Goal: Book appointment/travel/reservation

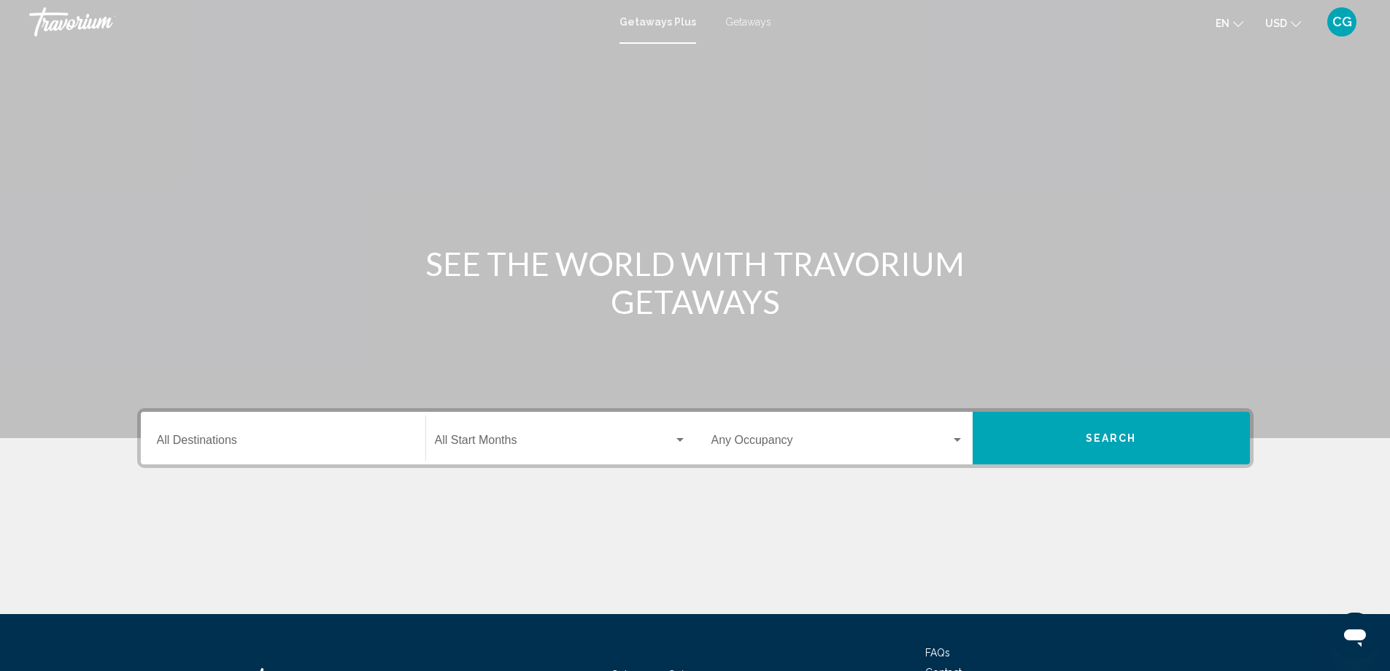
click at [538, 449] on div "Start Month All Start Months" at bounding box center [561, 438] width 252 height 46
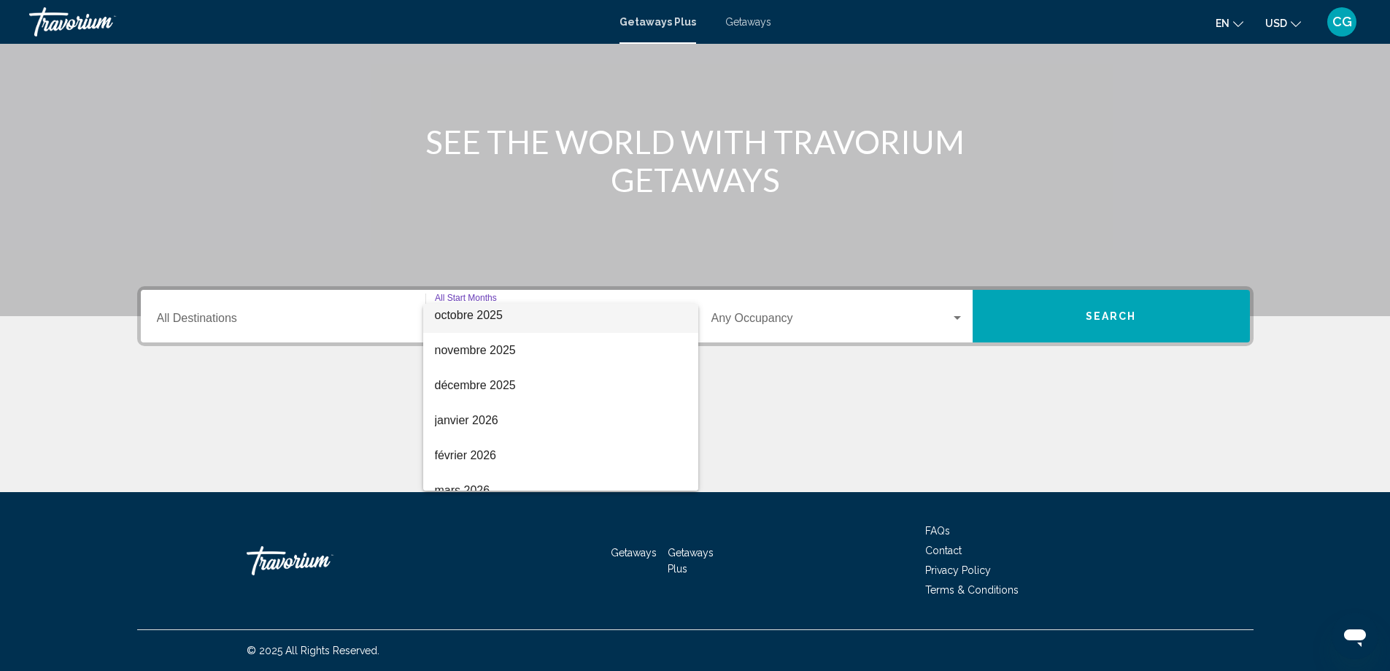
scroll to position [146, 0]
click at [475, 453] on span "mars 2026" at bounding box center [561, 455] width 252 height 35
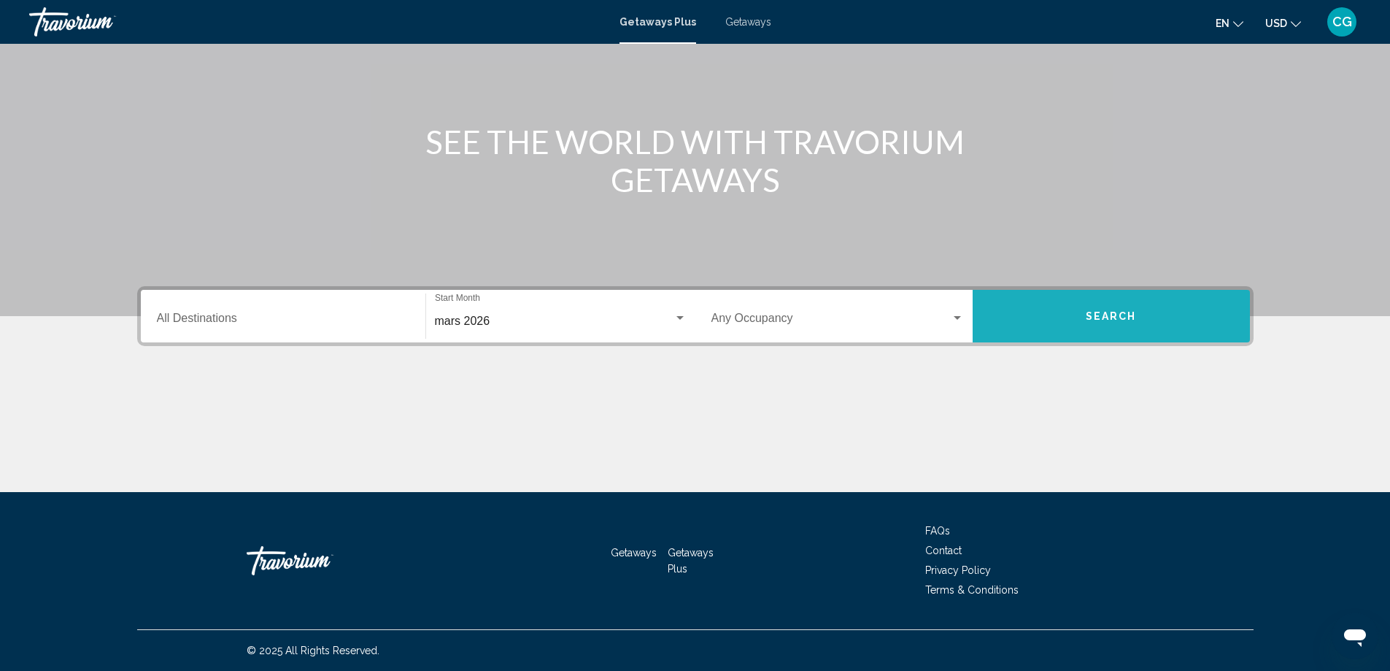
click at [1088, 306] on button "Search" at bounding box center [1111, 316] width 277 height 53
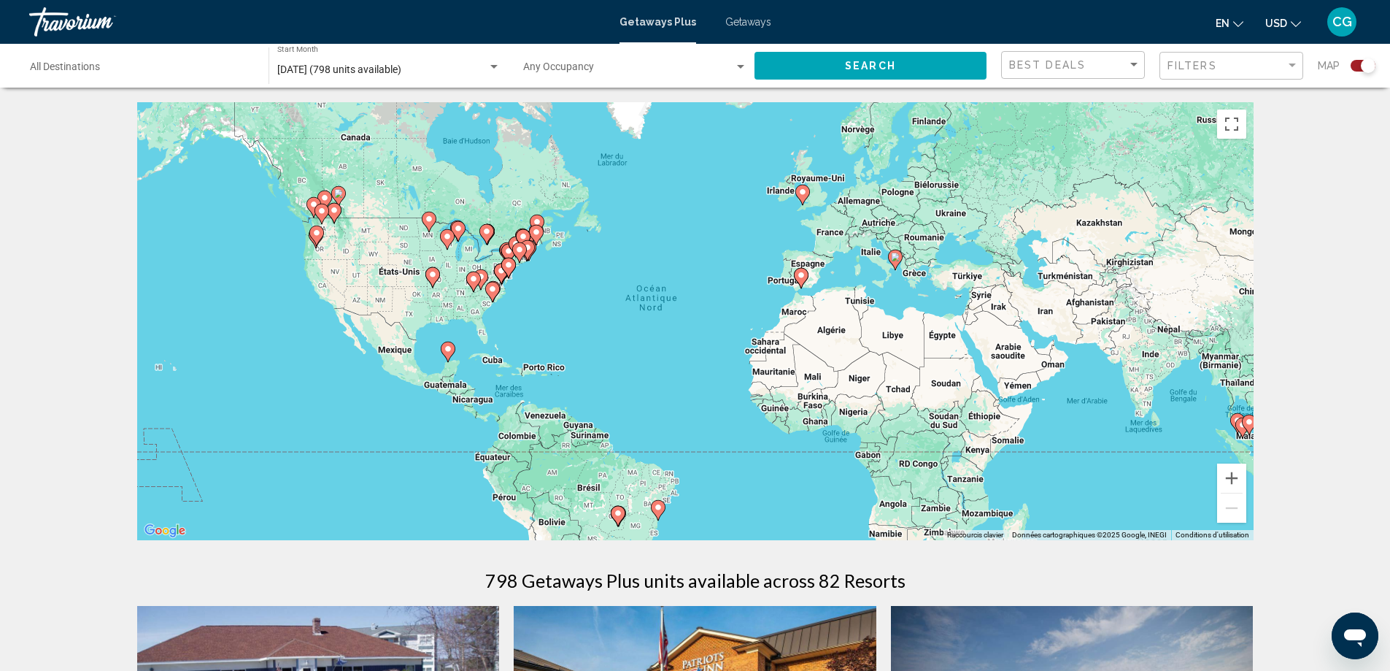
click at [492, 293] on image "Main content" at bounding box center [492, 289] width 9 height 9
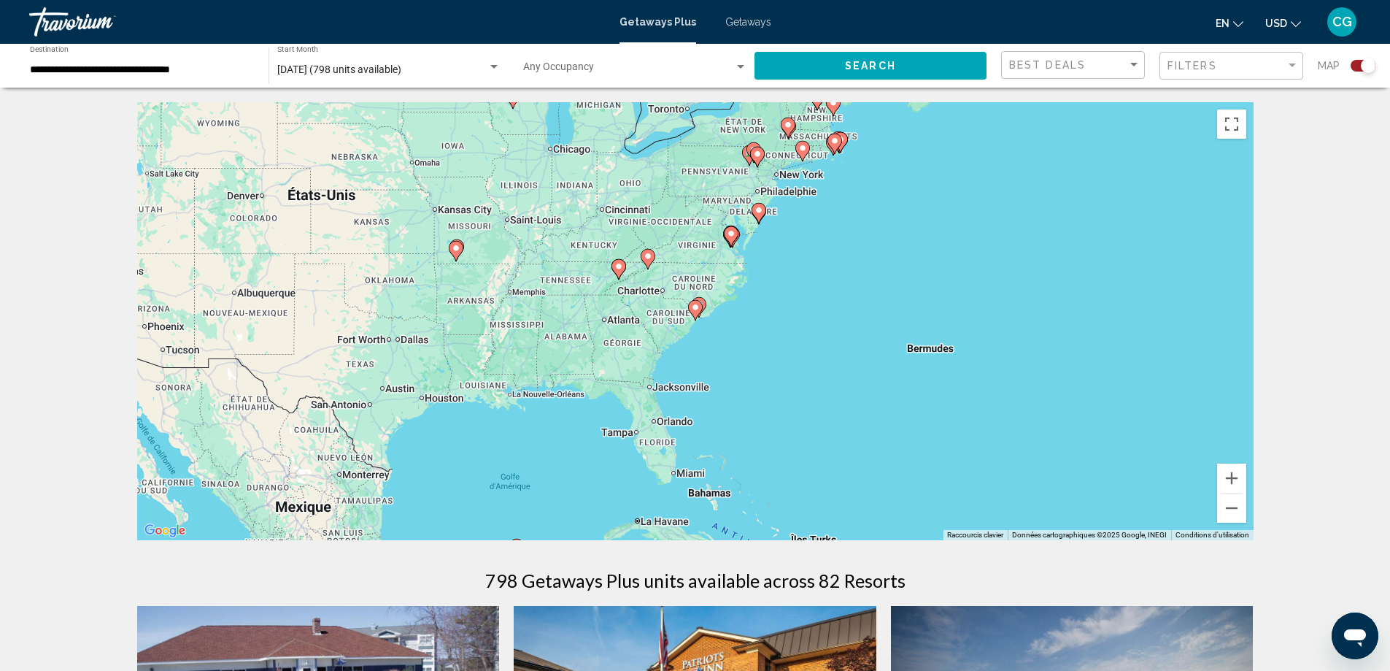
click at [696, 311] on image "Main content" at bounding box center [695, 307] width 9 height 9
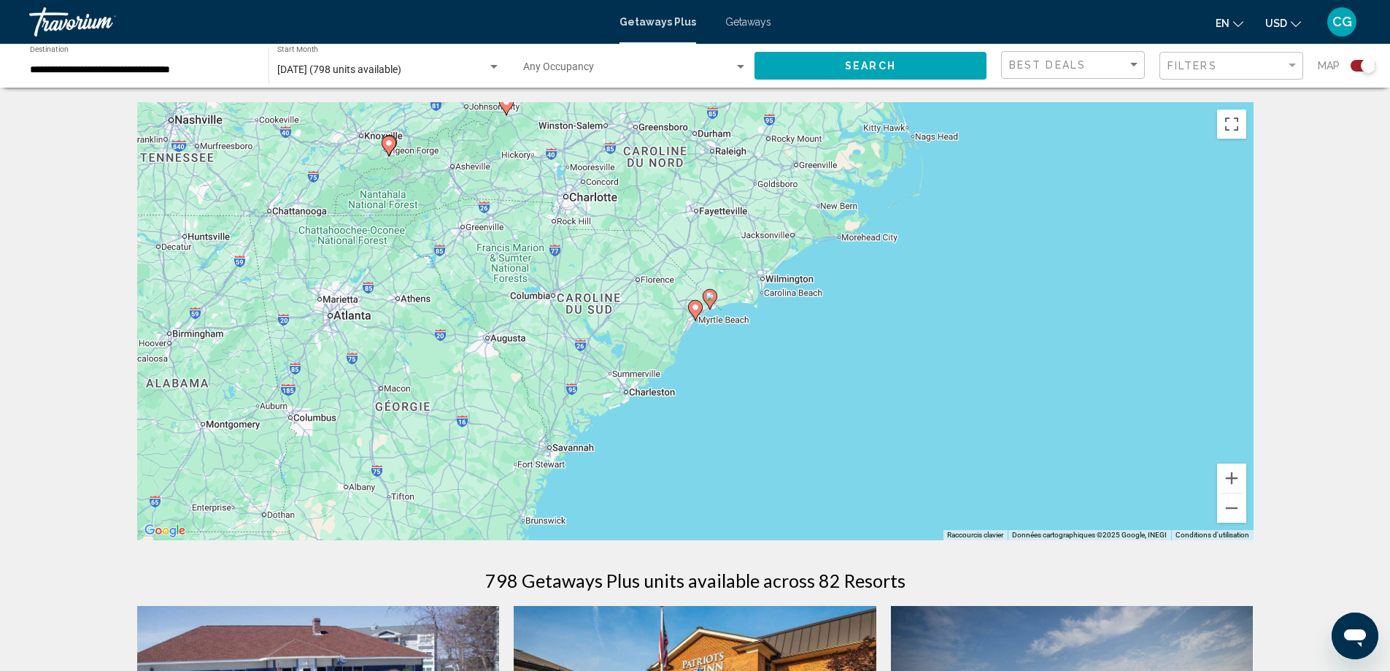
click at [692, 304] on image "Main content" at bounding box center [695, 307] width 9 height 9
type input "**********"
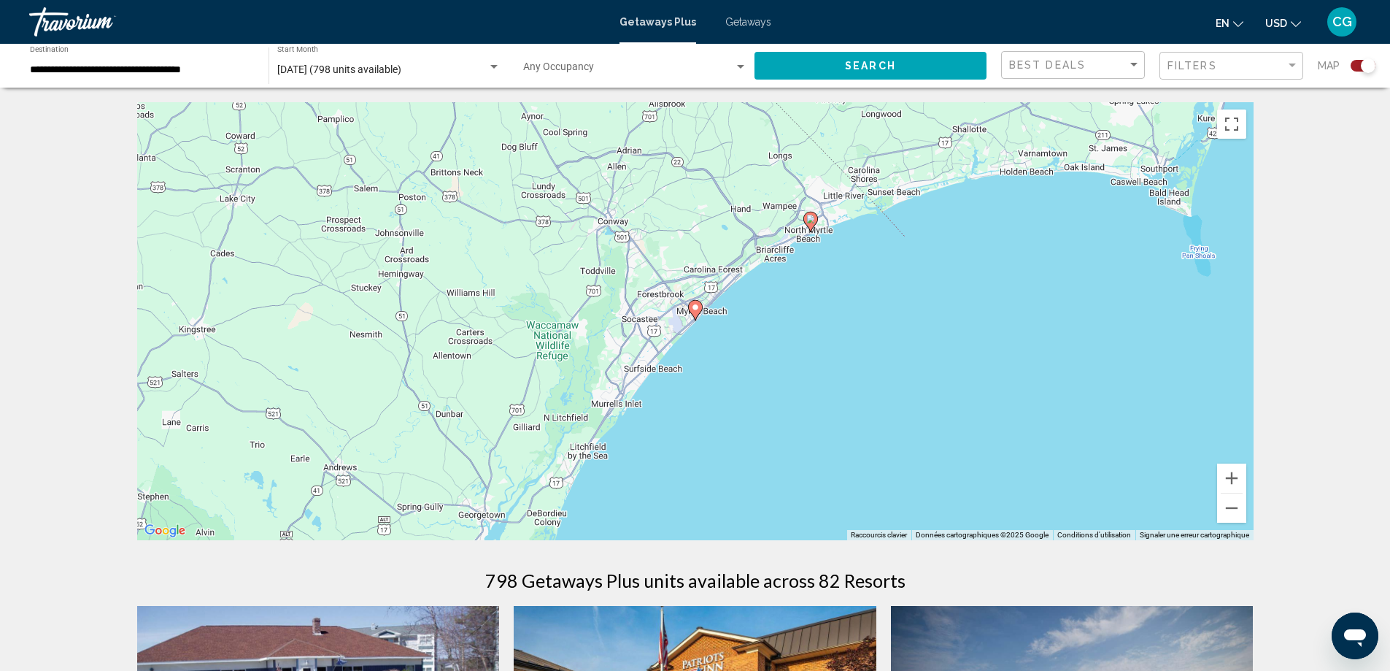
click at [695, 314] on icon "Main content" at bounding box center [694, 310] width 13 height 19
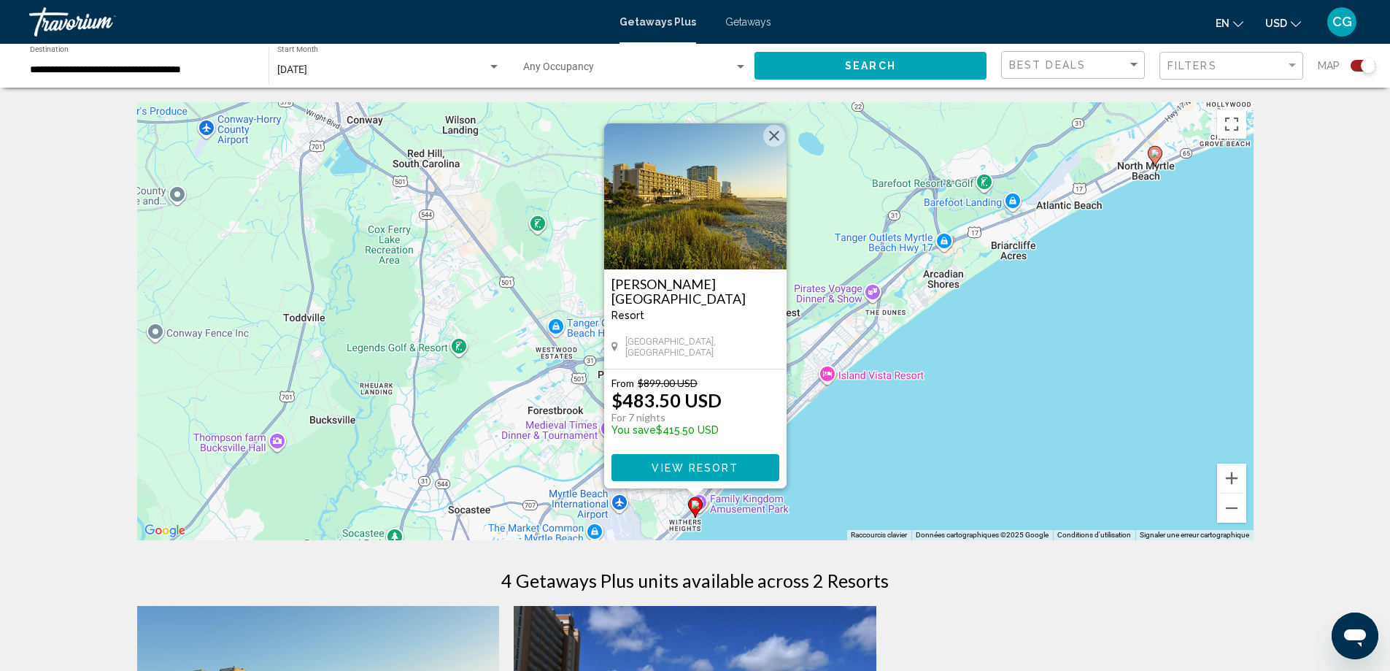
click at [775, 136] on button "Fermer" at bounding box center [774, 136] width 22 height 22
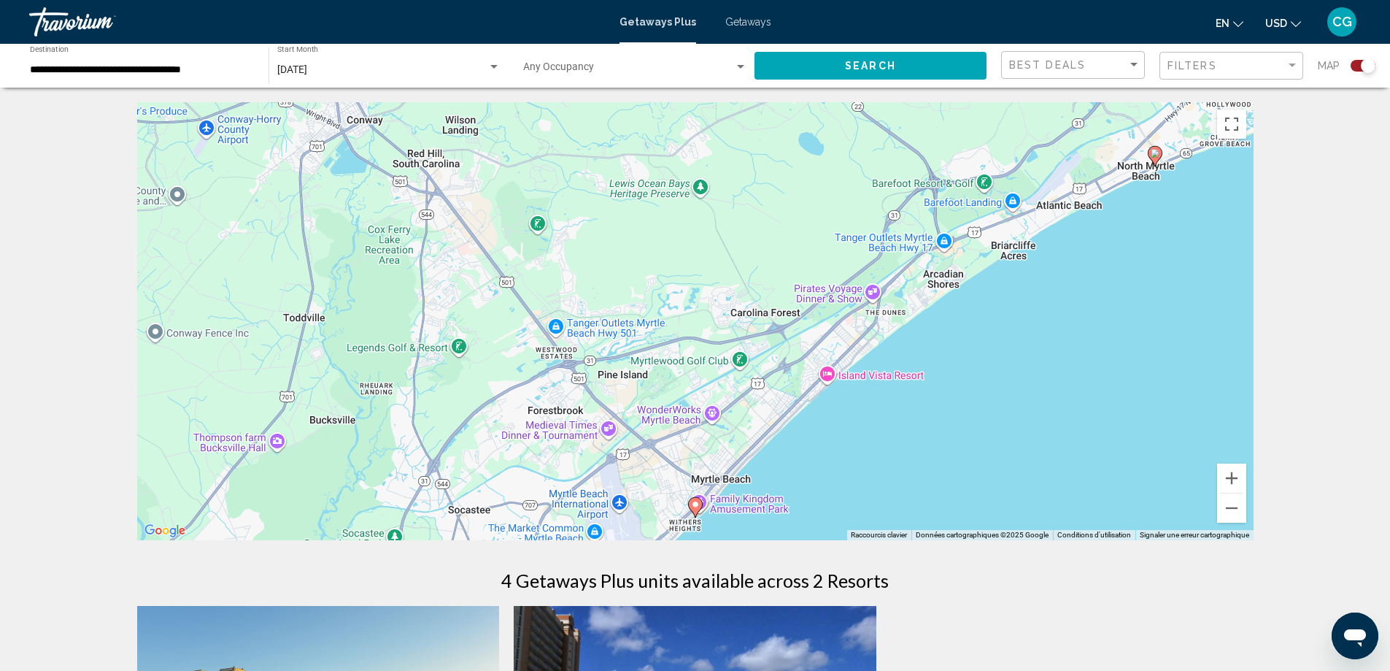
click at [762, 23] on span "Getaways" at bounding box center [748, 22] width 46 height 12
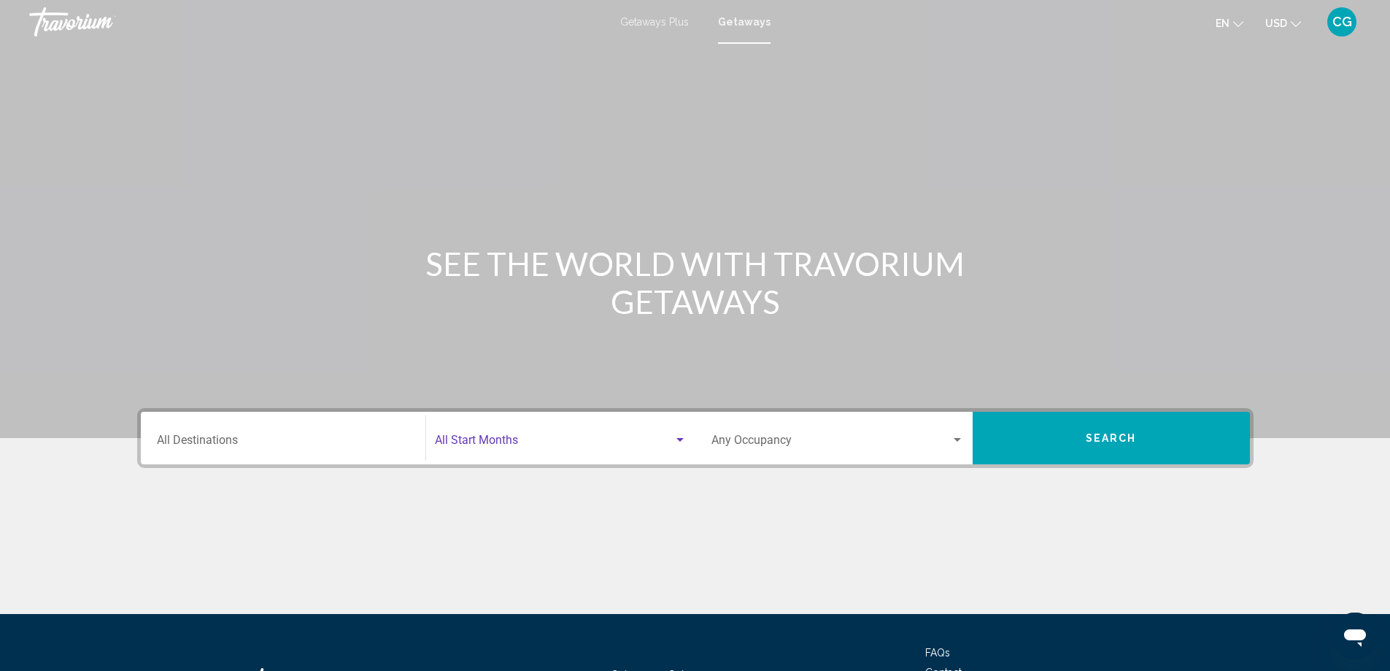
click at [523, 436] on span "Search widget" at bounding box center [554, 442] width 239 height 13
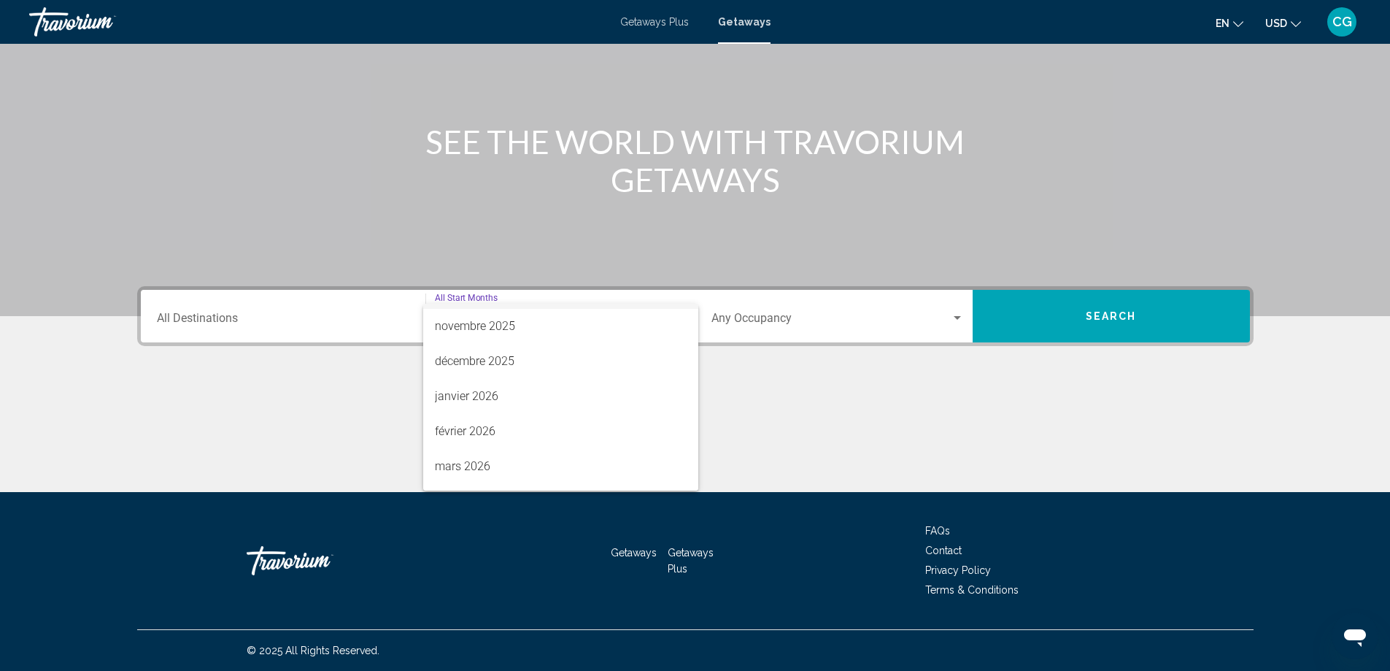
scroll to position [146, 0]
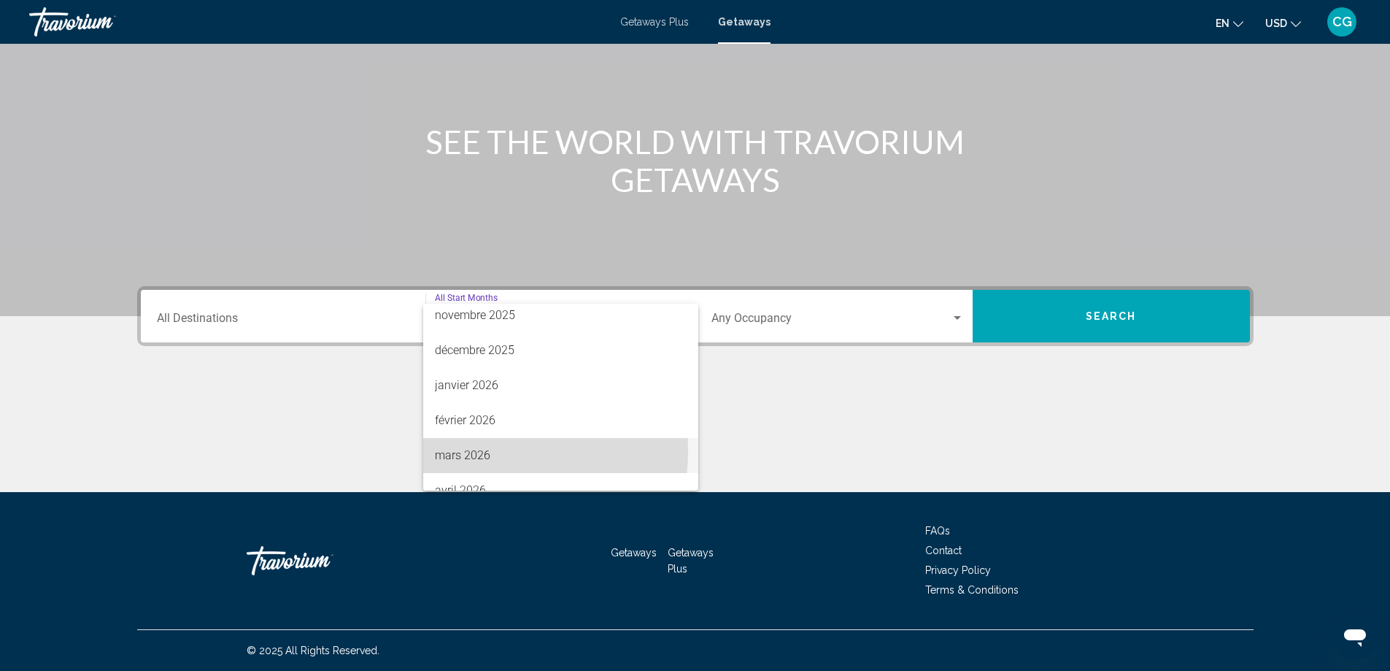
click at [463, 450] on span "mars 2026" at bounding box center [561, 455] width 252 height 35
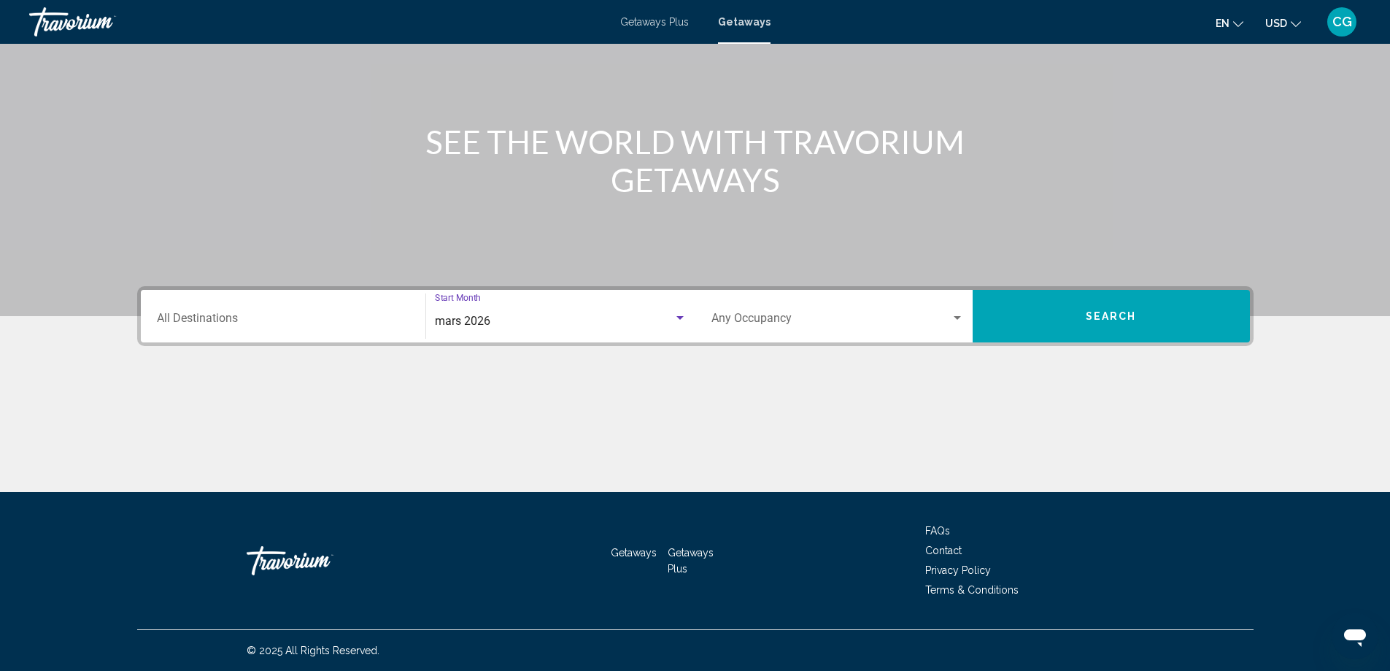
click at [1041, 324] on button "Search" at bounding box center [1111, 316] width 277 height 53
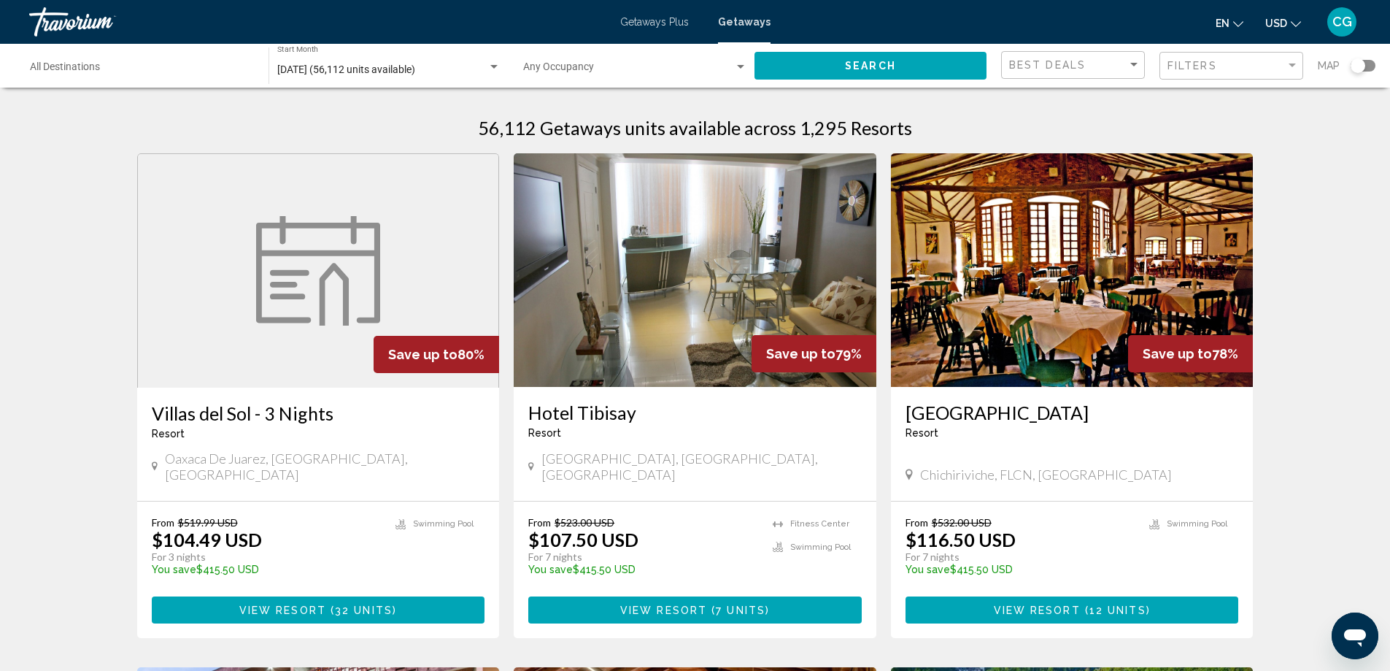
click at [124, 78] on div "Destination All Destinations" at bounding box center [142, 66] width 224 height 40
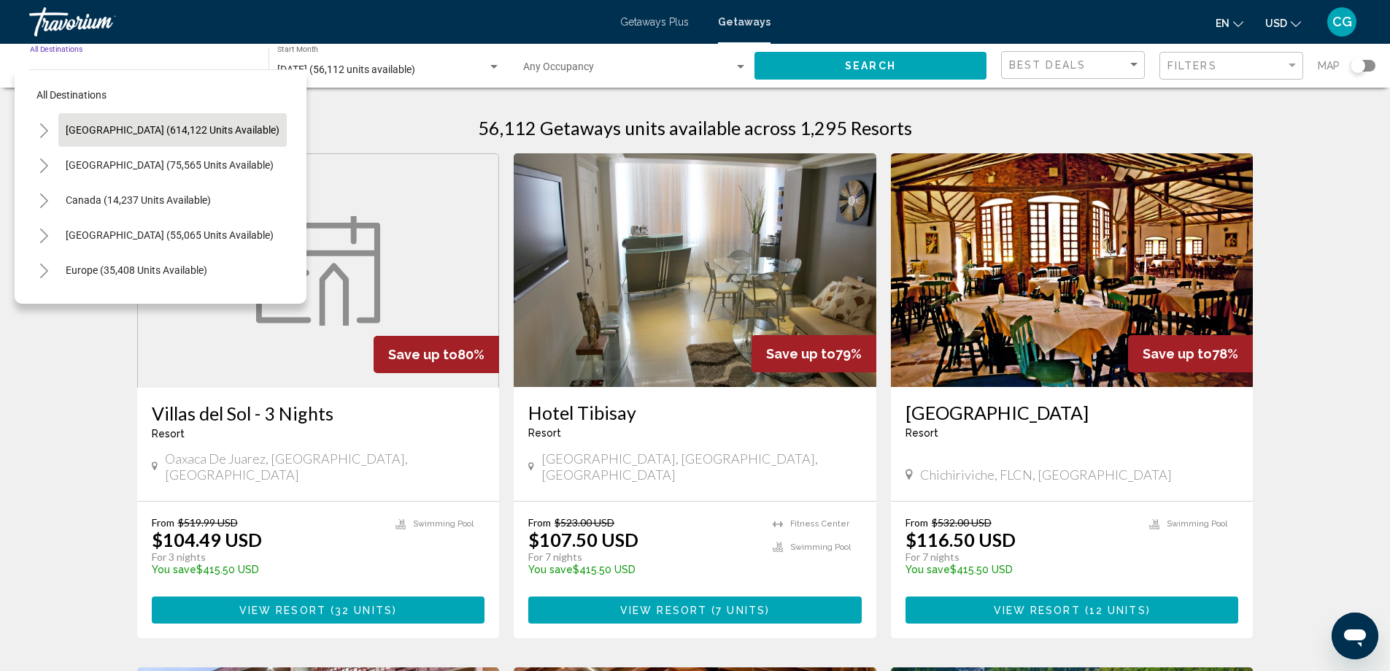
click at [86, 139] on button "[GEOGRAPHIC_DATA] (614,122 units available)" at bounding box center [172, 130] width 228 height 34
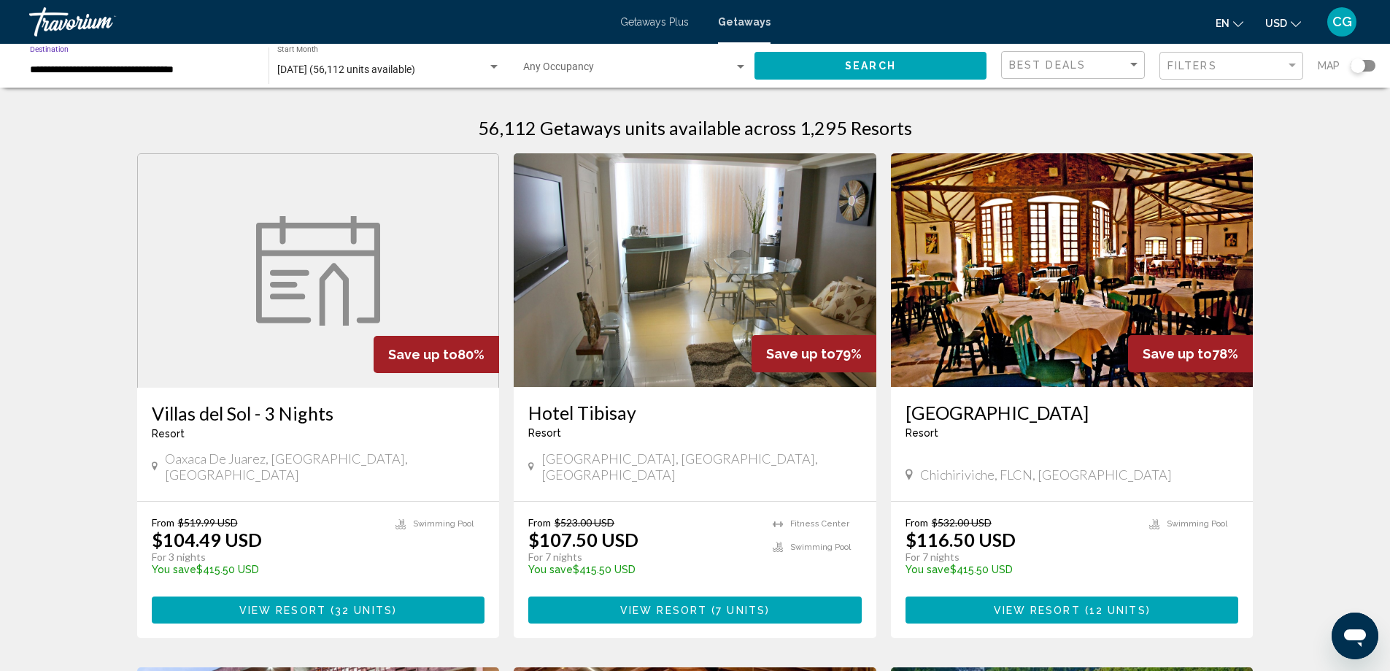
click at [881, 69] on span "Search" at bounding box center [870, 67] width 51 height 12
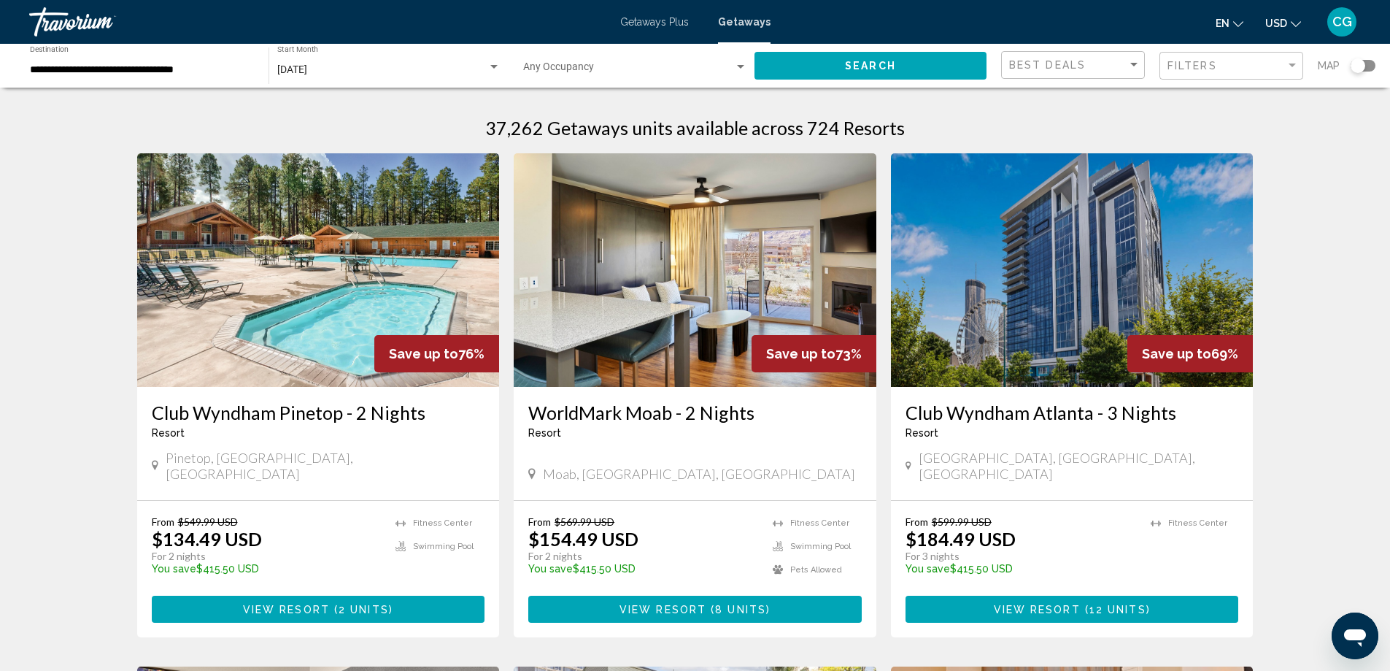
click at [162, 69] on input "**********" at bounding box center [142, 70] width 224 height 12
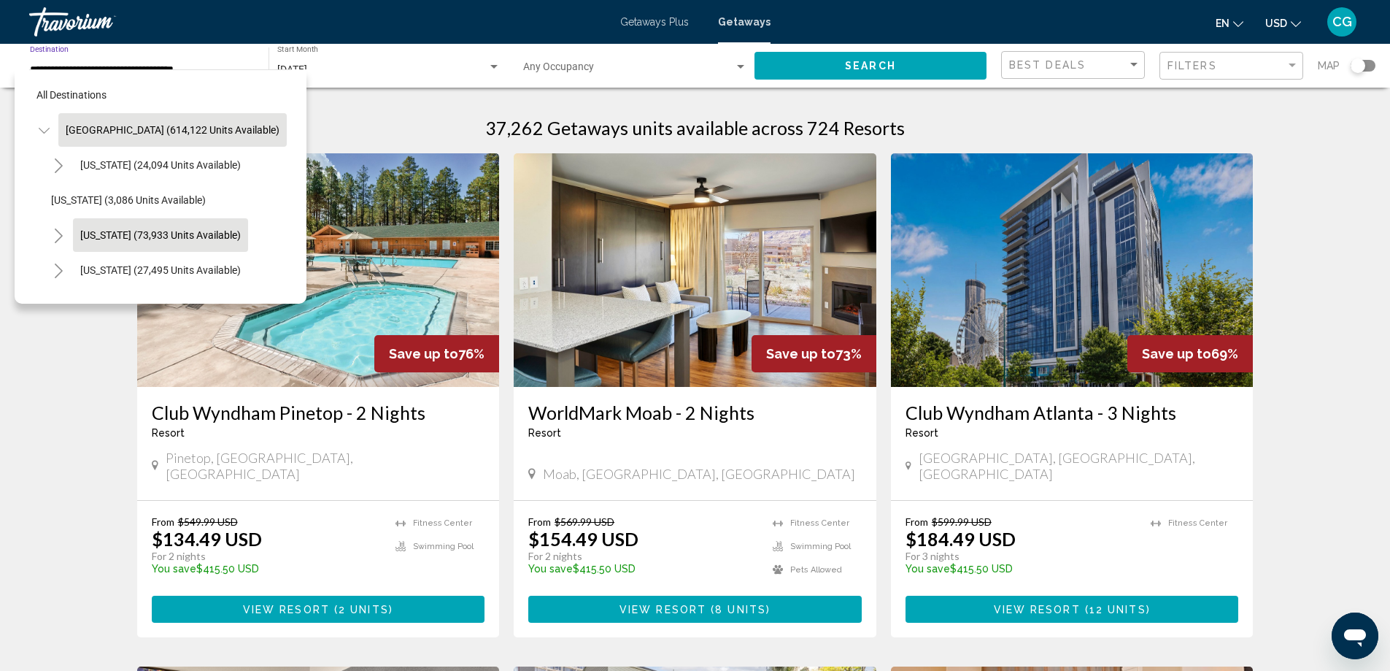
click at [103, 232] on span "[US_STATE] (73,933 units available)" at bounding box center [160, 235] width 161 height 12
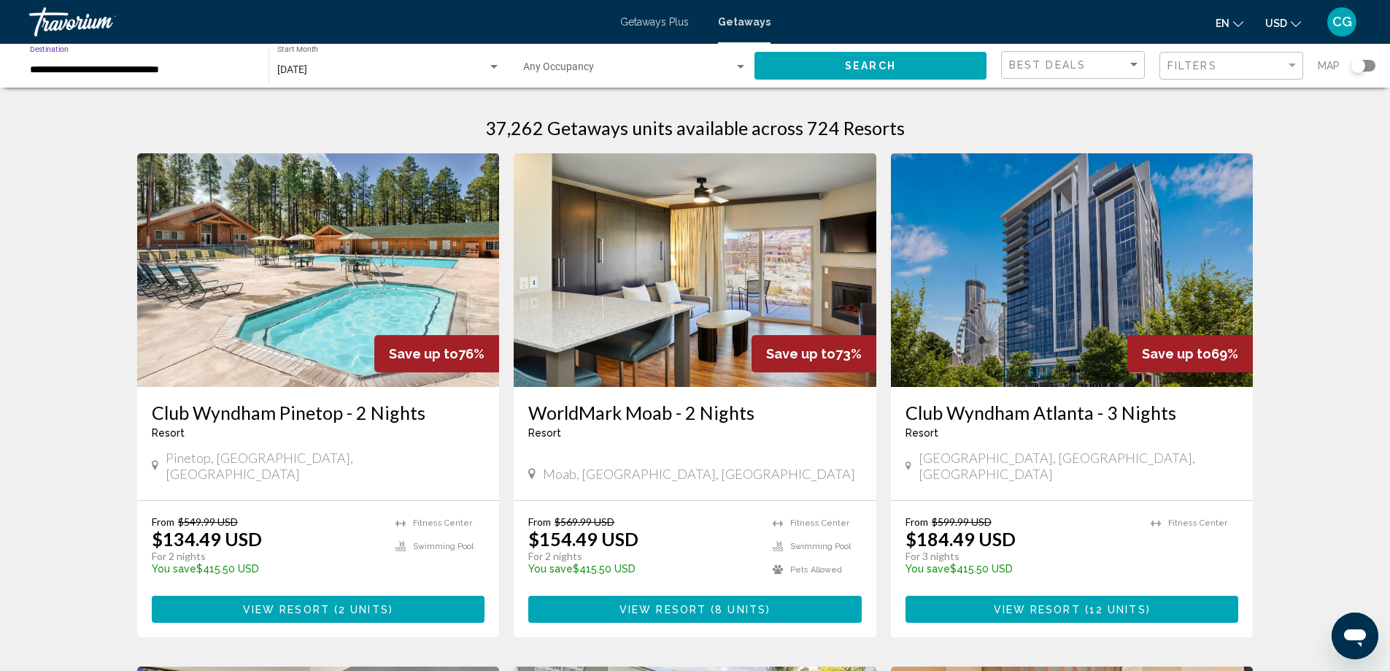
click at [156, 68] on input "**********" at bounding box center [142, 70] width 224 height 12
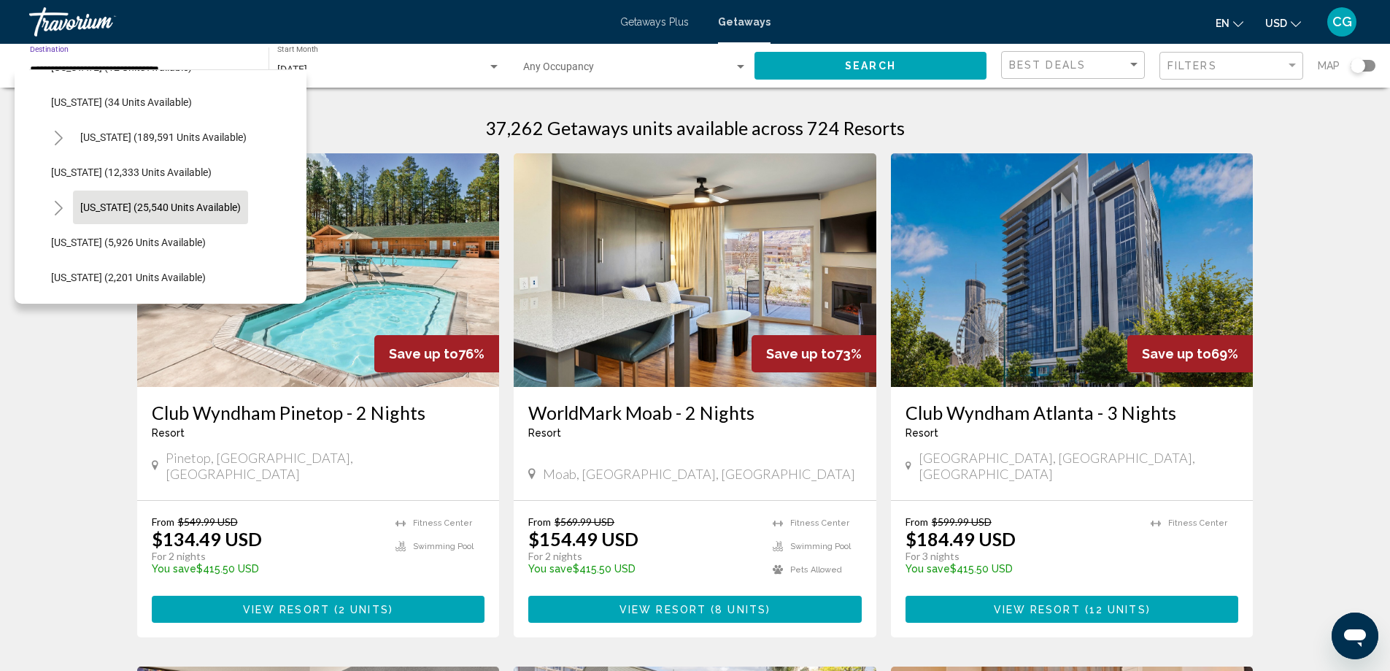
scroll to position [422, 0]
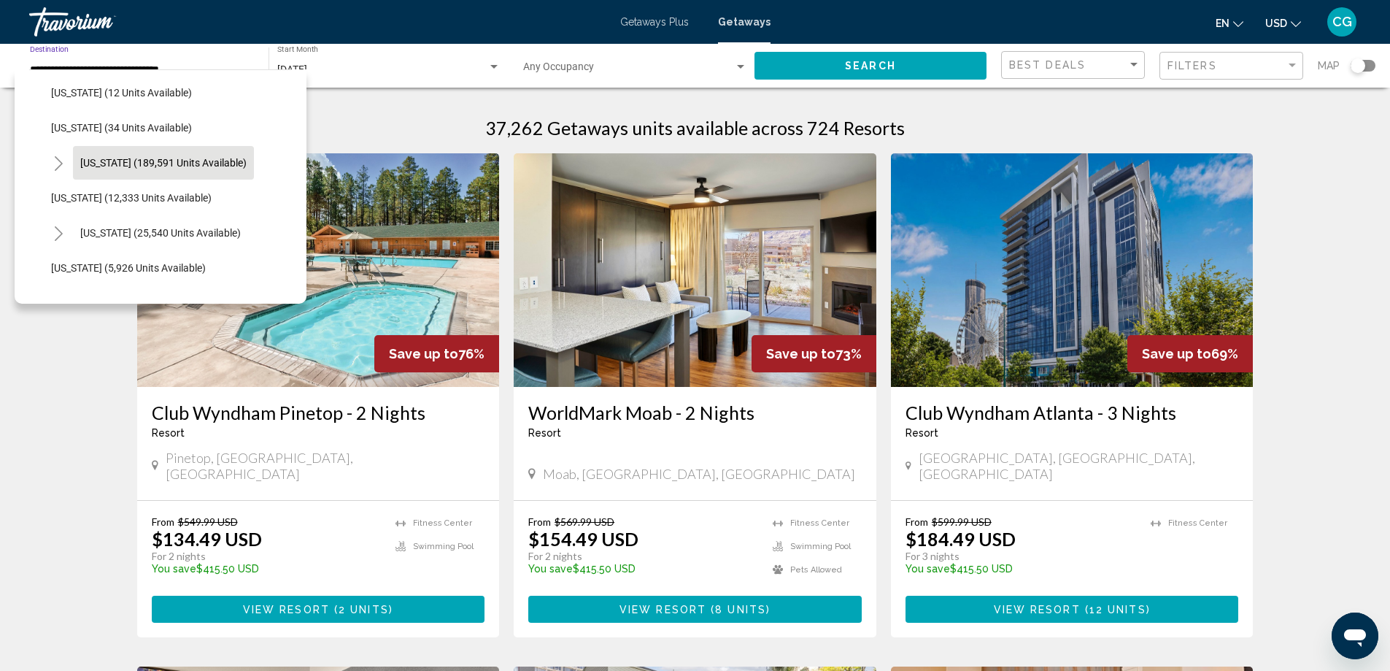
click at [174, 159] on span "[US_STATE] (189,591 units available)" at bounding box center [163, 163] width 166 height 12
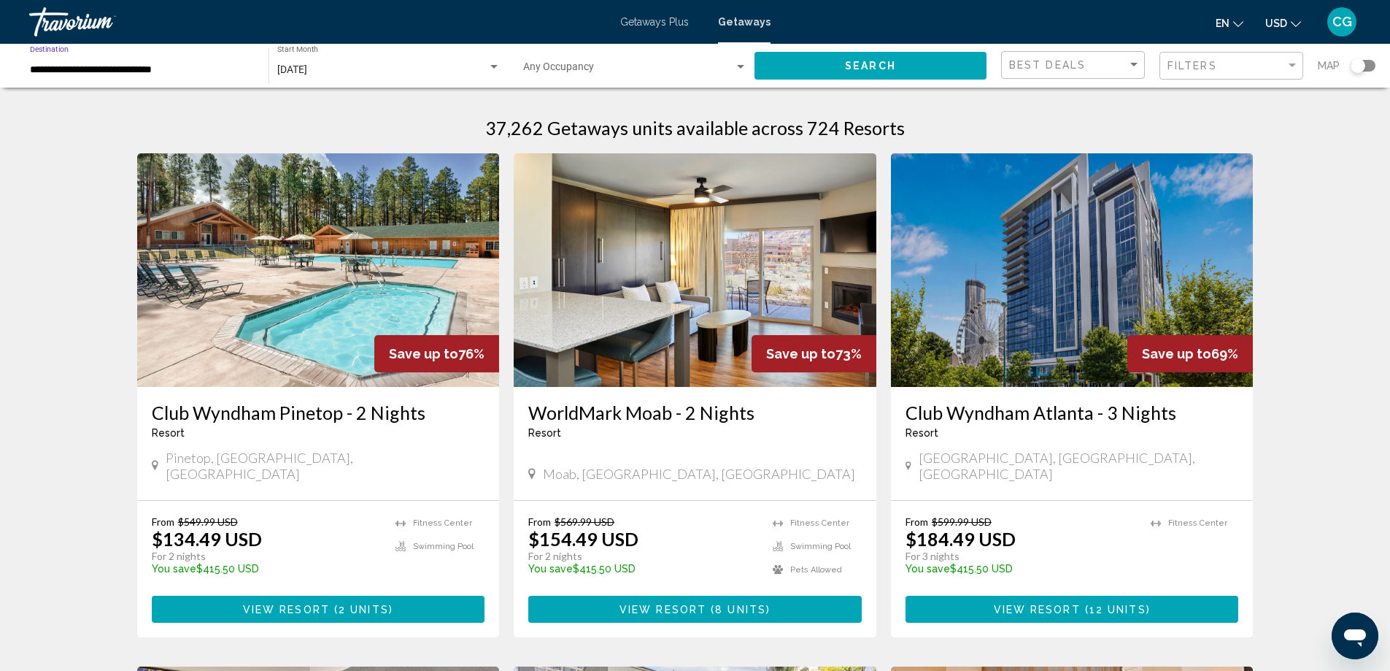
click at [889, 55] on button "Search" at bounding box center [870, 65] width 232 height 27
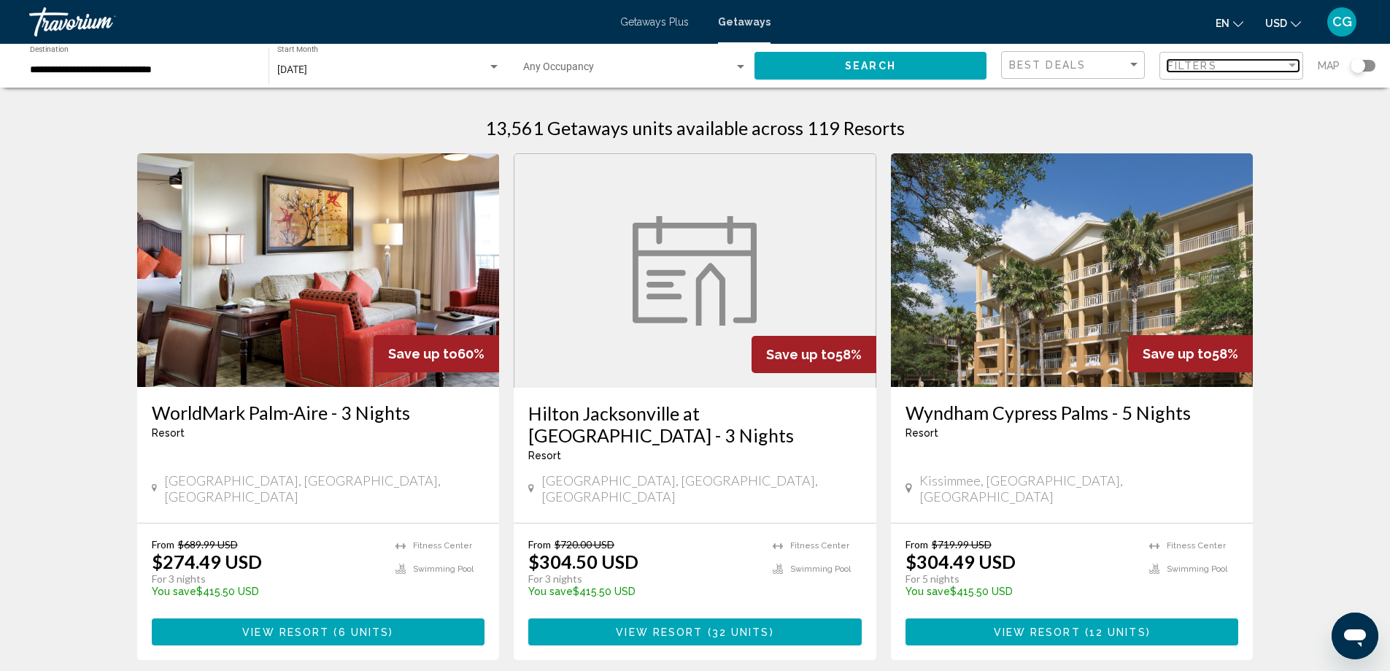
click at [1289, 66] on div "Filter" at bounding box center [1292, 65] width 7 height 4
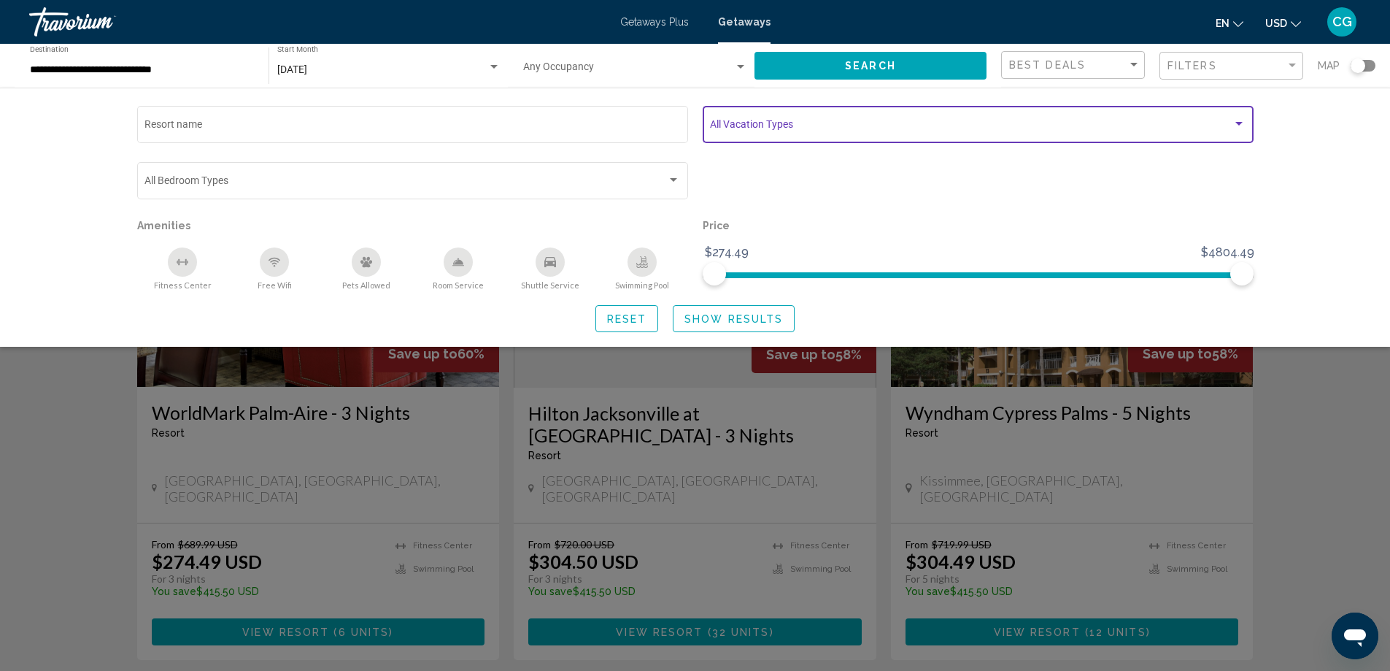
click at [894, 124] on span "Search widget" at bounding box center [971, 127] width 522 height 12
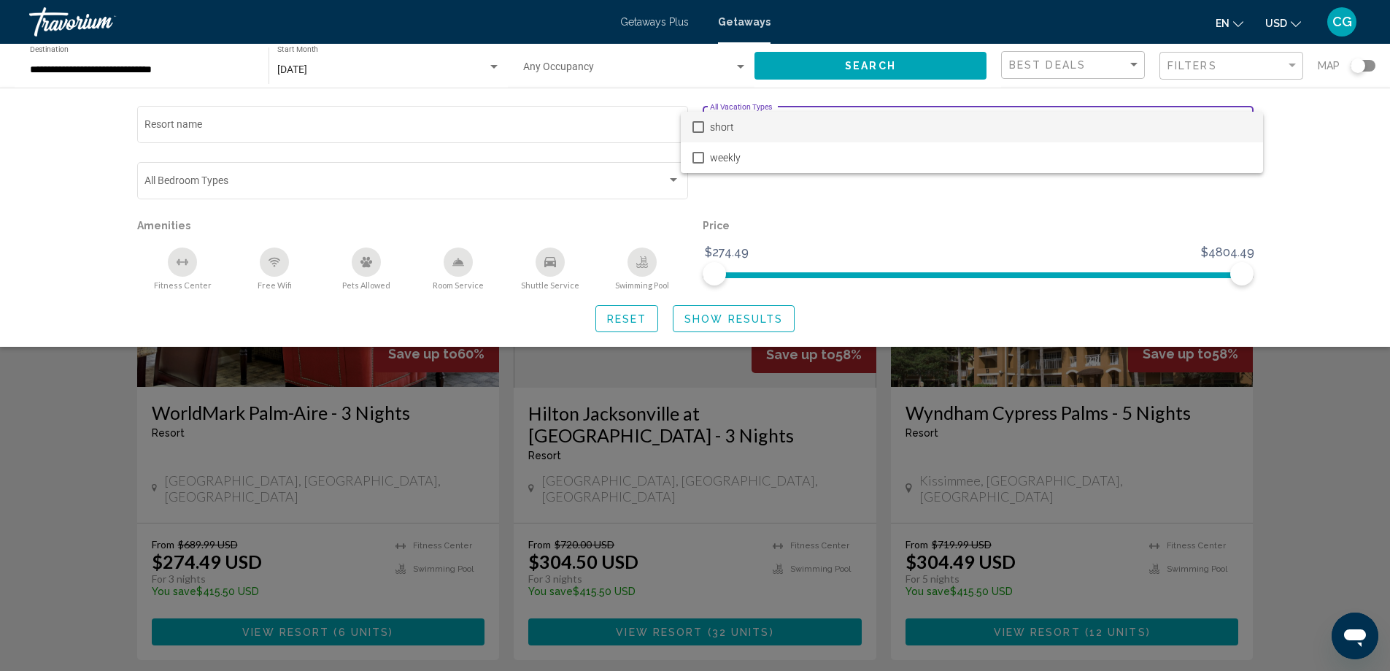
click at [1366, 171] on div at bounding box center [695, 335] width 1390 height 671
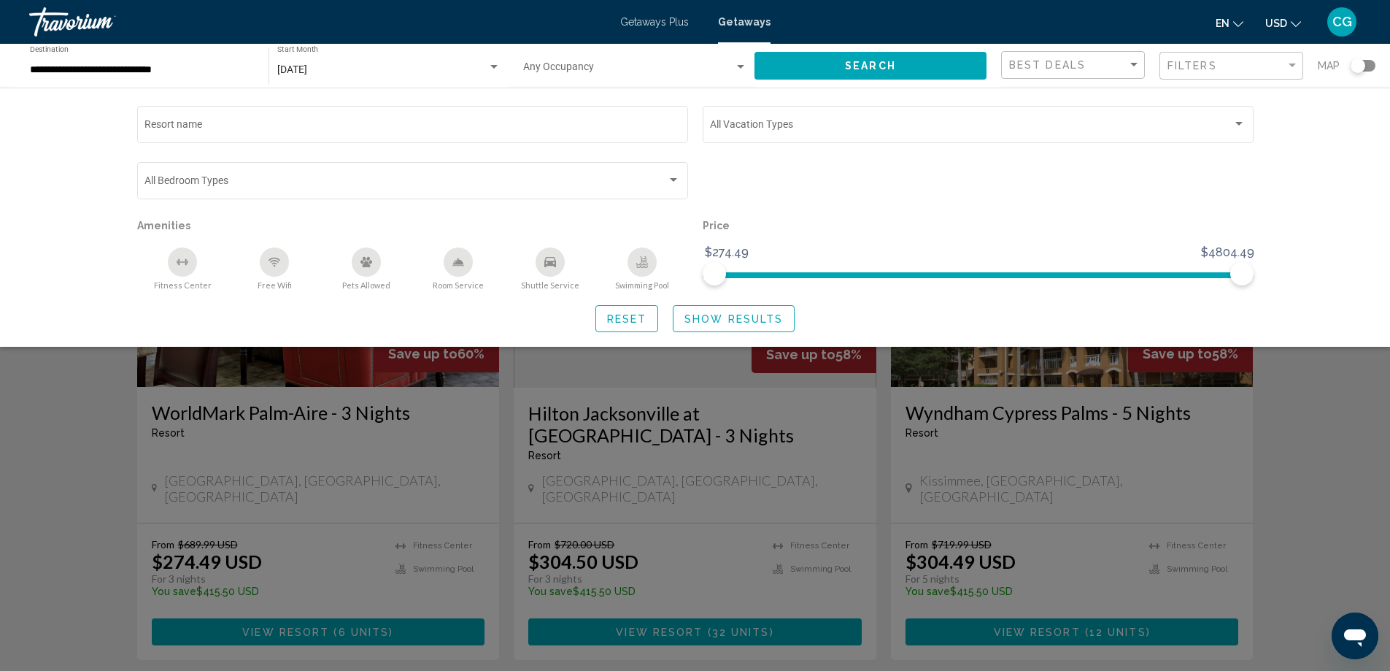
click at [1297, 27] on button "USD USD ($) MXN (Mex$) CAD (Can$) GBP (£) EUR (€) AUD (A$) NZD (NZ$) CNY (CN¥)" at bounding box center [1283, 22] width 36 height 21
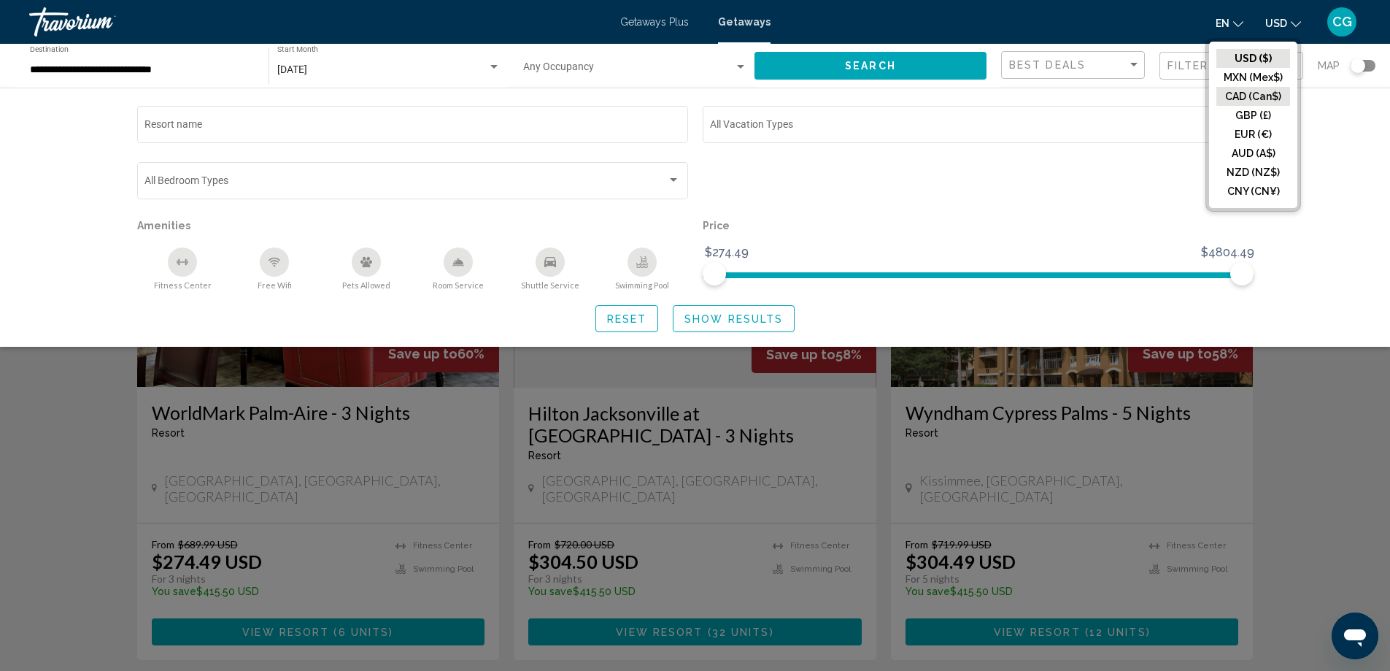
click at [1257, 99] on button "CAD (Can$)" at bounding box center [1253, 96] width 74 height 19
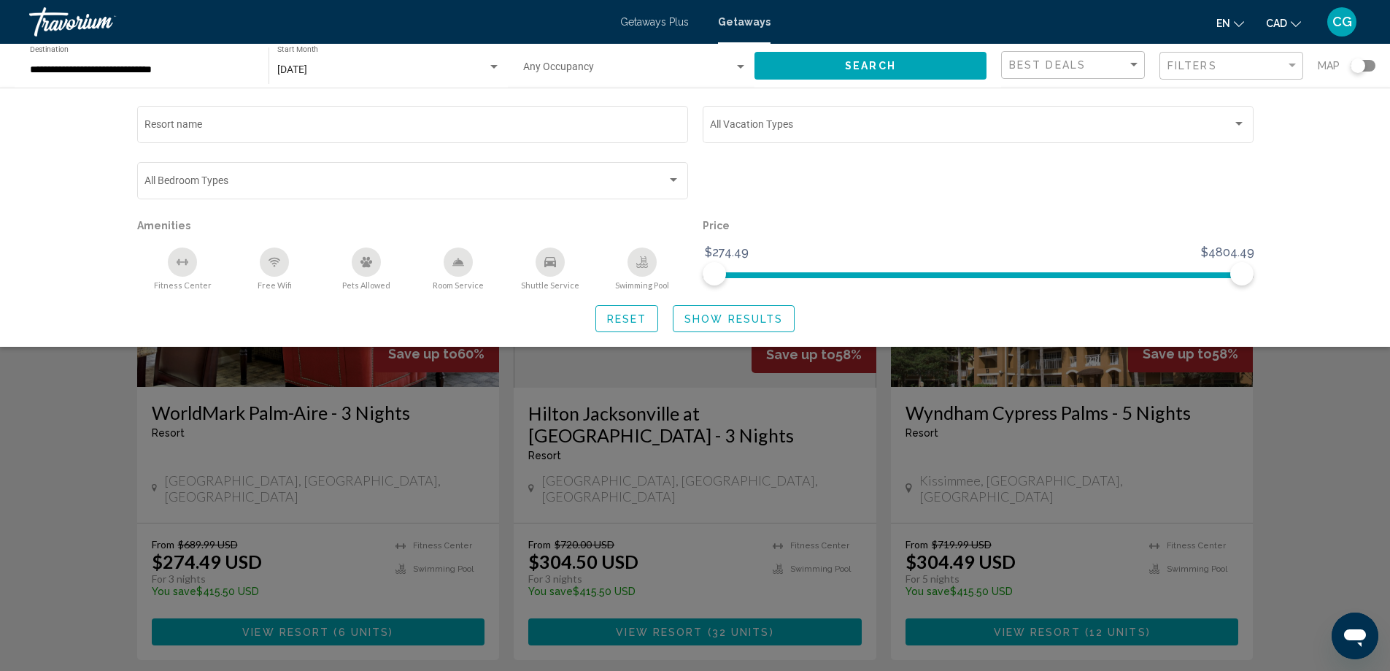
click at [1338, 436] on div "Search widget" at bounding box center [695, 445] width 1390 height 452
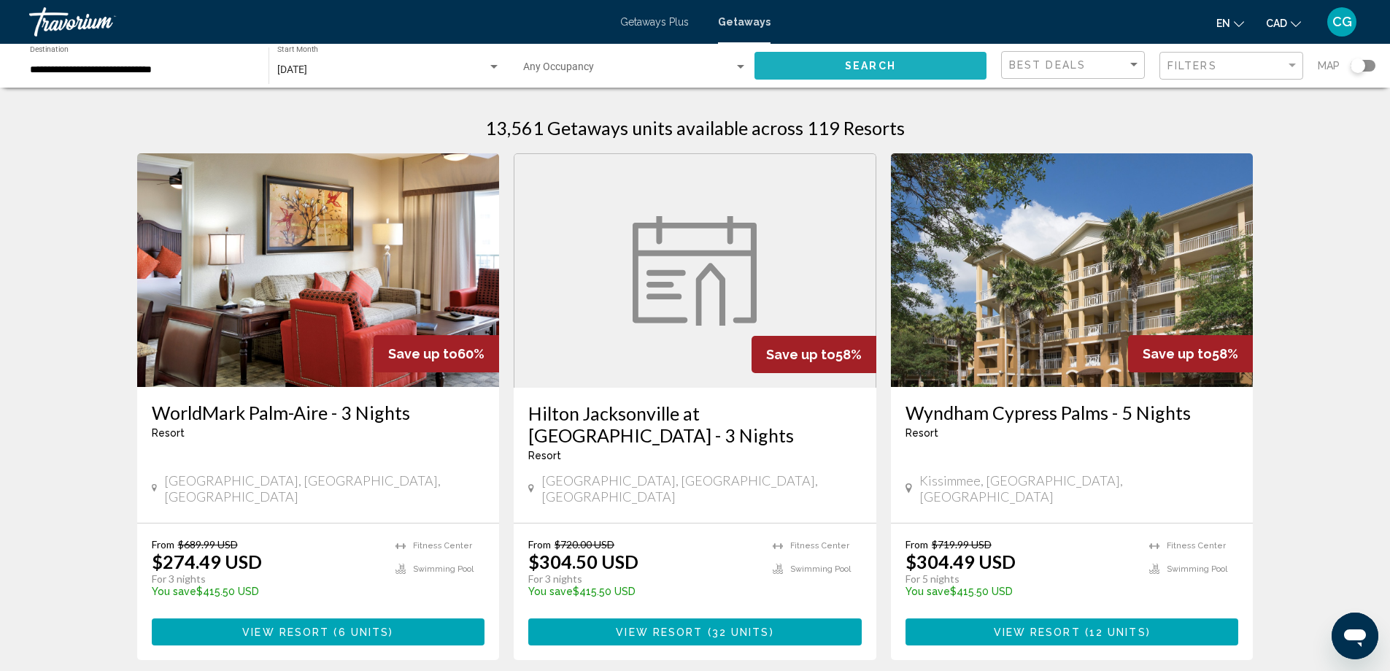
click at [884, 69] on span "Search" at bounding box center [870, 67] width 51 height 12
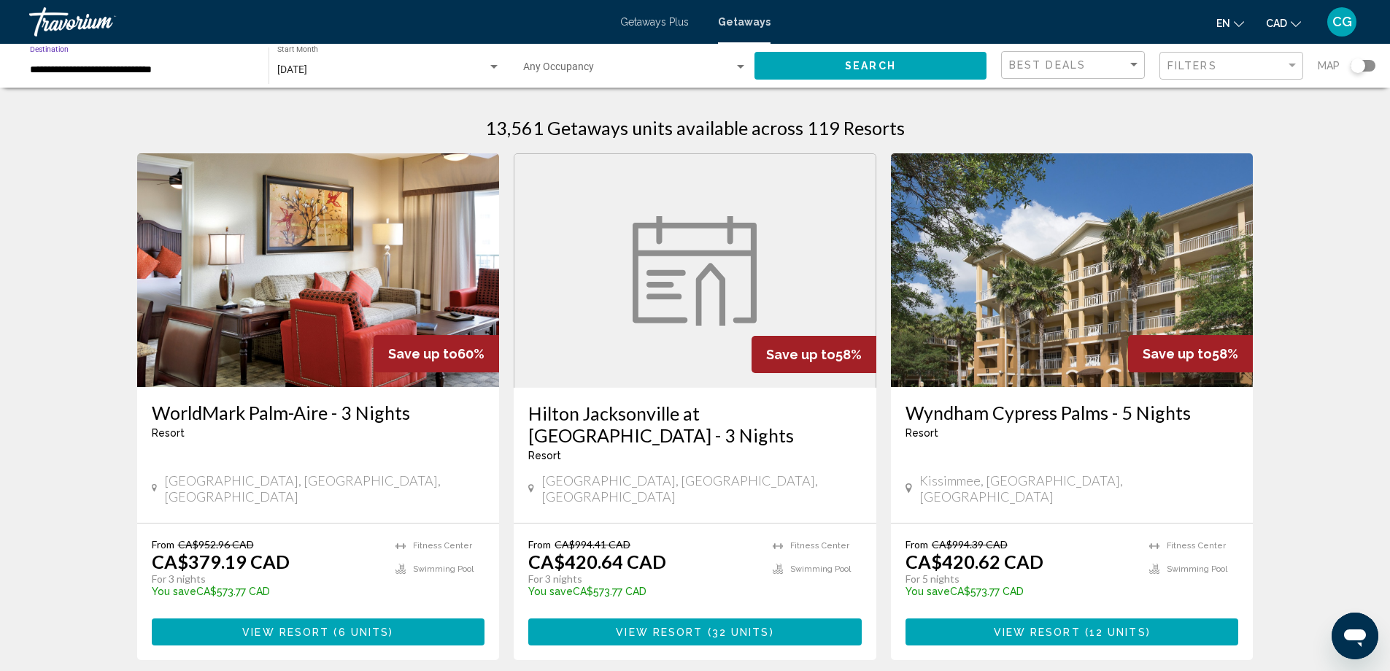
click at [191, 64] on input "**********" at bounding box center [142, 70] width 224 height 12
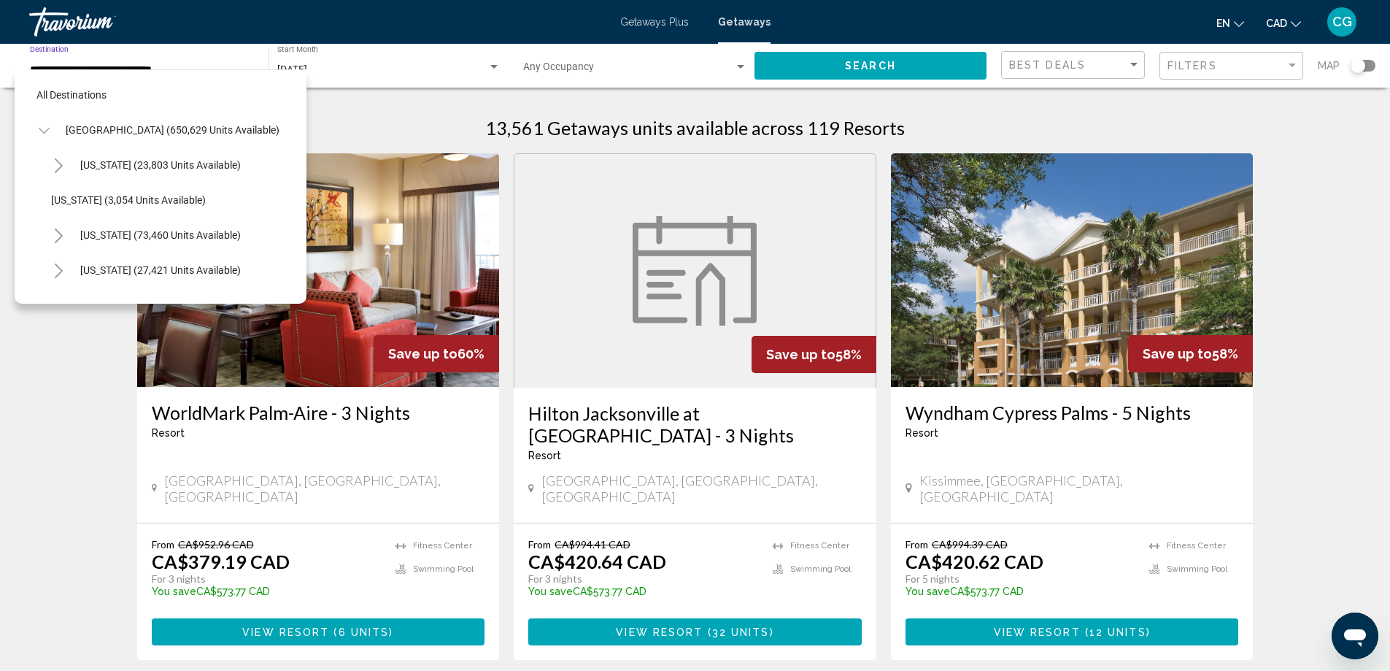
scroll to position [198, 0]
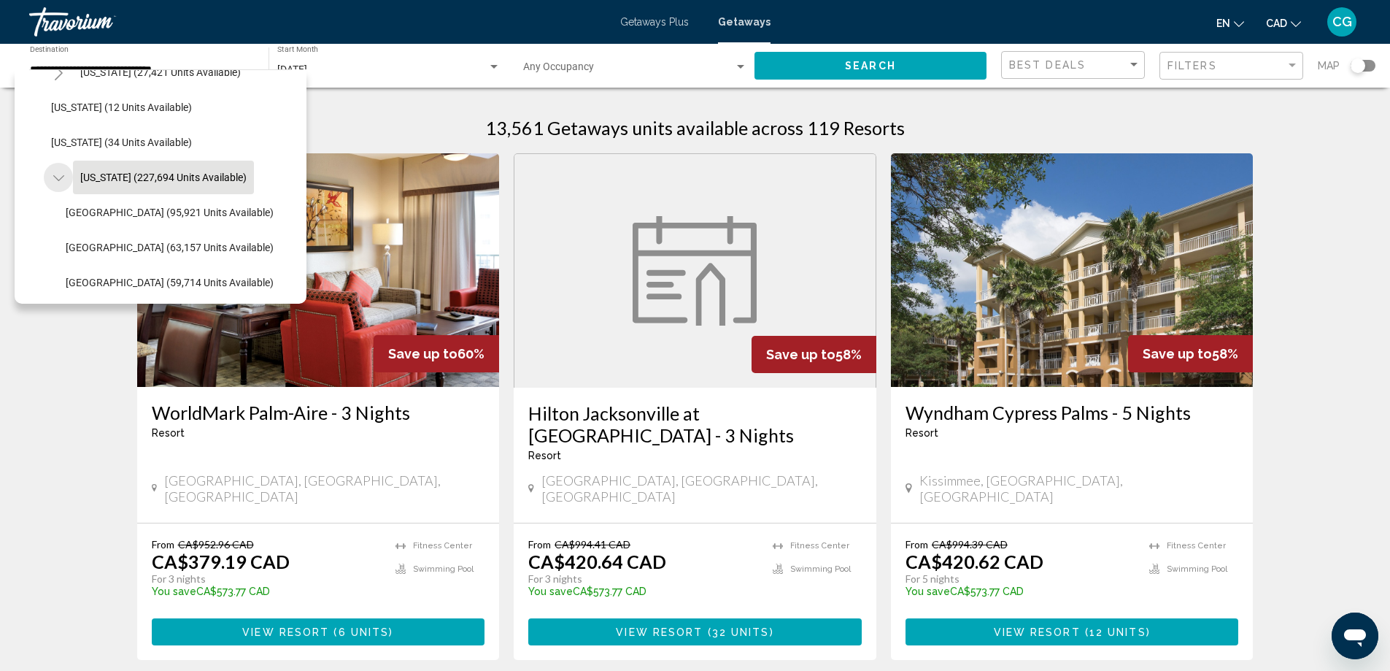
click at [55, 176] on icon "Toggle Florida (227,694 units available)" at bounding box center [58, 178] width 11 height 15
click at [141, 244] on span "[US_STATE] (25,824 units available)" at bounding box center [160, 248] width 161 height 12
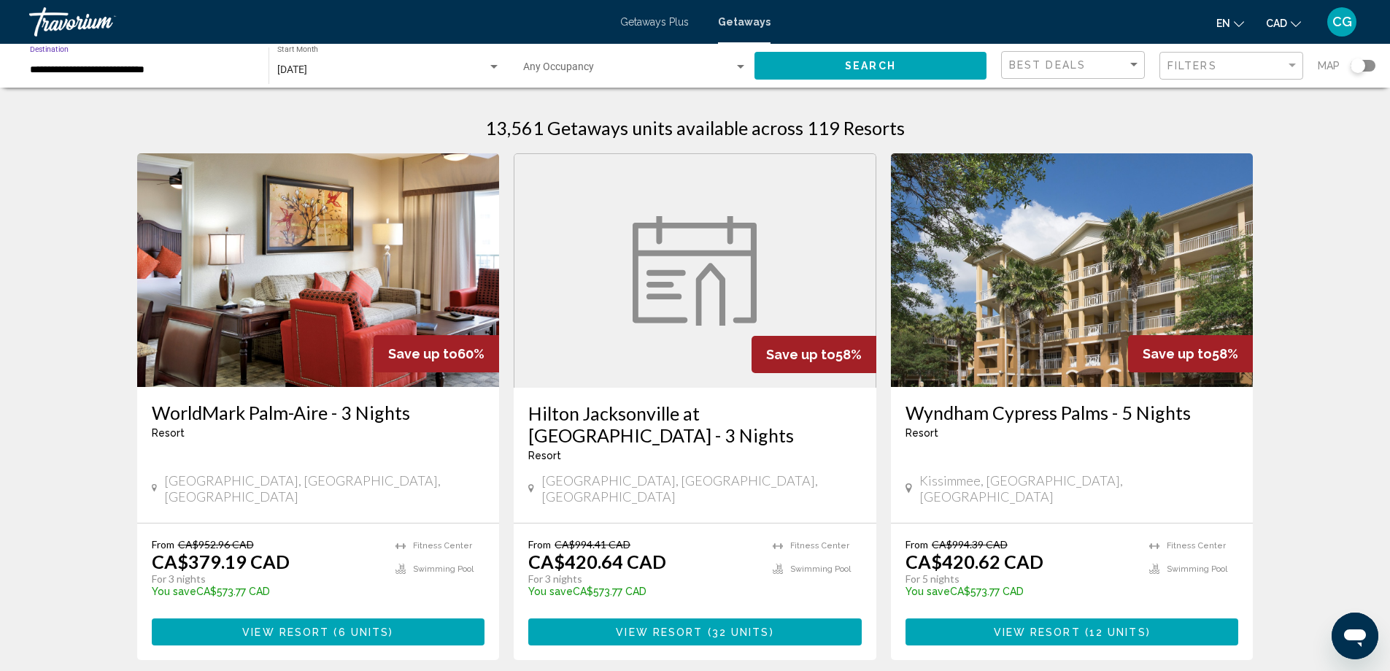
click at [882, 64] on span "Search" at bounding box center [870, 67] width 51 height 12
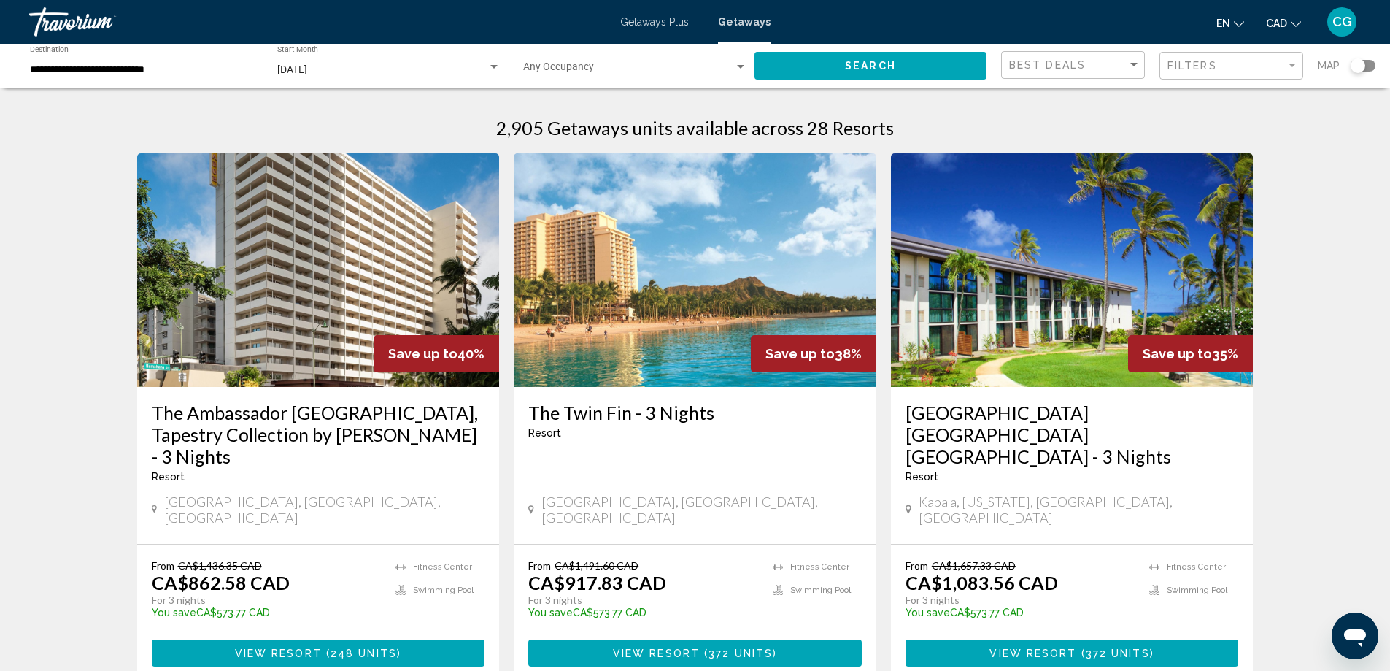
click at [182, 65] on input "**********" at bounding box center [142, 70] width 224 height 12
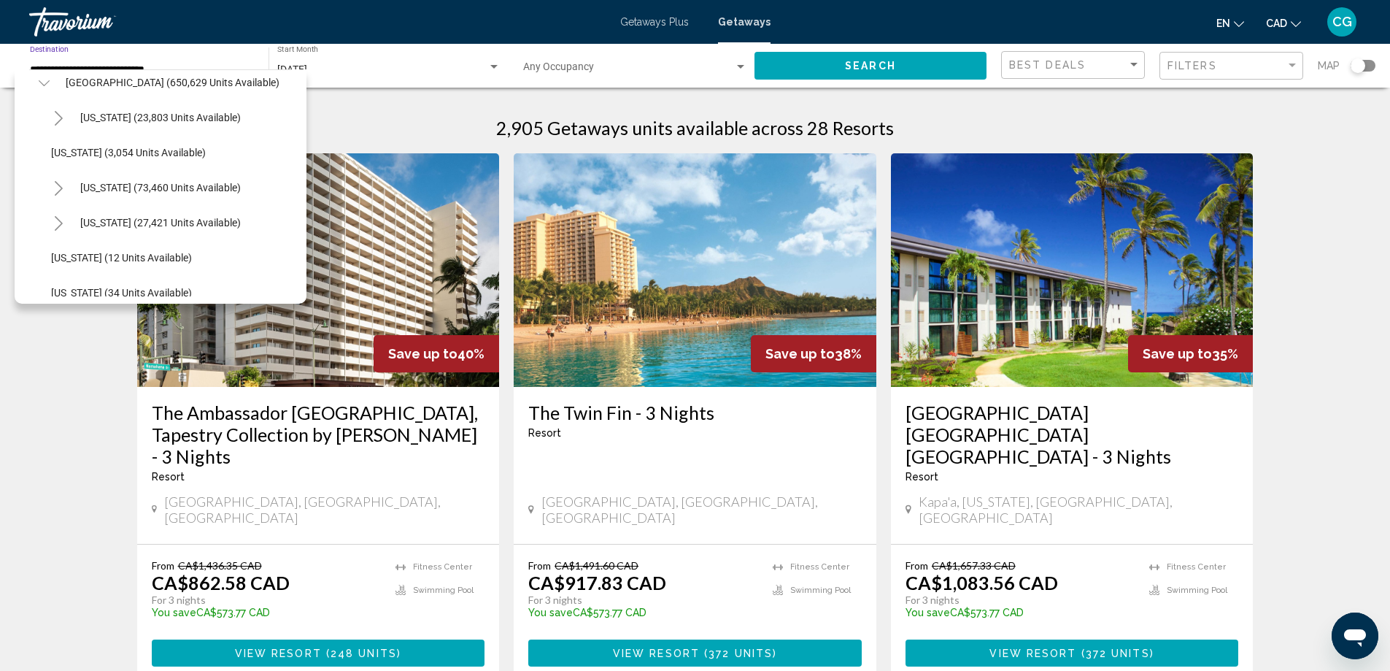
scroll to position [73, 0]
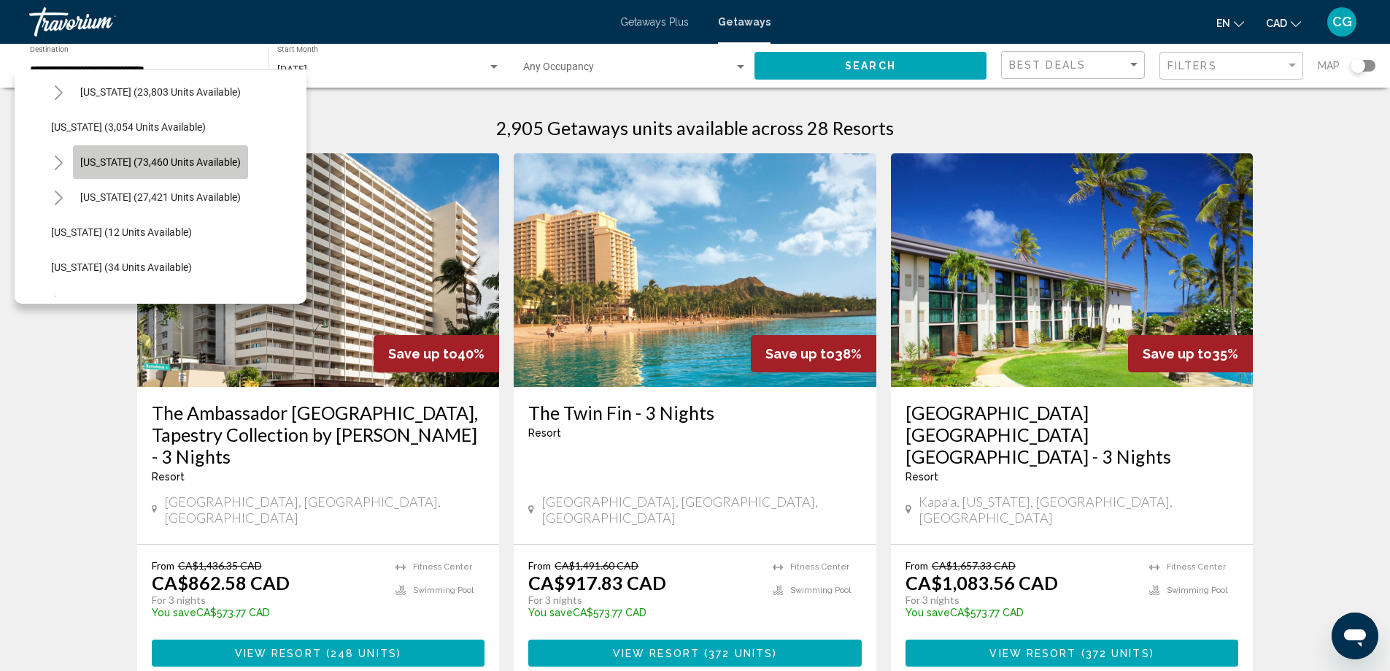
click at [167, 157] on span "[US_STATE] (73,460 units available)" at bounding box center [160, 162] width 161 height 12
type input "**********"
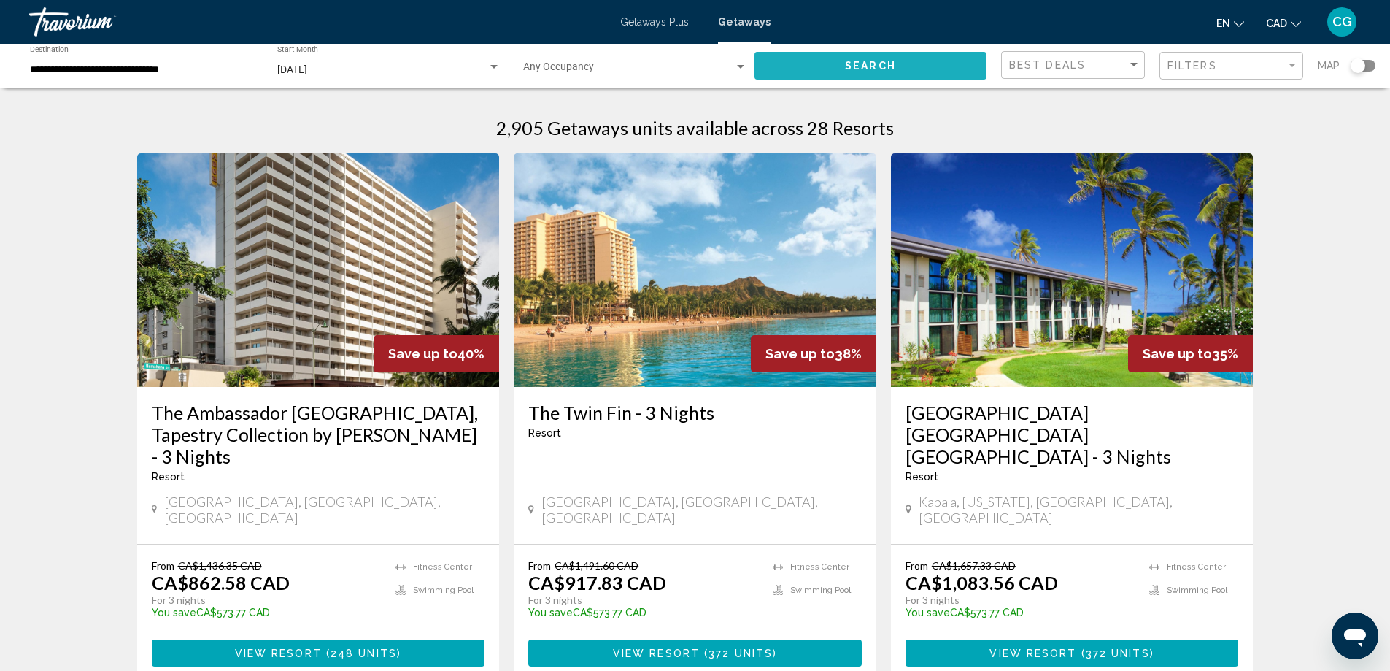
click at [831, 61] on button "Search" at bounding box center [870, 65] width 232 height 27
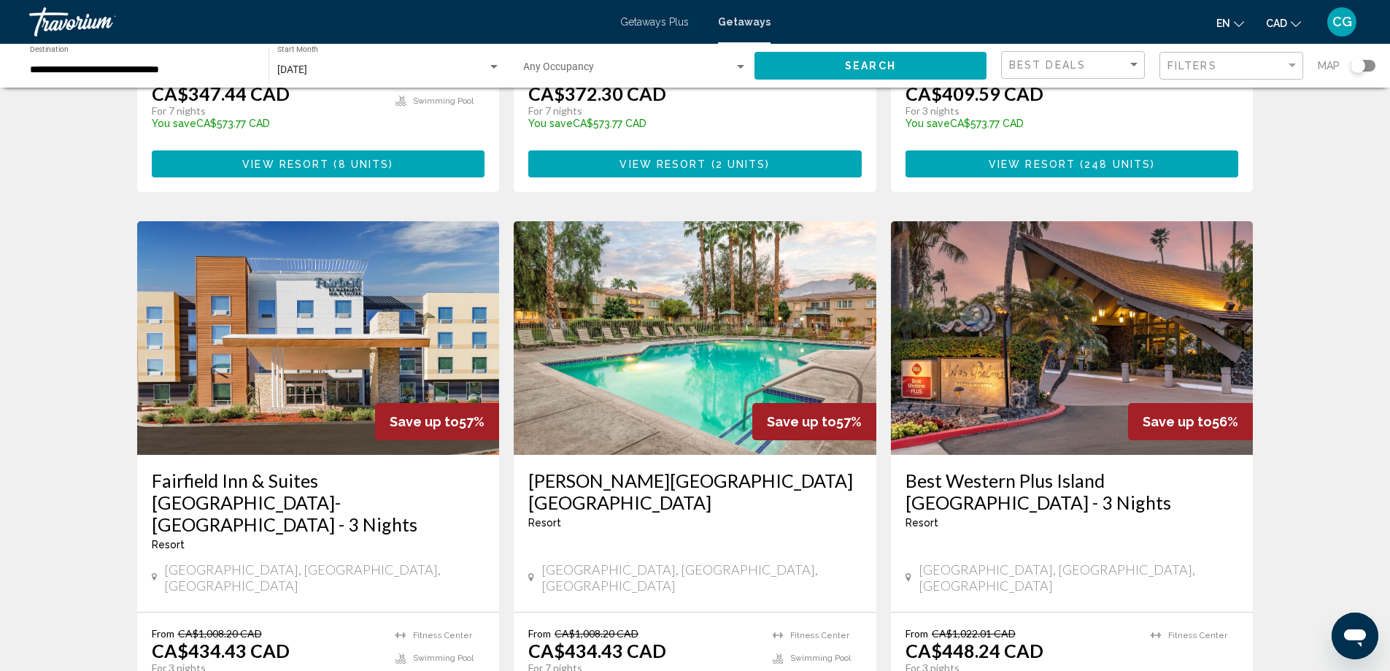
scroll to position [511, 0]
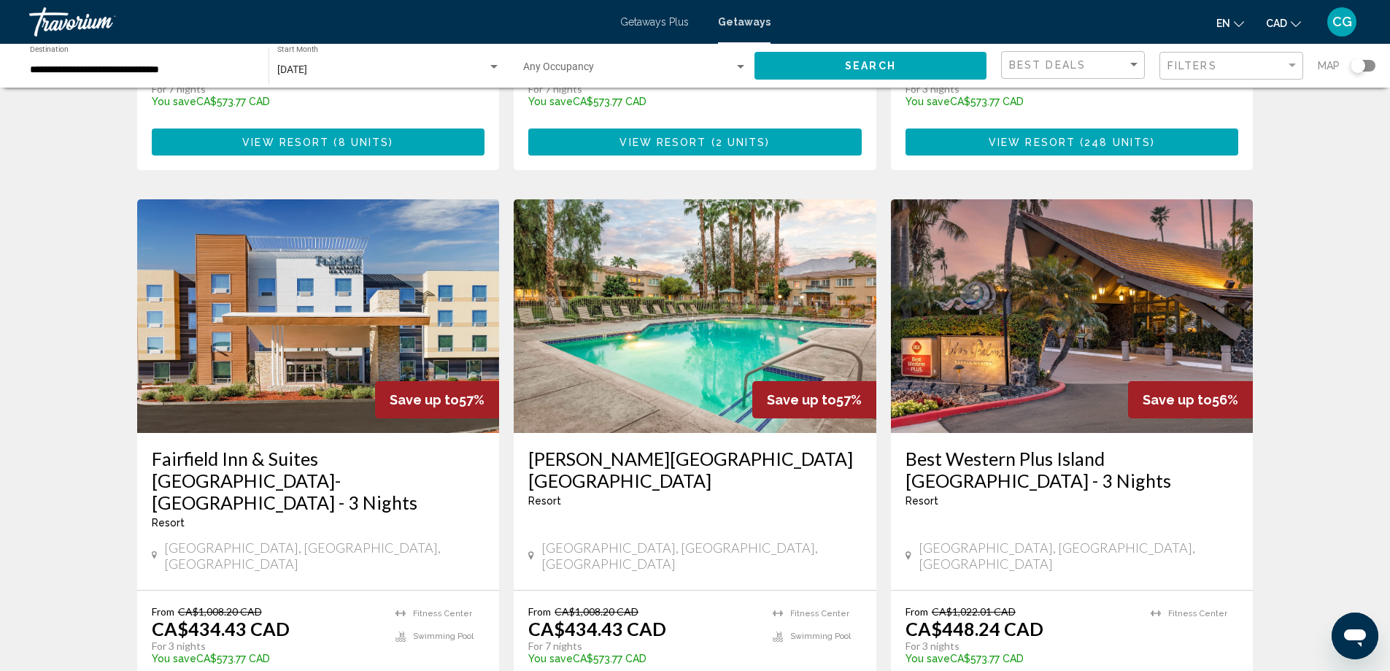
click at [685, 309] on img "Main content" at bounding box center [695, 316] width 363 height 234
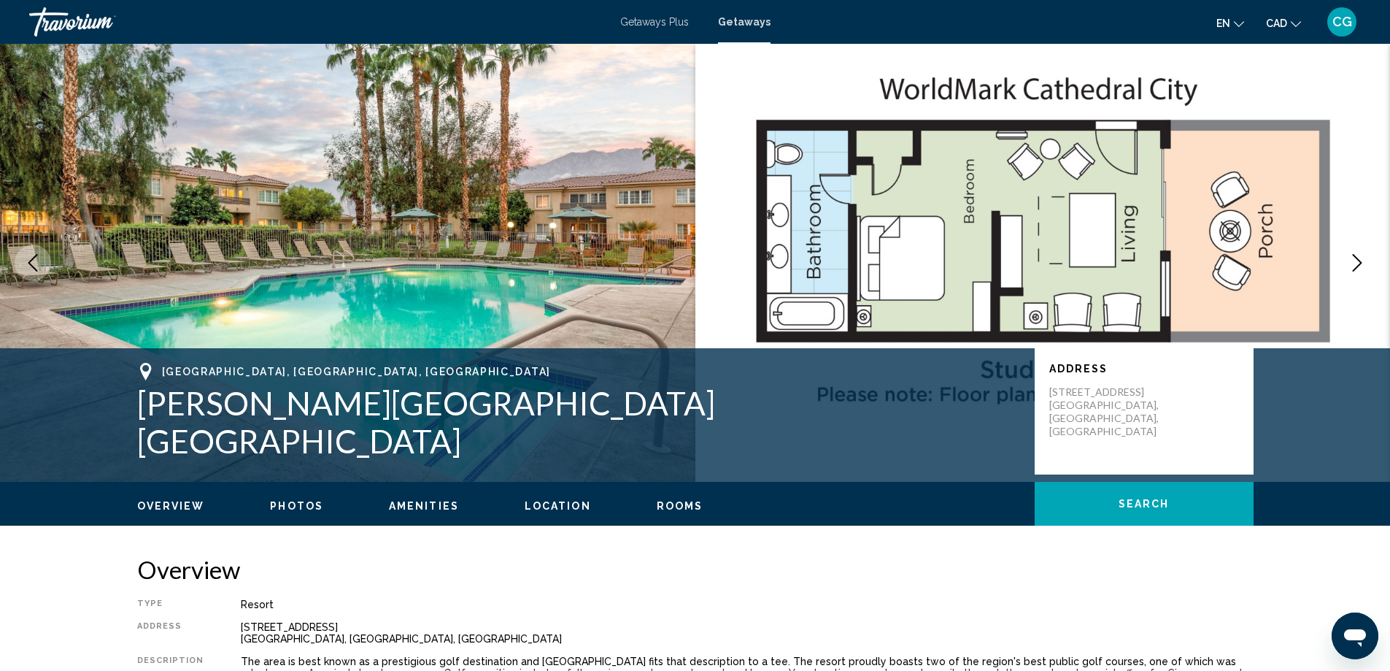
click at [1363, 263] on icon "Next image" at bounding box center [1357, 263] width 18 height 18
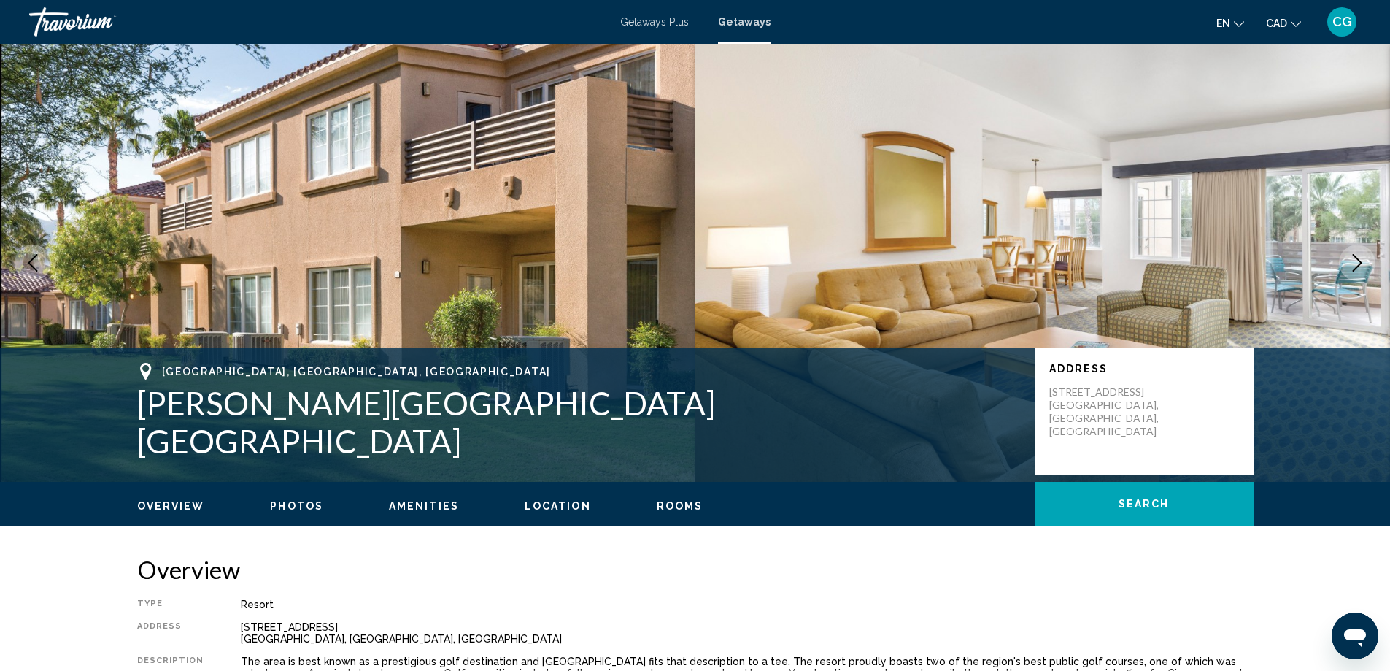
click at [1363, 263] on icon "Next image" at bounding box center [1357, 263] width 18 height 18
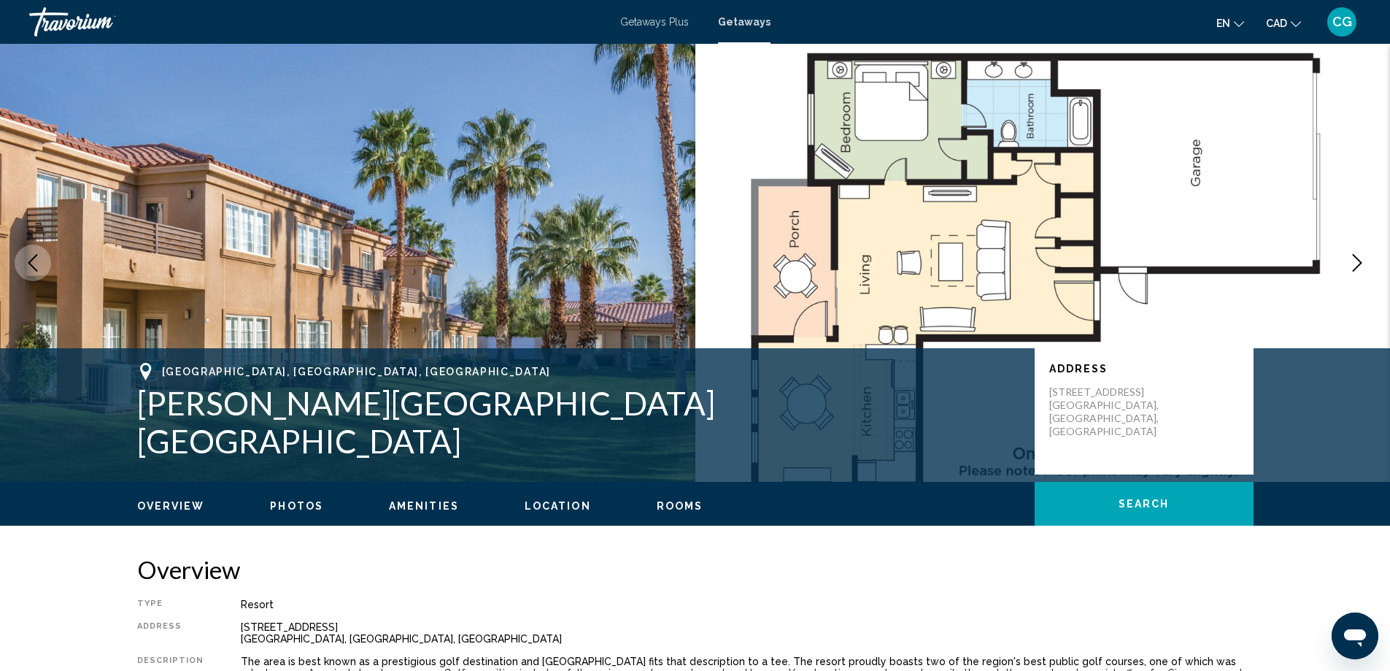
click at [1363, 263] on icon "Next image" at bounding box center [1357, 263] width 18 height 18
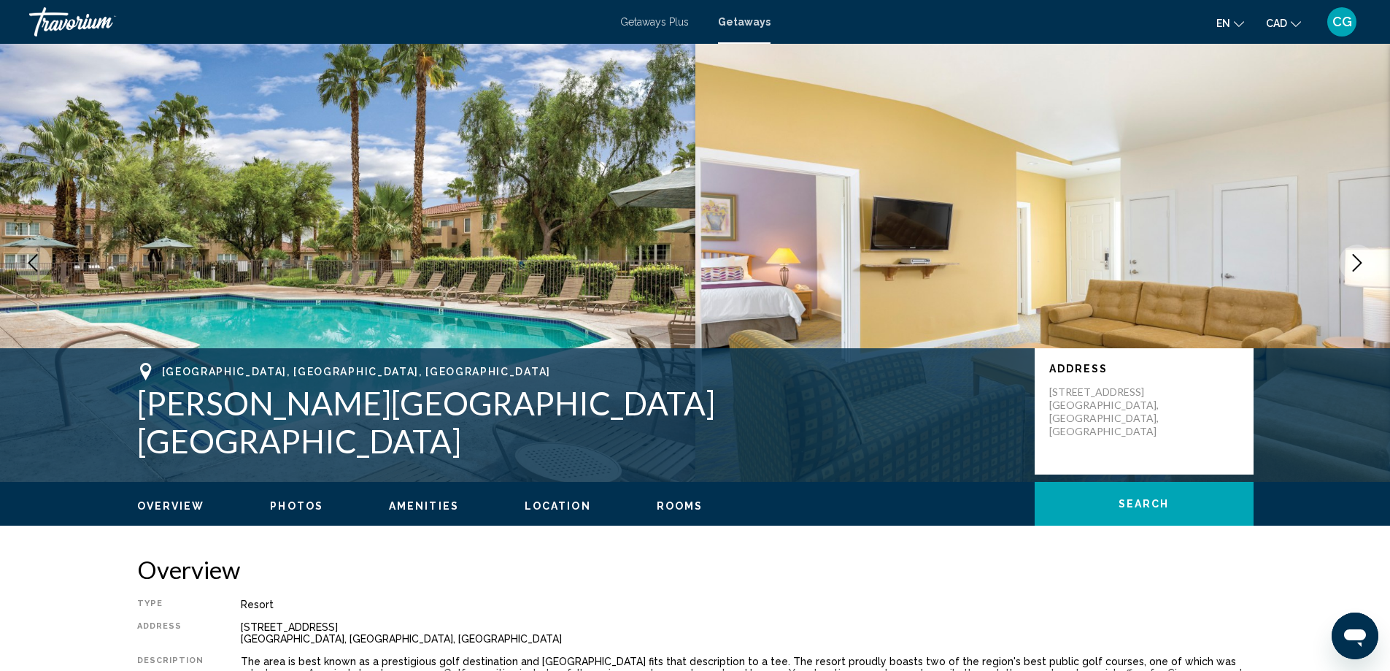
click at [1363, 263] on icon "Next image" at bounding box center [1357, 263] width 18 height 18
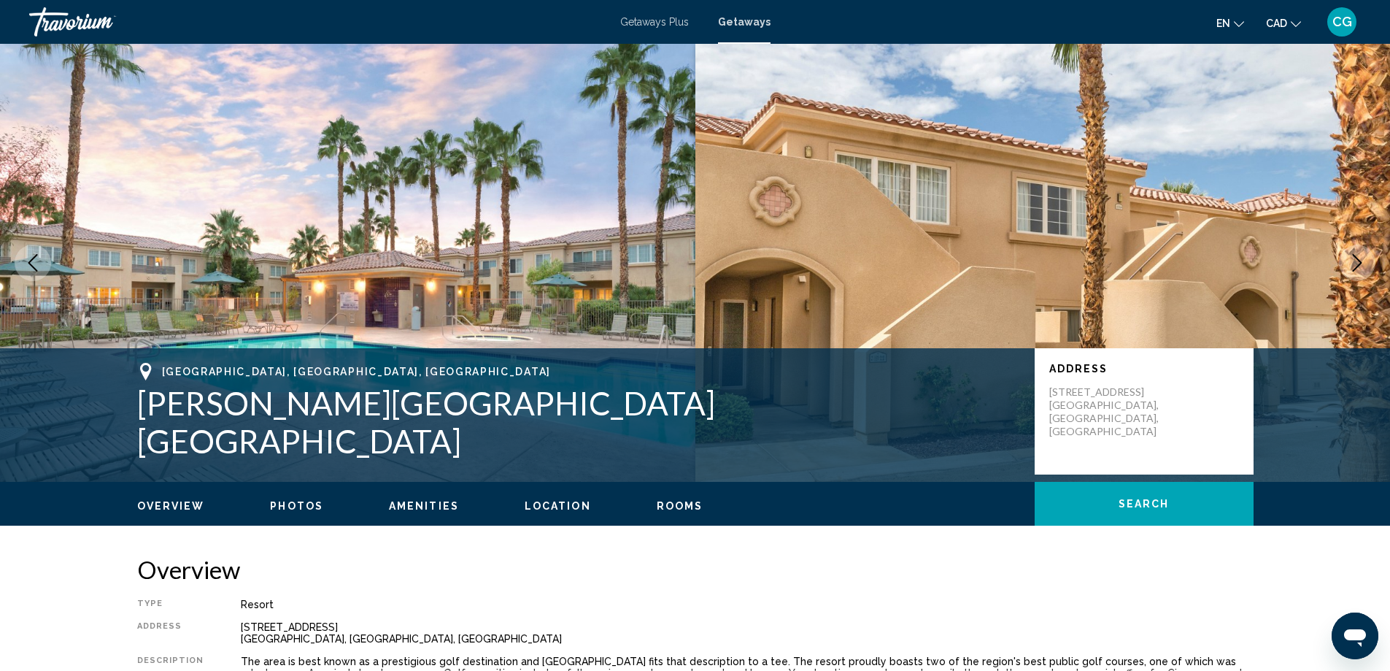
click at [1363, 263] on icon "Next image" at bounding box center [1357, 263] width 18 height 18
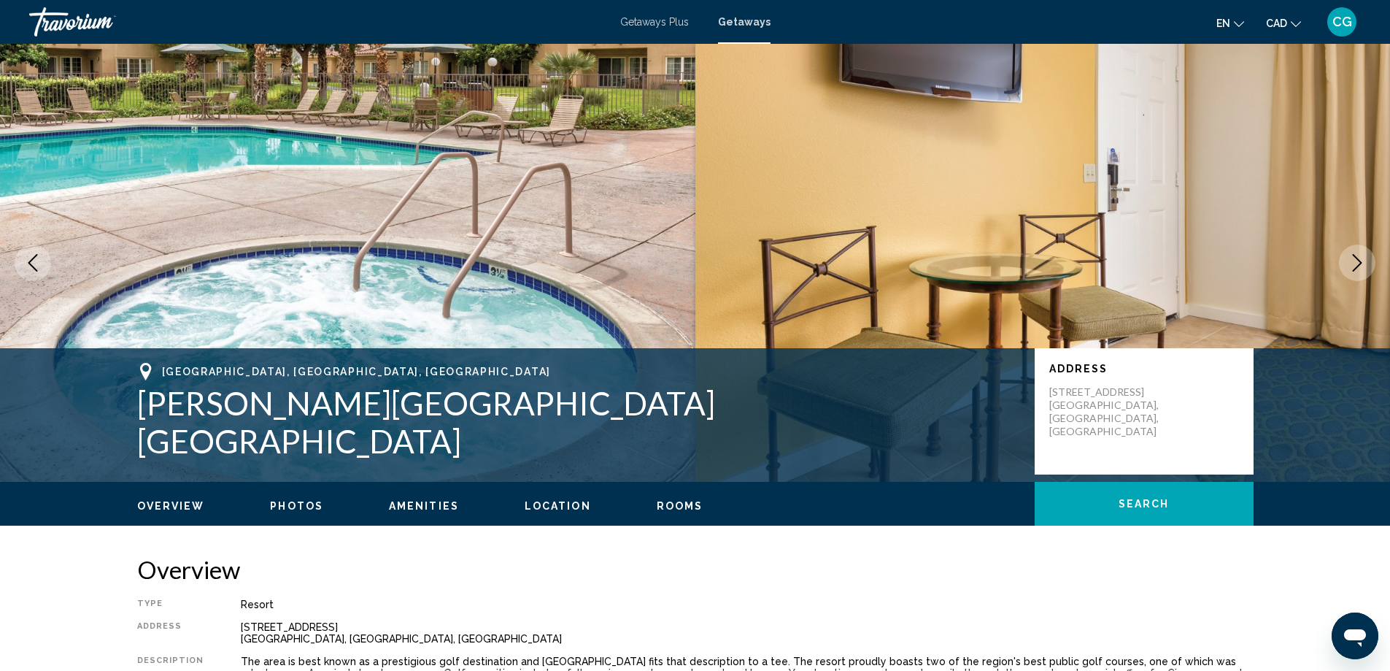
click at [1363, 263] on icon "Next image" at bounding box center [1357, 263] width 18 height 18
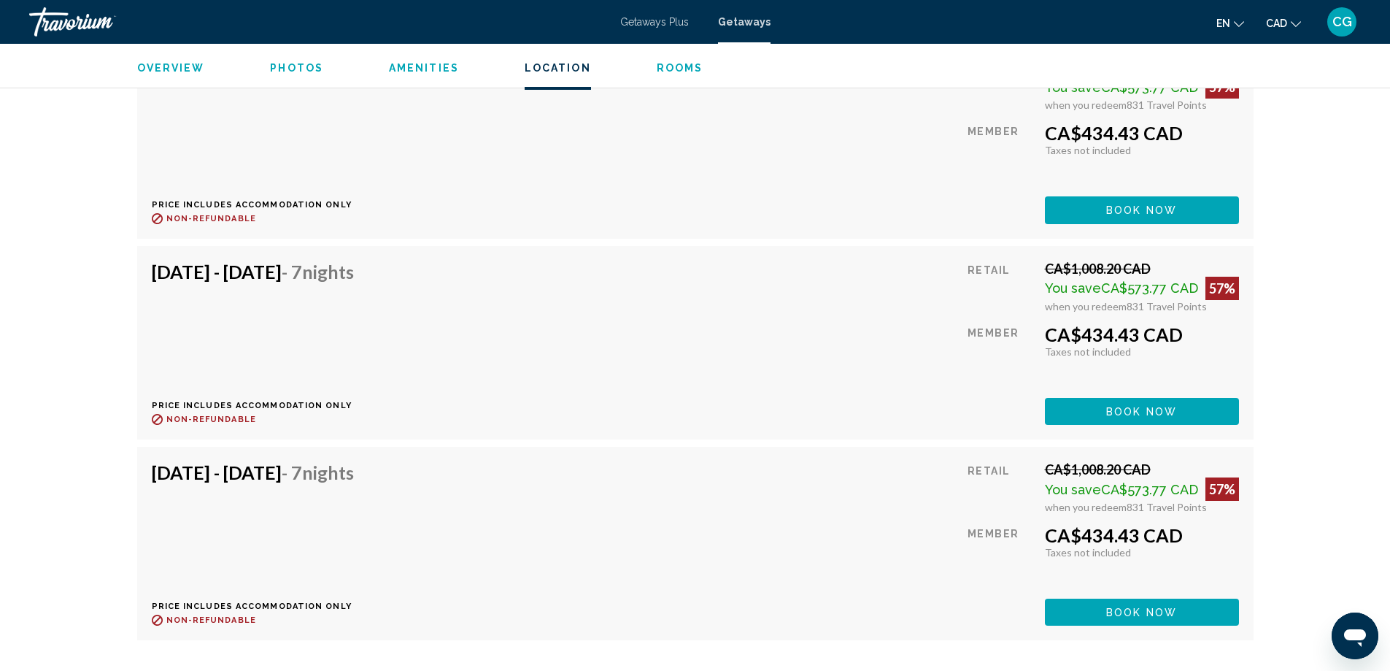
scroll to position [2841, 0]
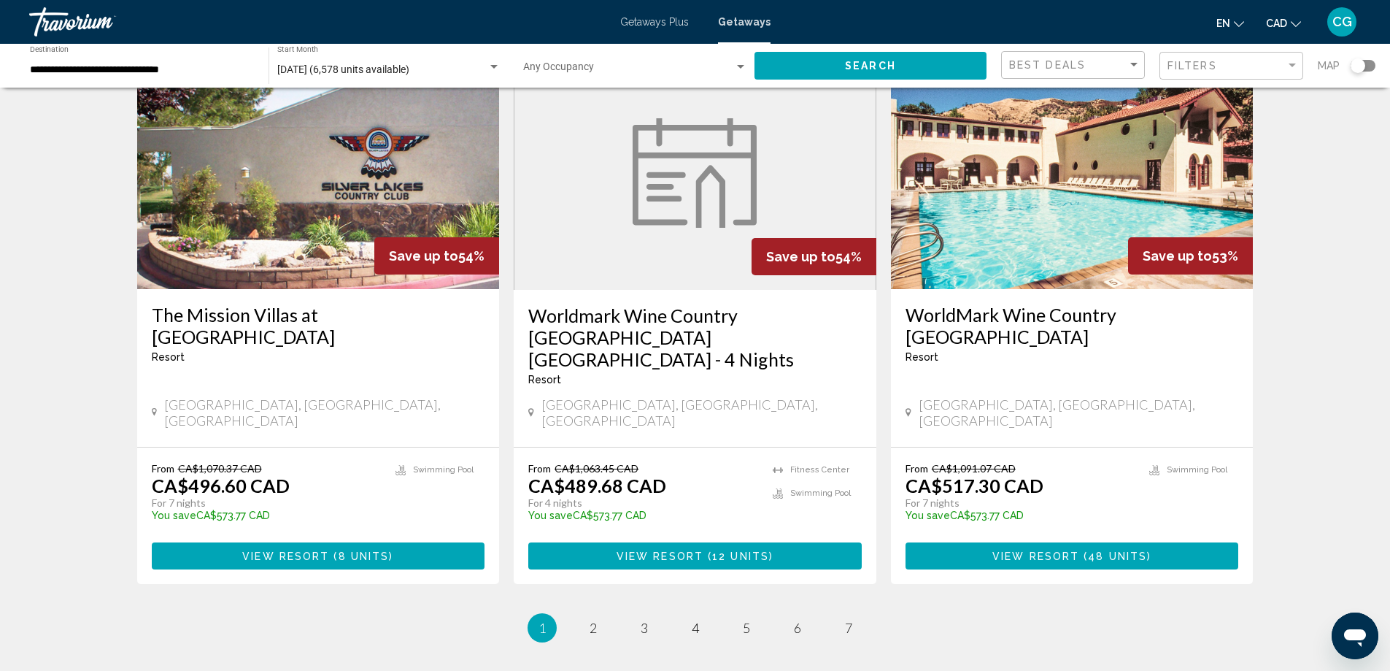
scroll to position [1796, 0]
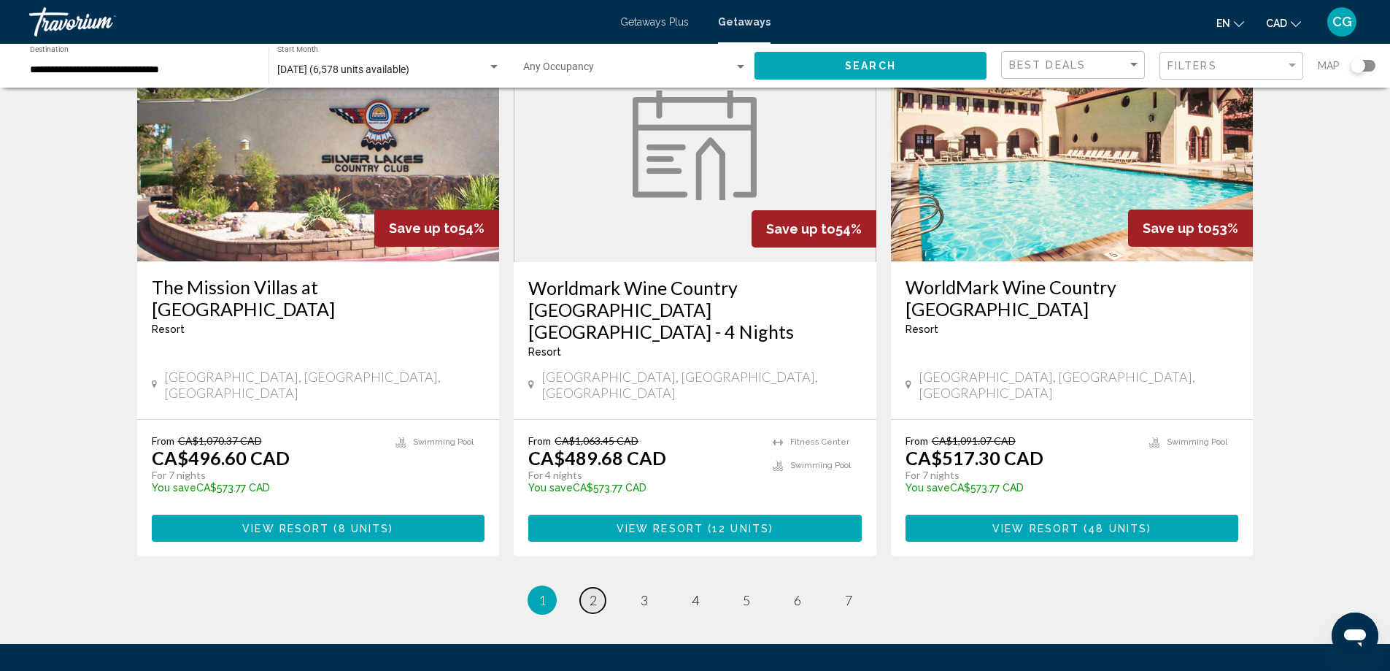
click at [598, 587] on link "page 2" at bounding box center [593, 600] width 26 height 26
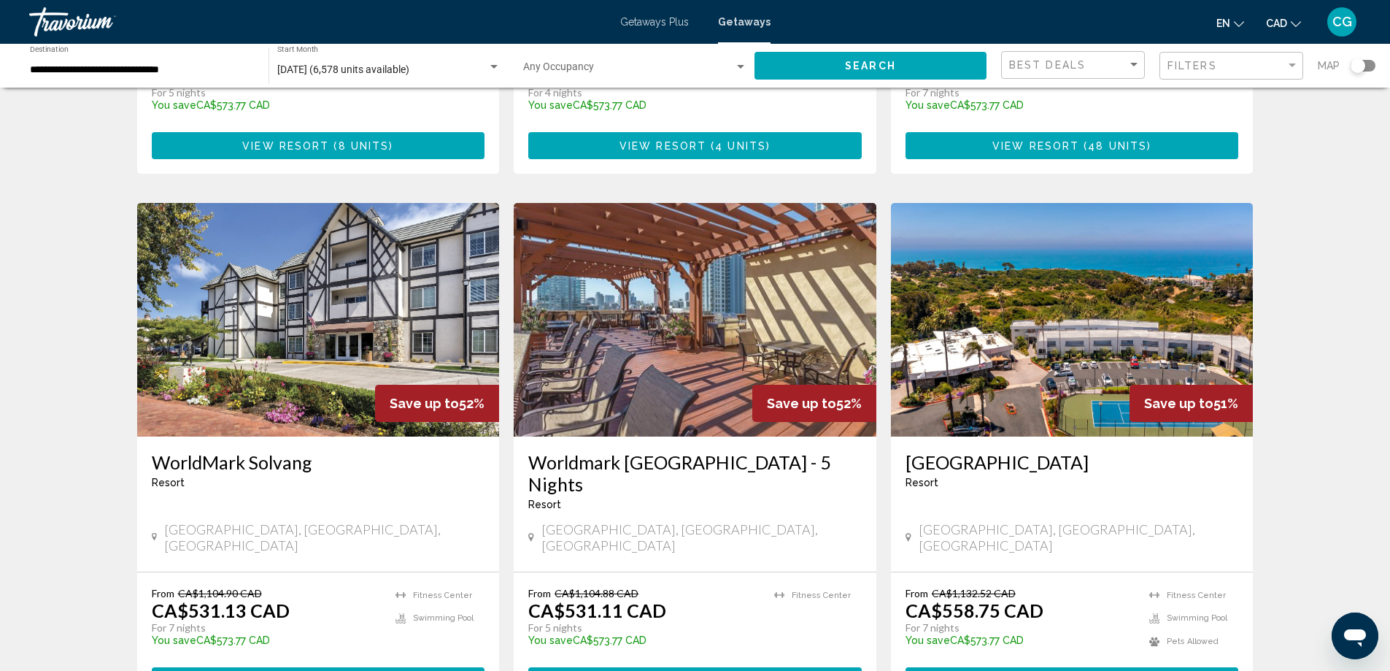
scroll to position [511, 0]
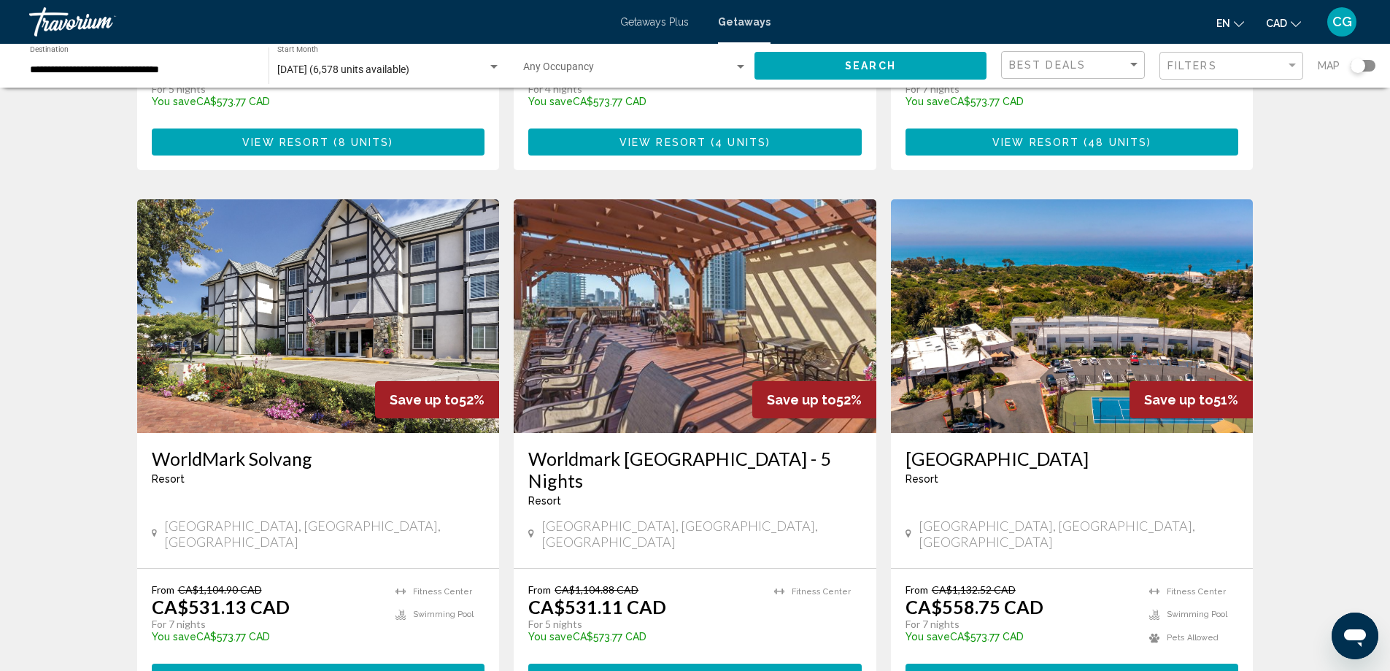
click at [1082, 271] on img "Main content" at bounding box center [1072, 316] width 363 height 234
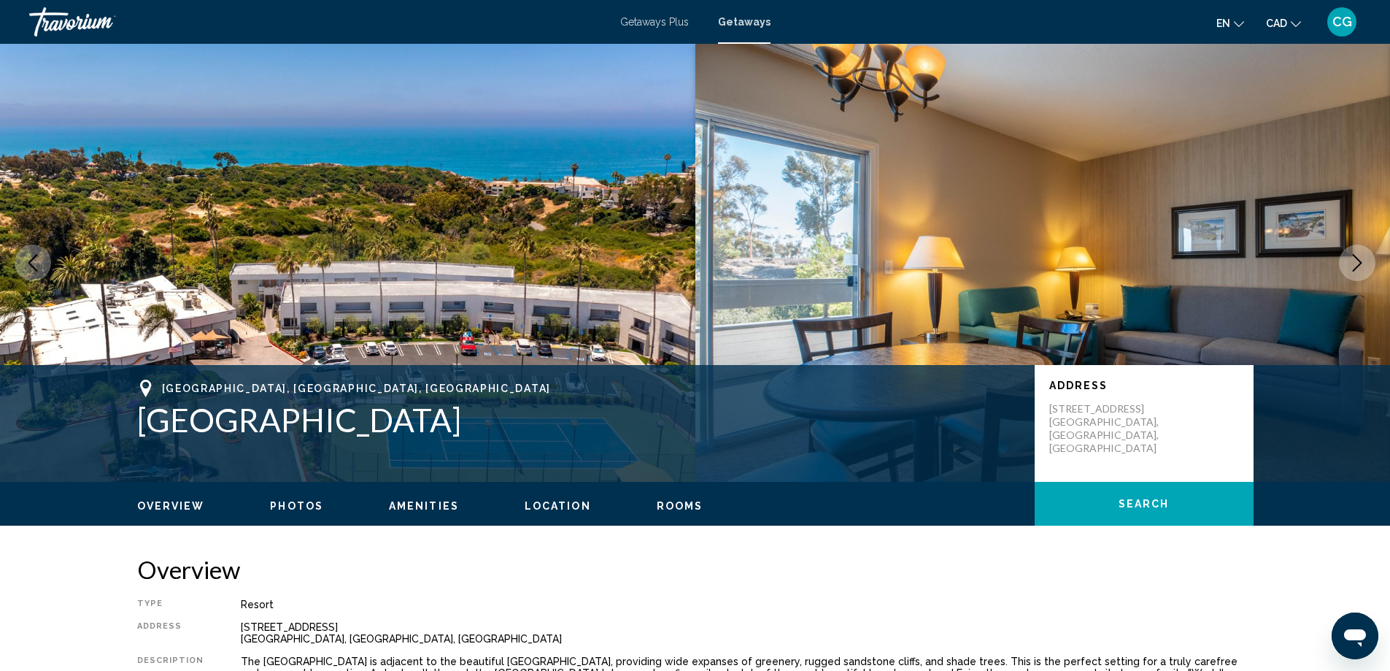
click at [1356, 267] on icon "Next image" at bounding box center [1357, 263] width 9 height 18
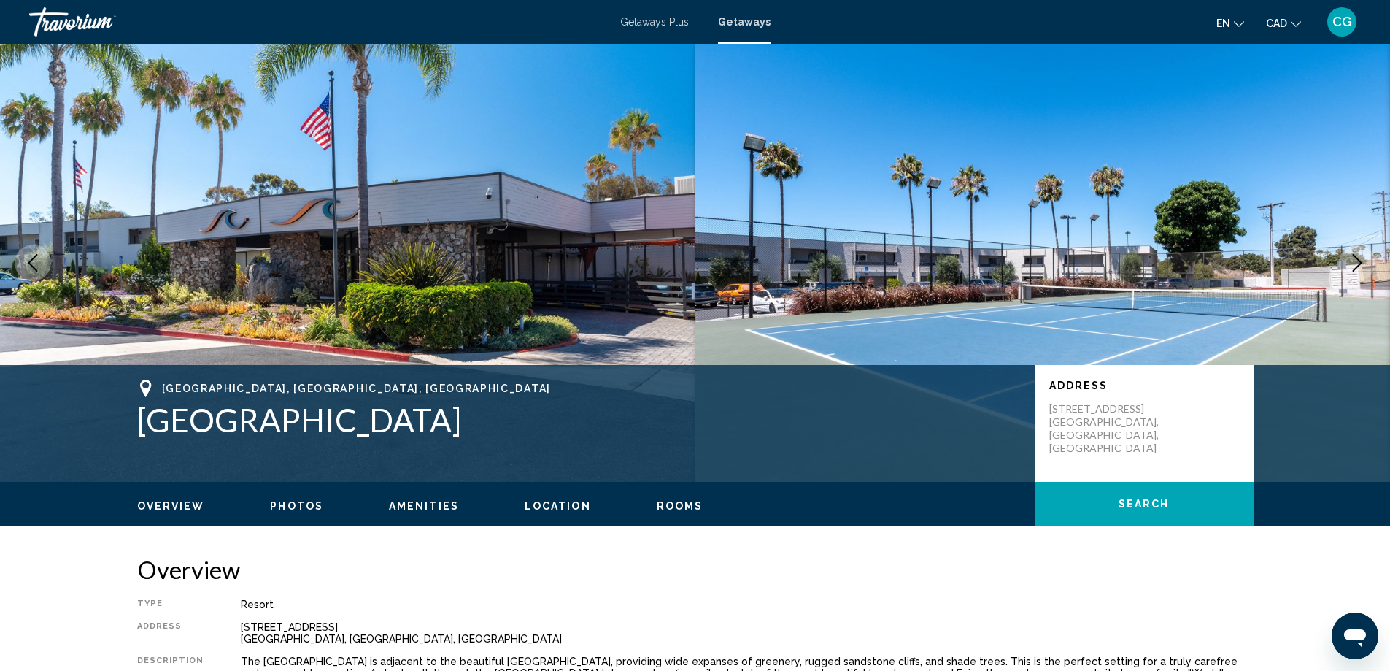
click at [1372, 266] on button "Next image" at bounding box center [1357, 262] width 36 height 36
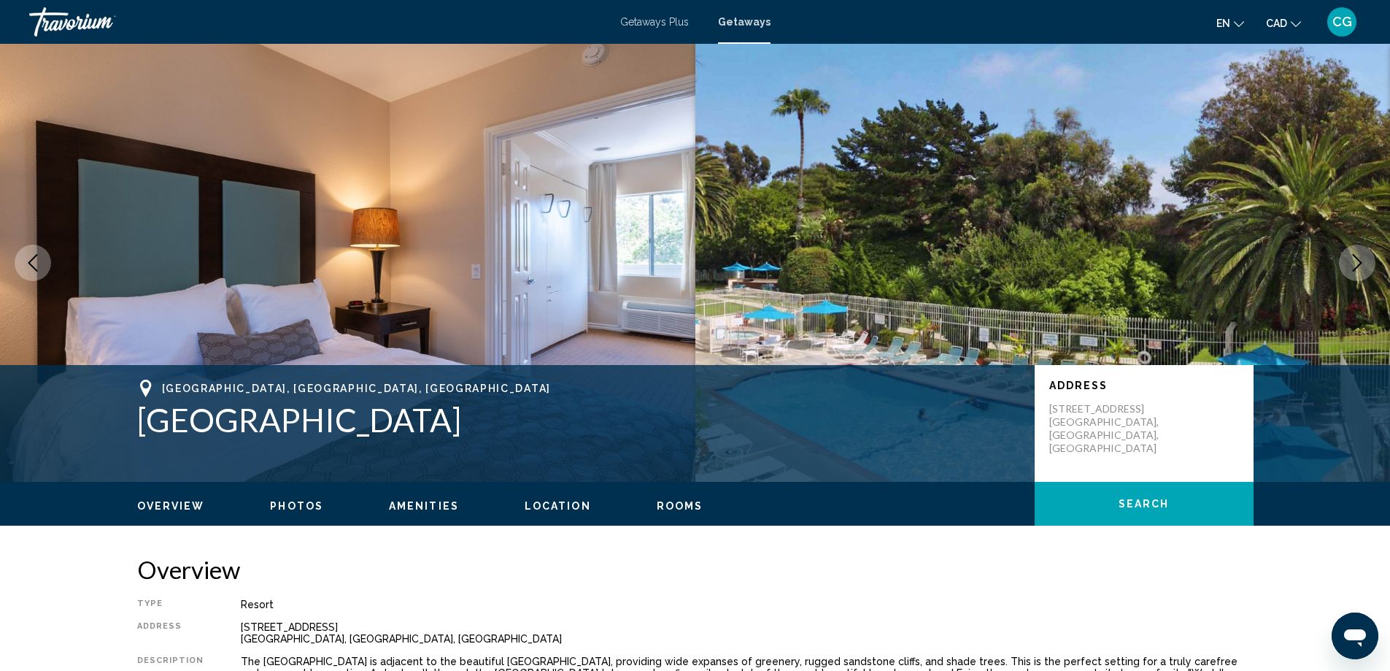
click at [1374, 268] on button "Next image" at bounding box center [1357, 262] width 36 height 36
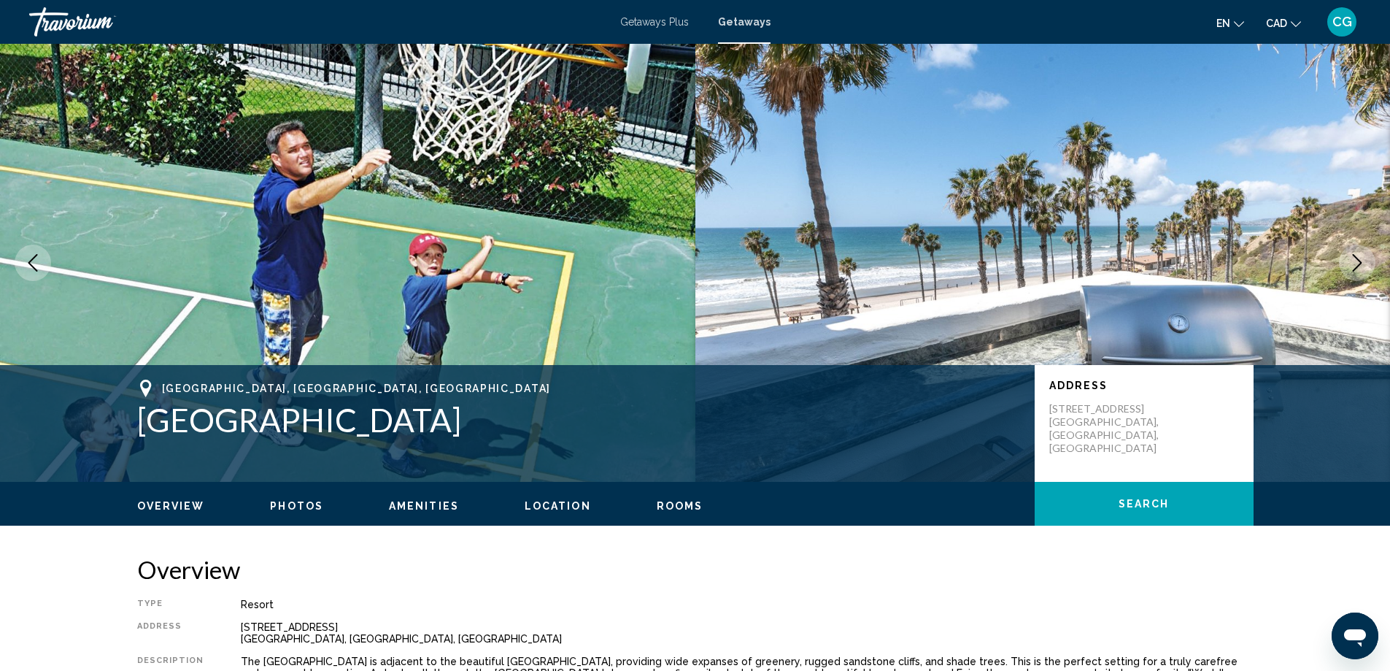
click at [1371, 263] on button "Next image" at bounding box center [1357, 262] width 36 height 36
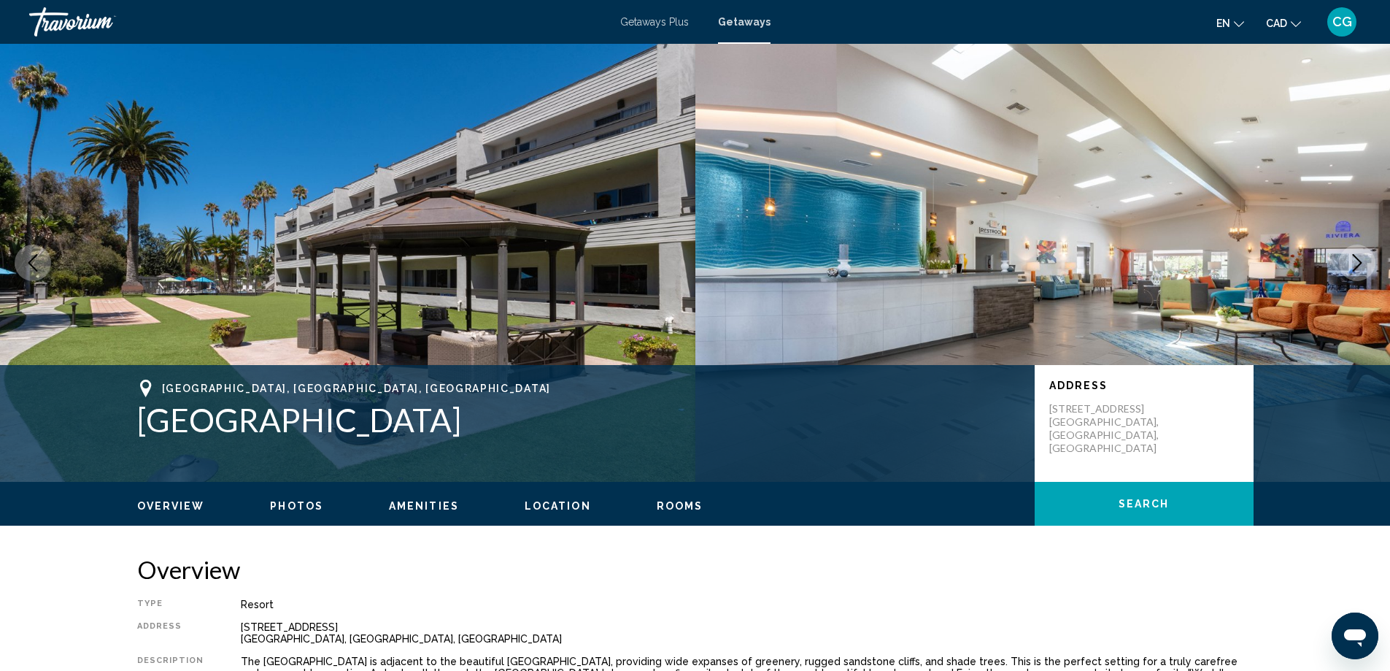
click at [1371, 263] on button "Next image" at bounding box center [1357, 262] width 36 height 36
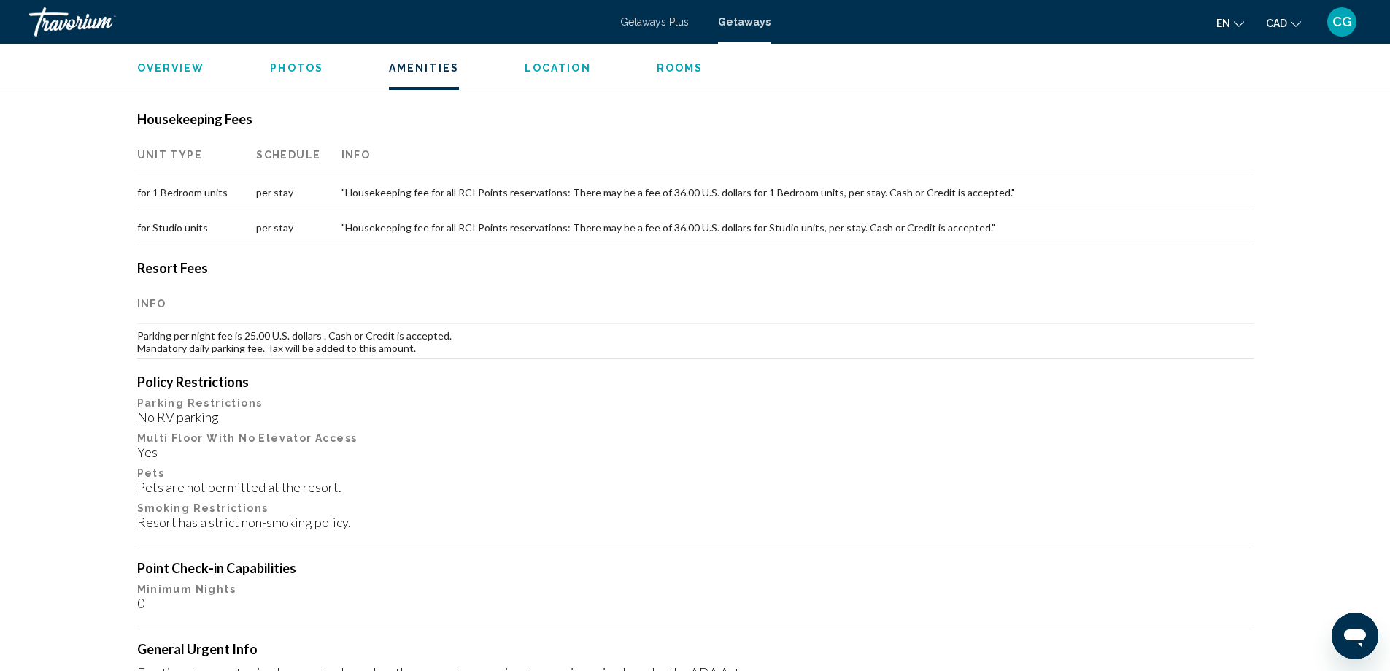
scroll to position [730, 0]
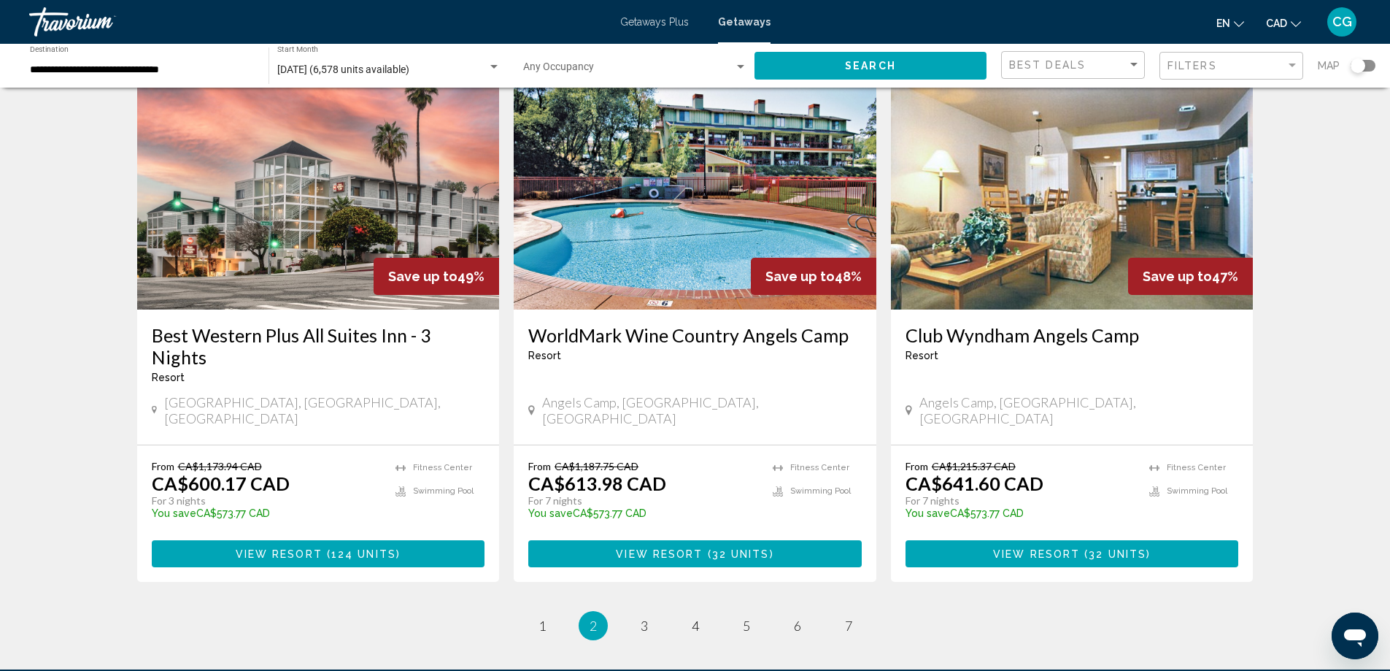
scroll to position [1751, 0]
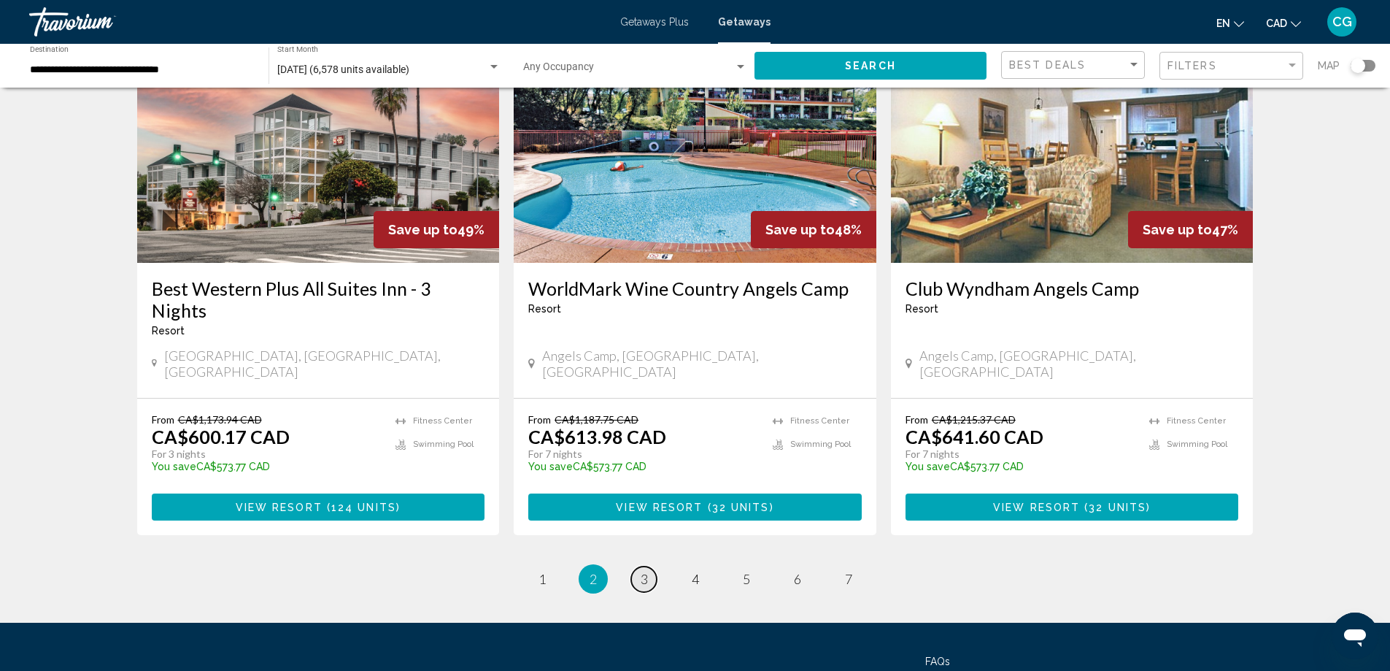
click at [649, 566] on link "page 3" at bounding box center [644, 579] width 26 height 26
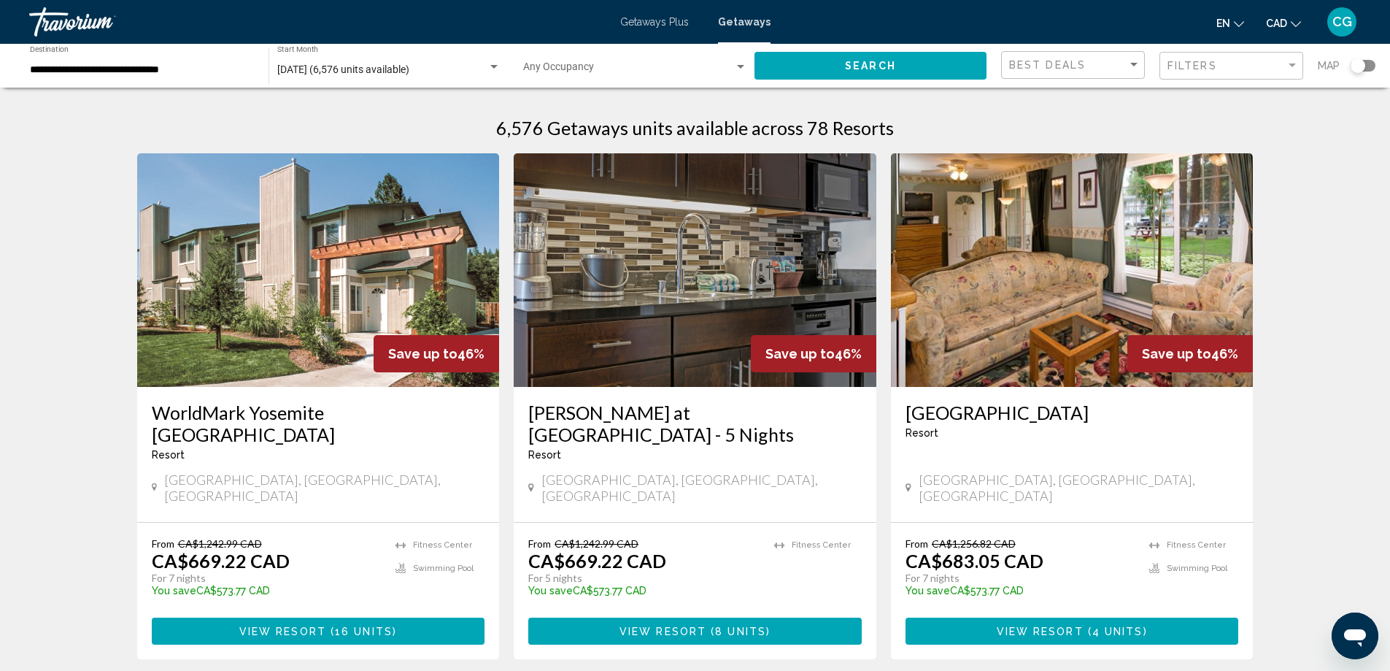
click at [682, 287] on img "Main content" at bounding box center [695, 270] width 363 height 234
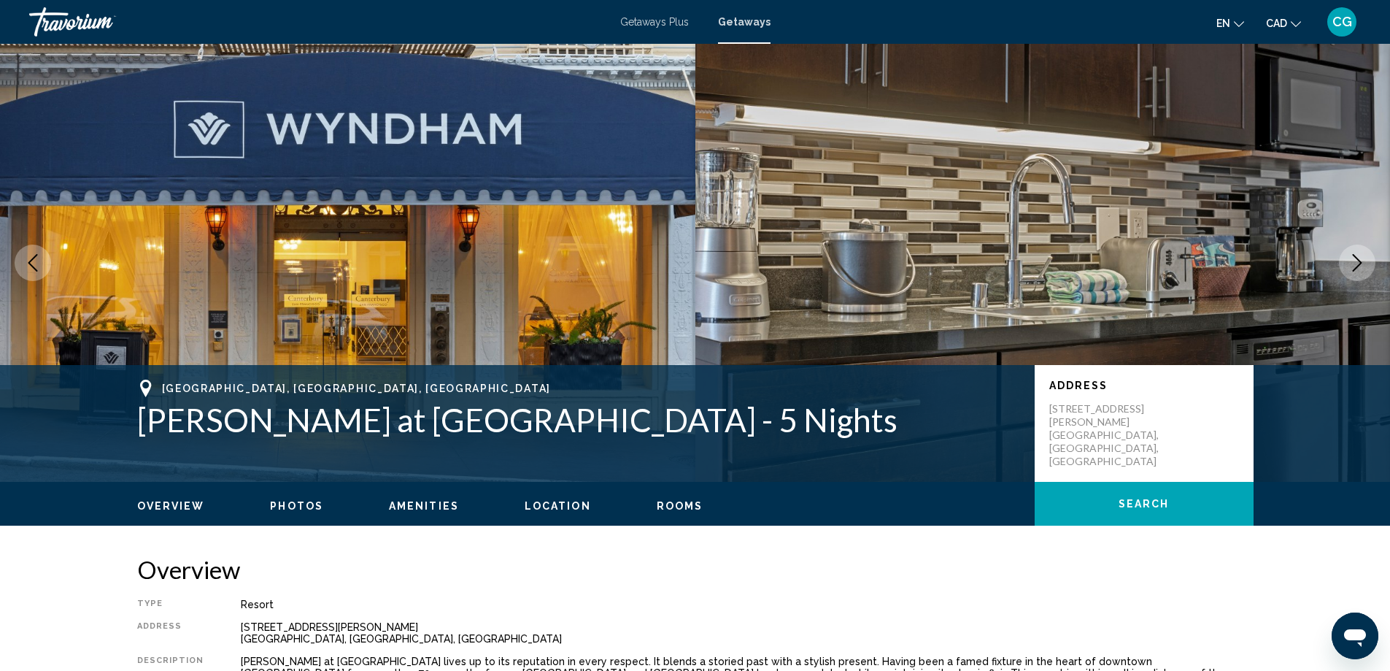
click at [1354, 269] on icon "Next image" at bounding box center [1357, 263] width 9 height 18
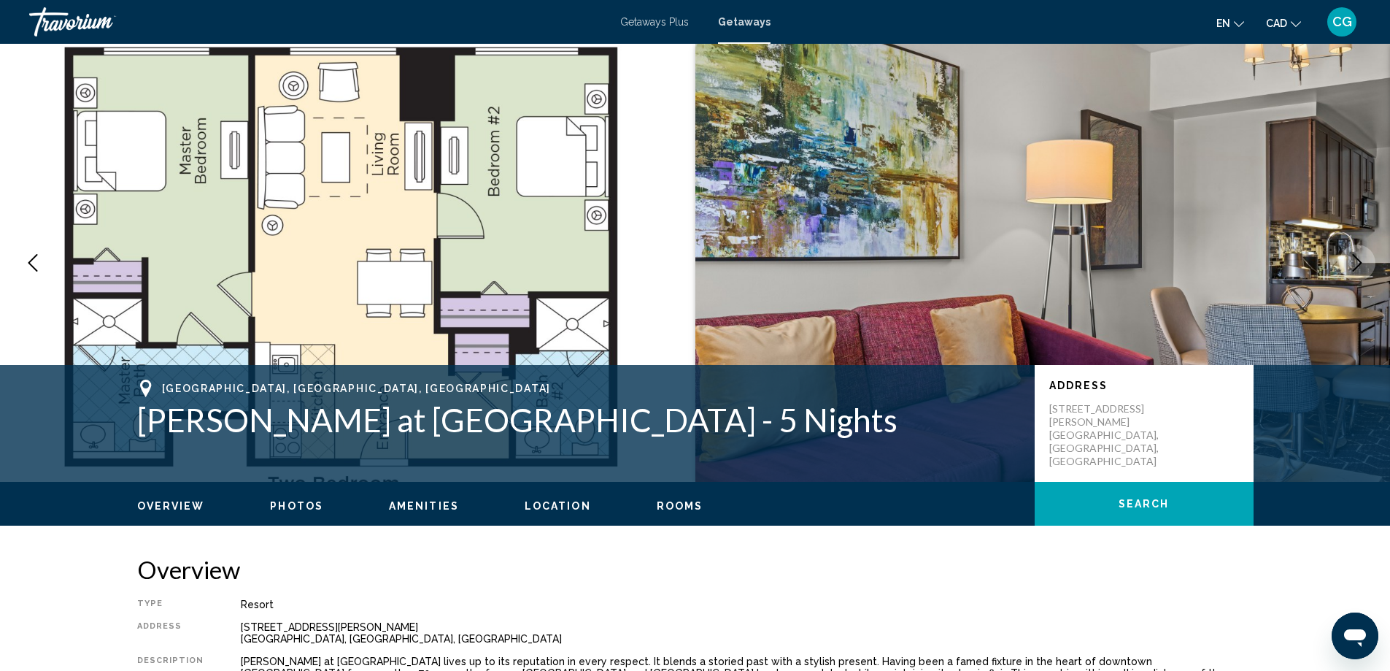
click at [1354, 269] on icon "Next image" at bounding box center [1357, 263] width 9 height 18
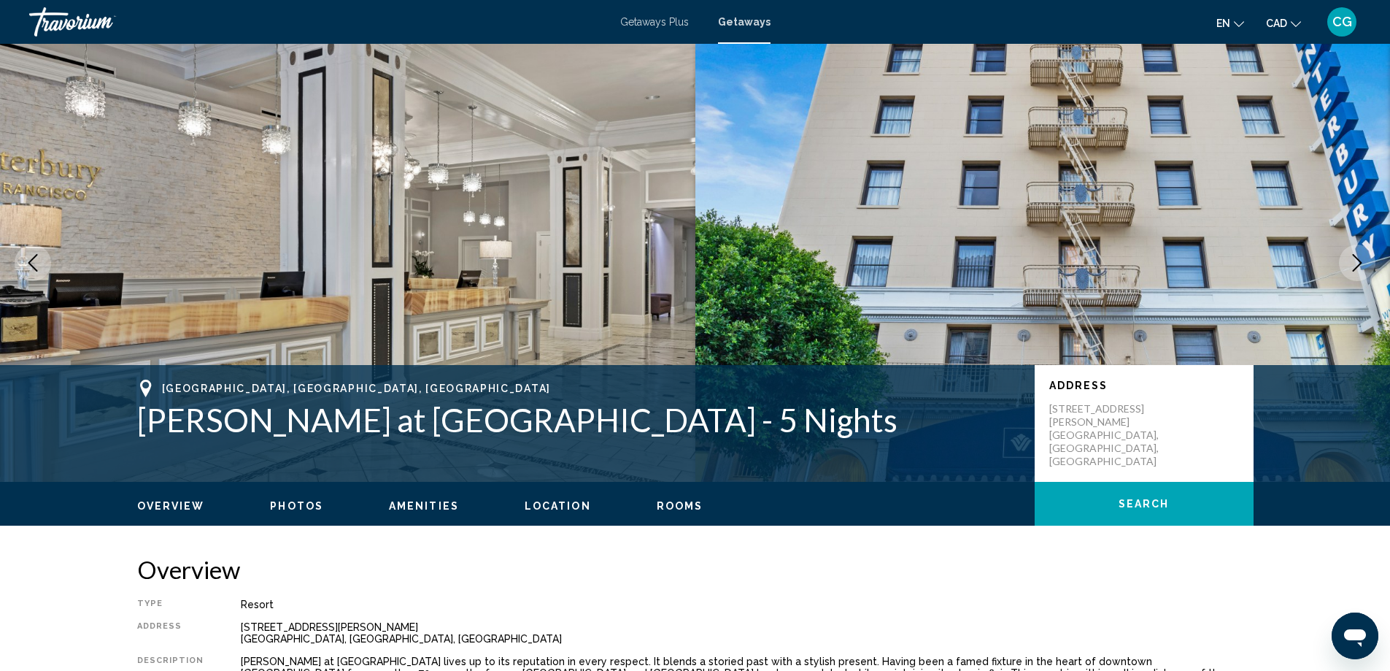
click at [1356, 269] on icon "Next image" at bounding box center [1357, 263] width 18 height 18
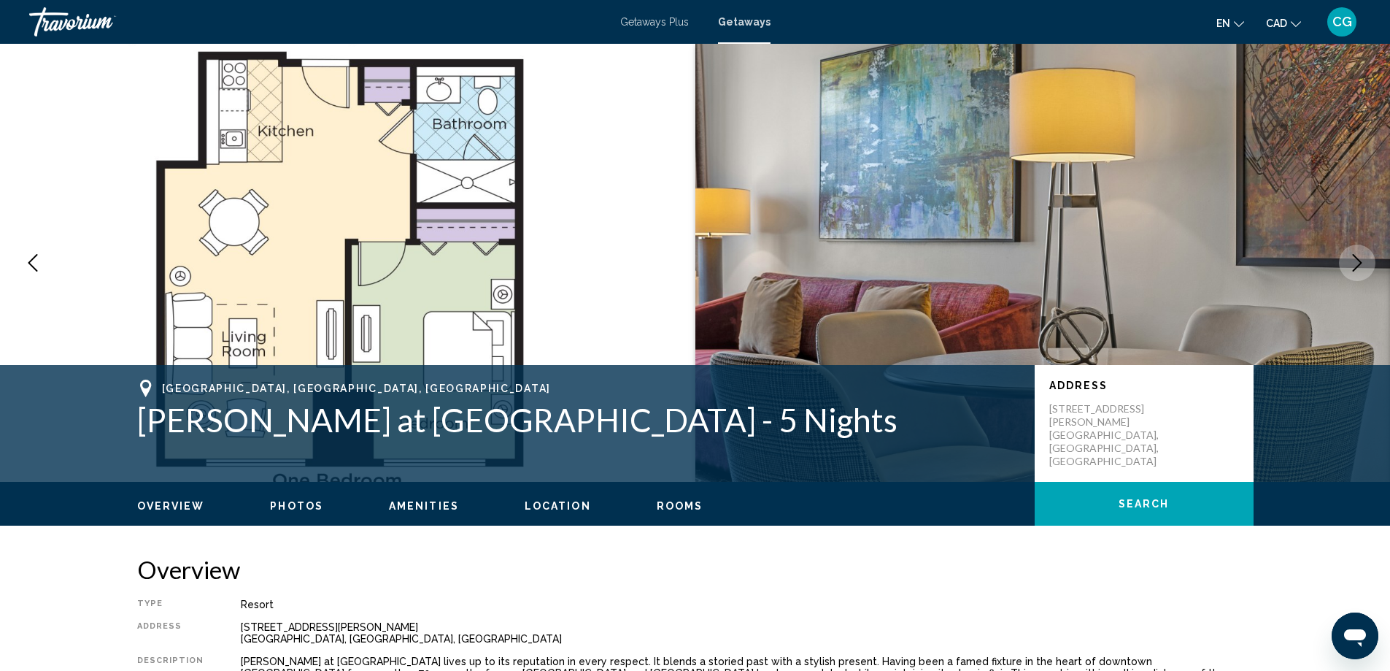
click at [1356, 269] on icon "Next image" at bounding box center [1357, 263] width 18 height 18
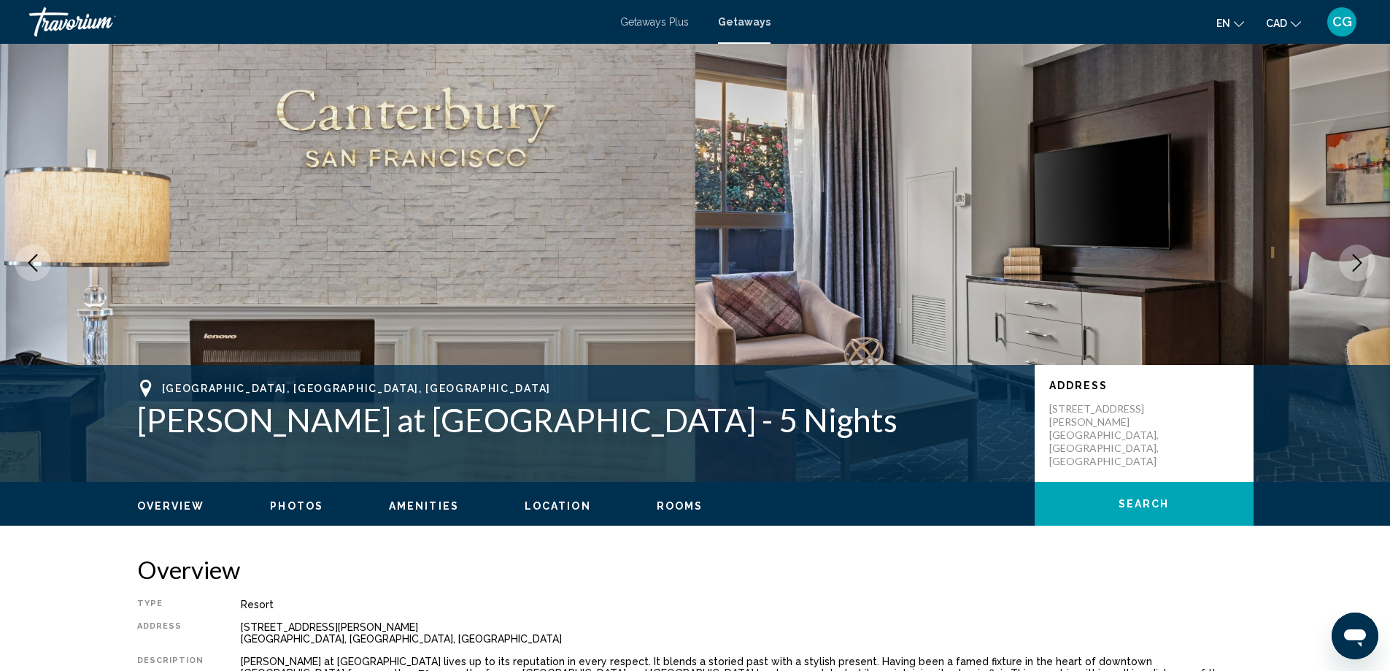
click at [1356, 269] on icon "Next image" at bounding box center [1357, 263] width 18 height 18
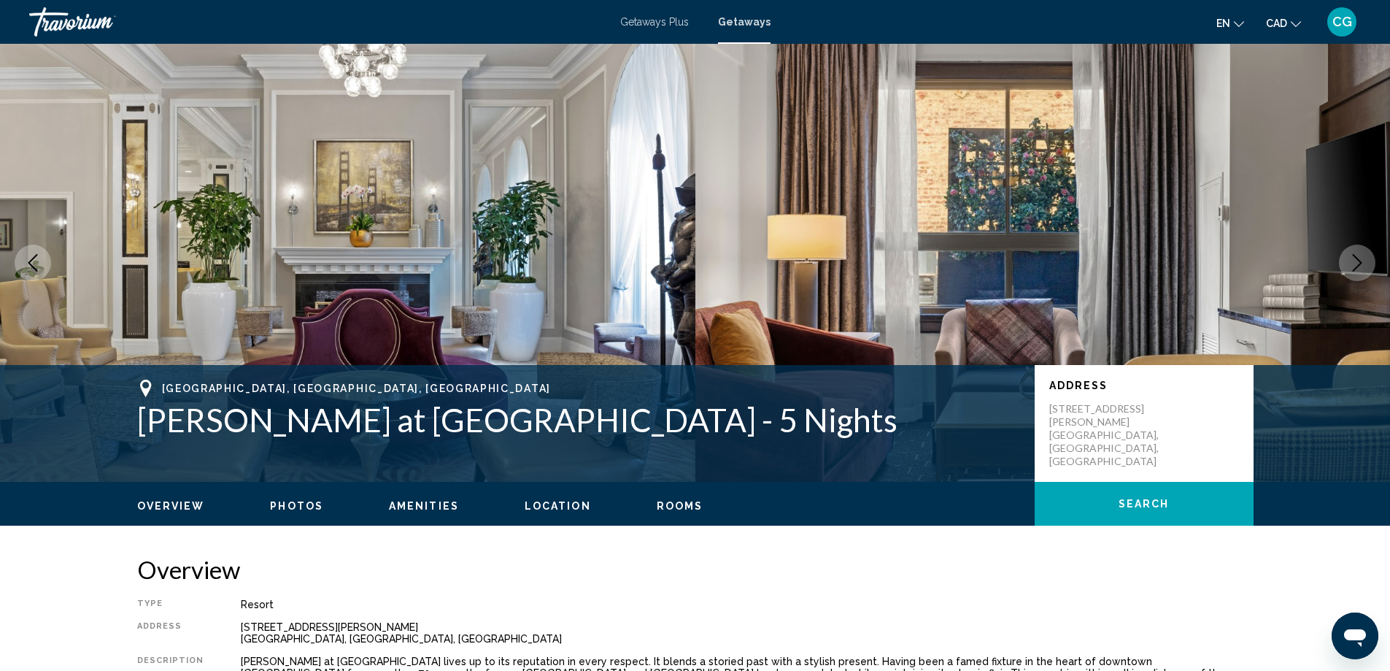
click at [1356, 269] on icon "Next image" at bounding box center [1357, 263] width 18 height 18
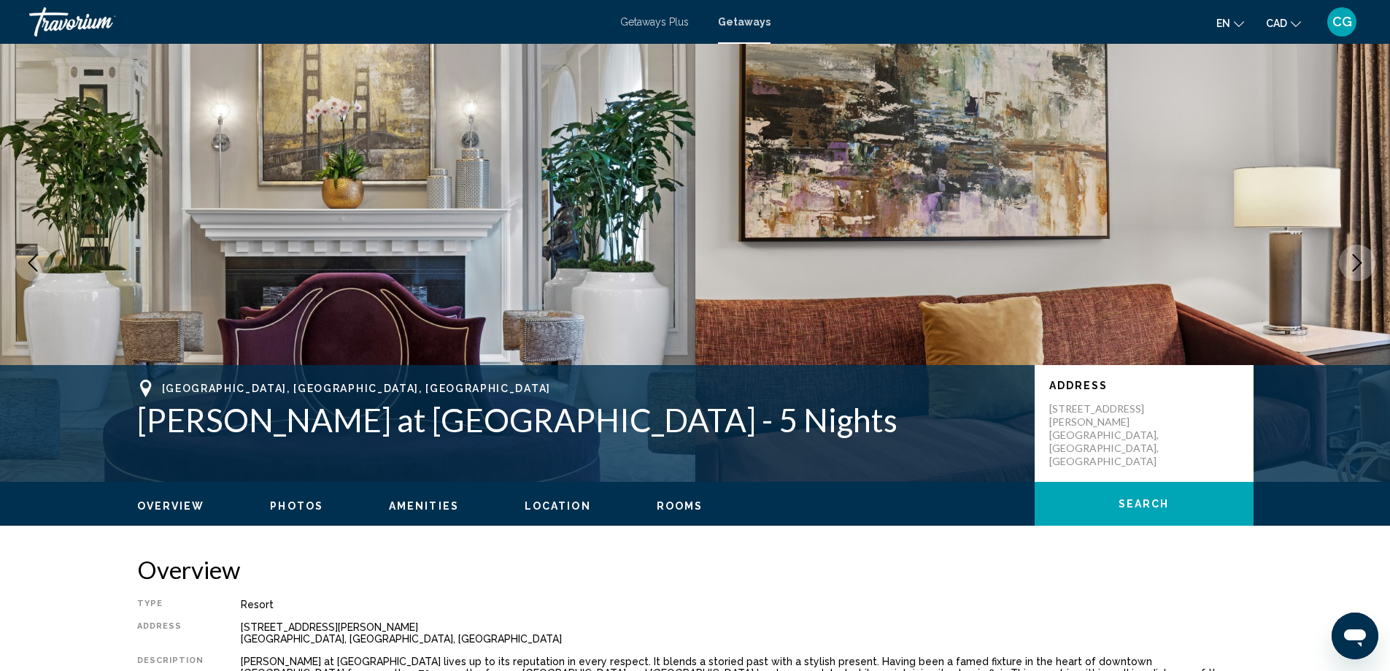
click at [1356, 269] on icon "Next image" at bounding box center [1357, 263] width 18 height 18
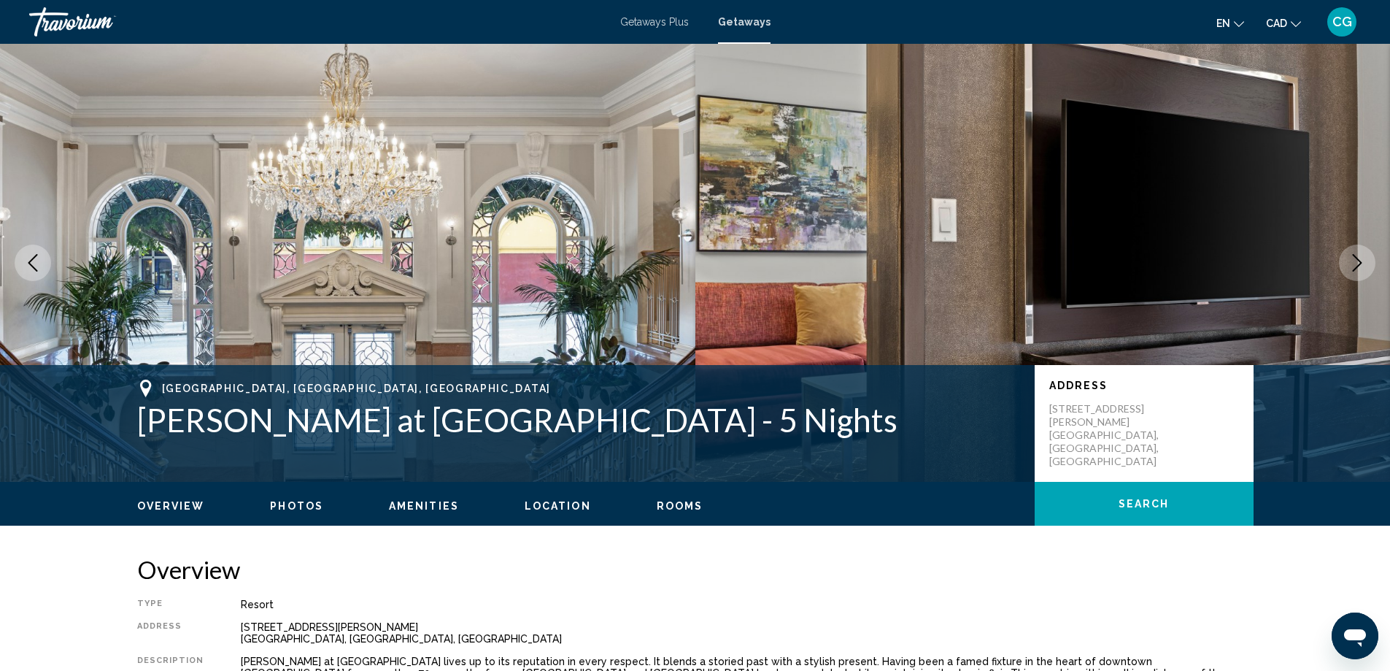
click at [1356, 269] on icon "Next image" at bounding box center [1357, 263] width 18 height 18
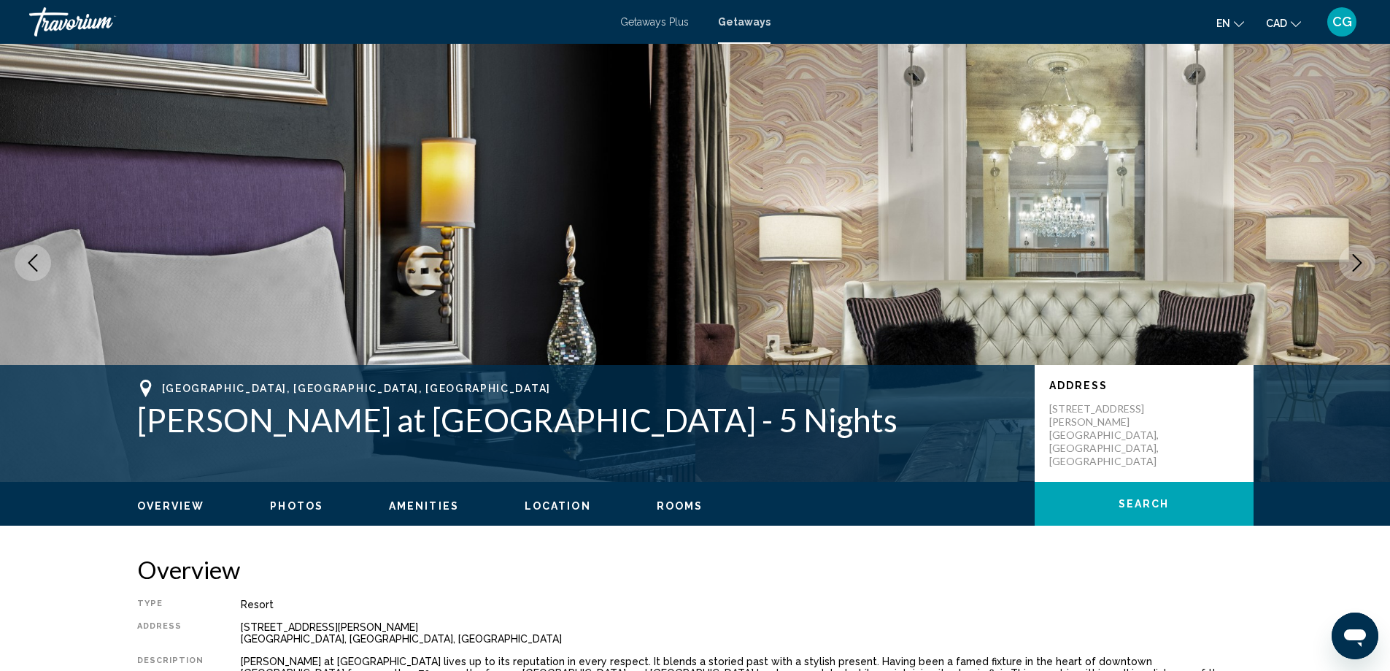
click at [1356, 269] on icon "Next image" at bounding box center [1357, 263] width 18 height 18
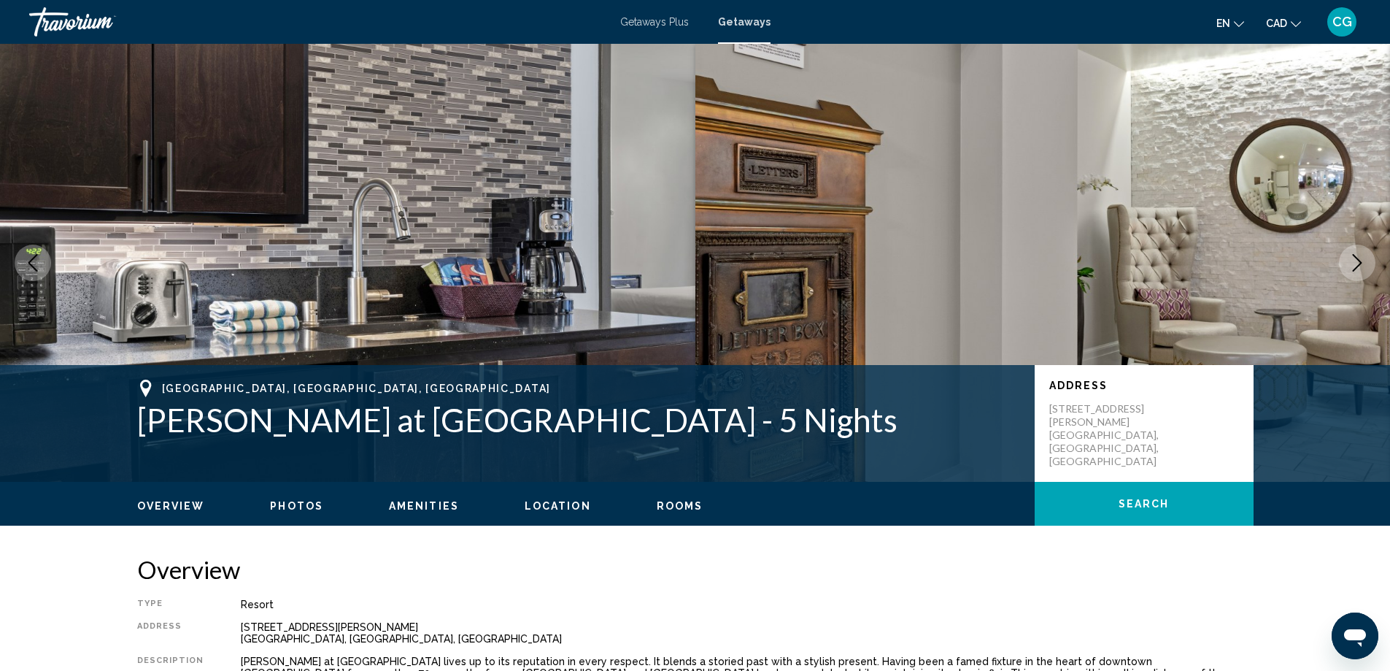
click at [1356, 269] on icon "Next image" at bounding box center [1357, 263] width 9 height 18
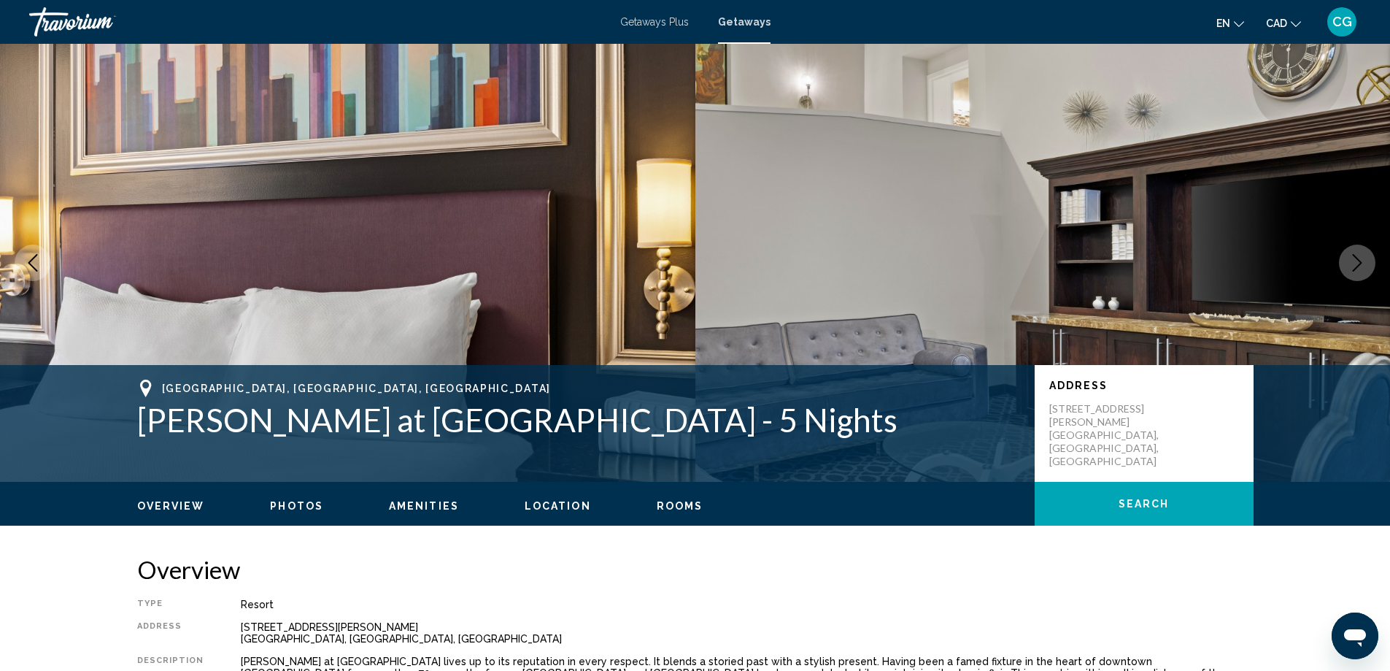
click at [1356, 269] on icon "Next image" at bounding box center [1357, 263] width 9 height 18
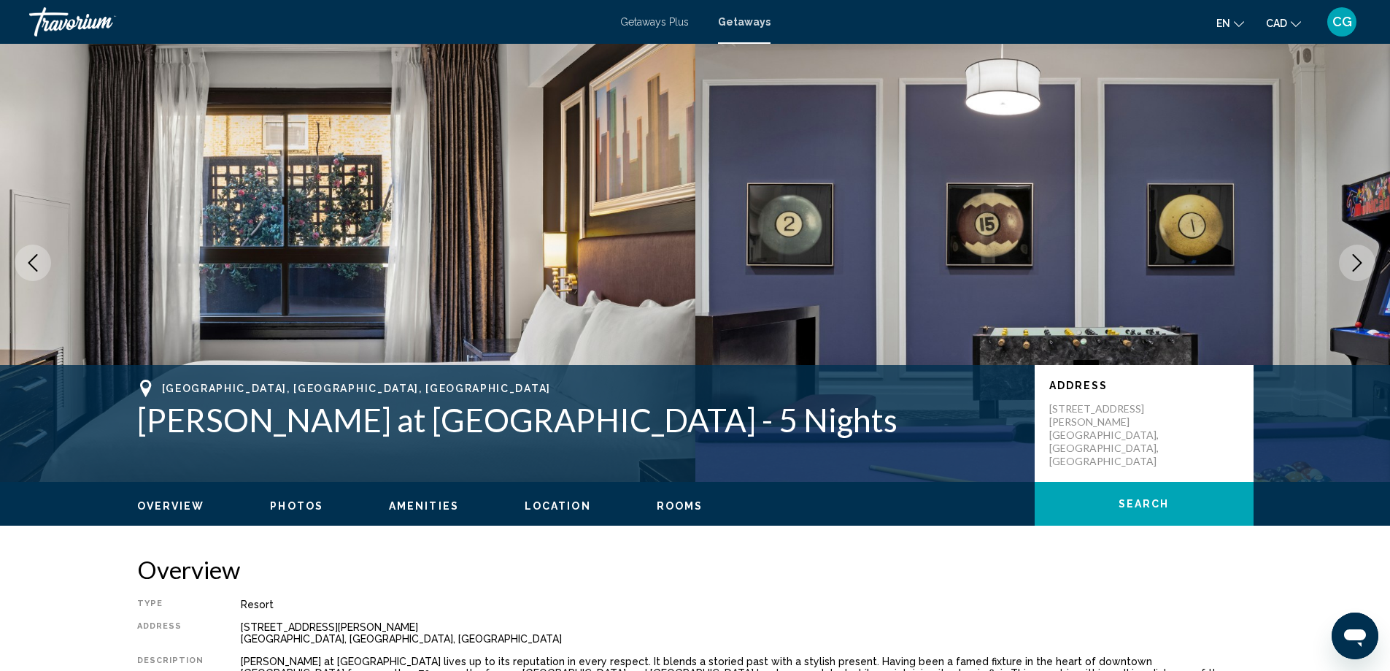
click at [1356, 269] on icon "Next image" at bounding box center [1357, 263] width 9 height 18
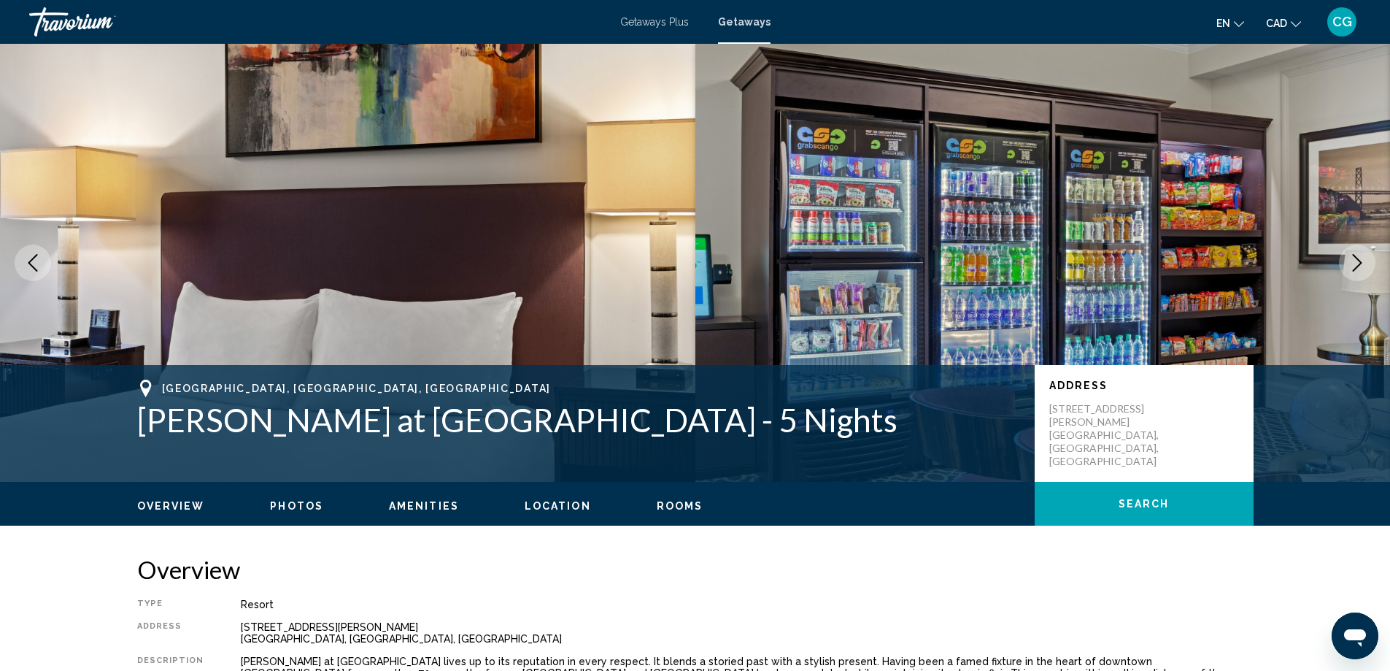
click at [1356, 269] on icon "Next image" at bounding box center [1357, 263] width 9 height 18
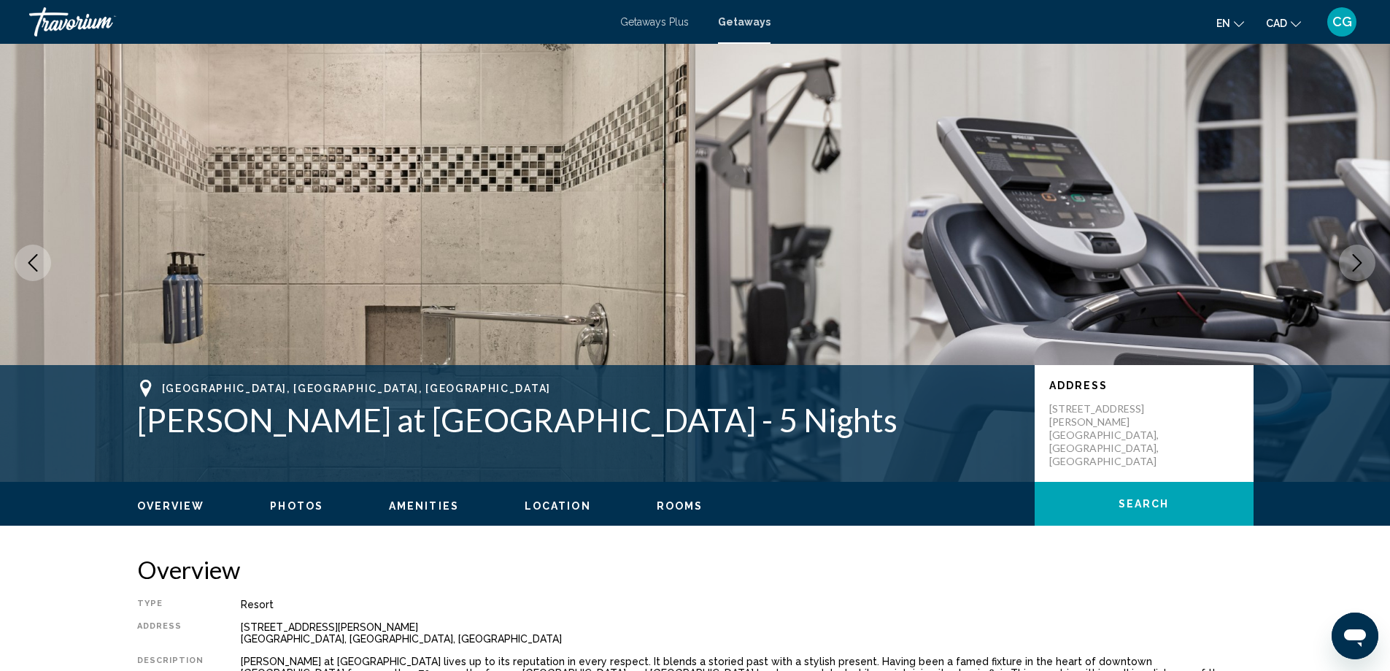
click at [1356, 269] on icon "Next image" at bounding box center [1357, 263] width 9 height 18
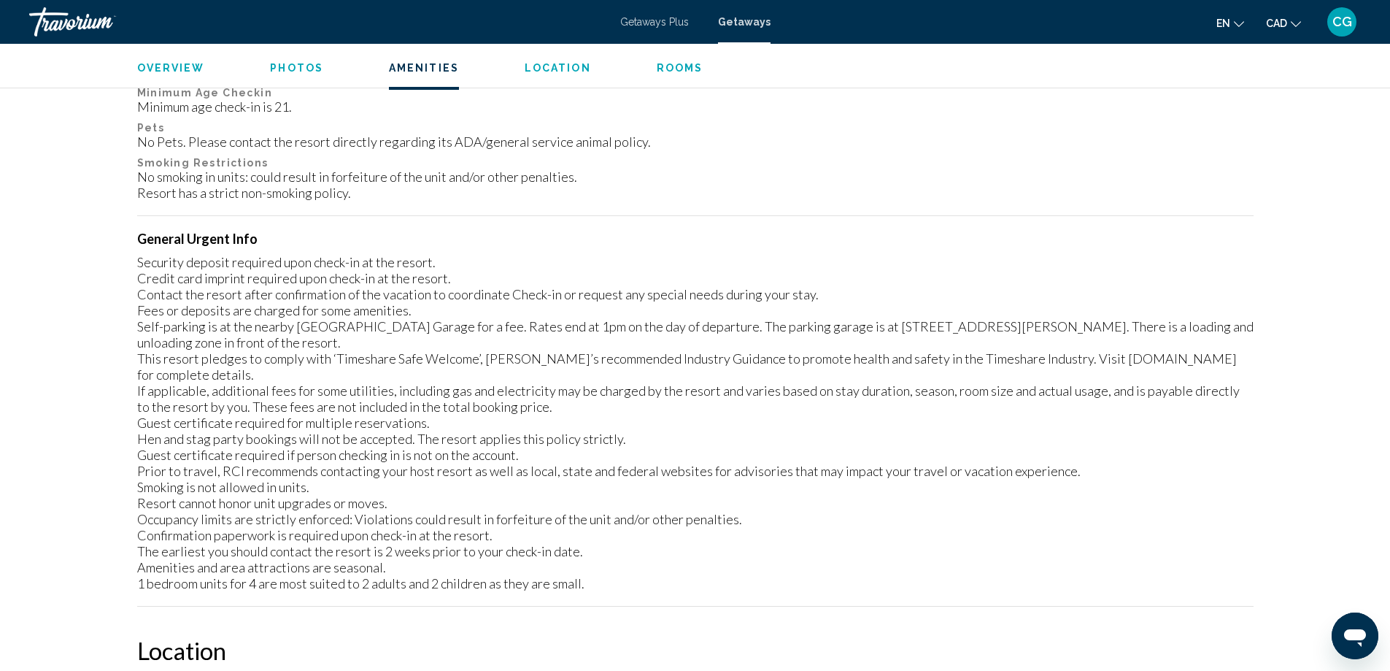
scroll to position [1299, 0]
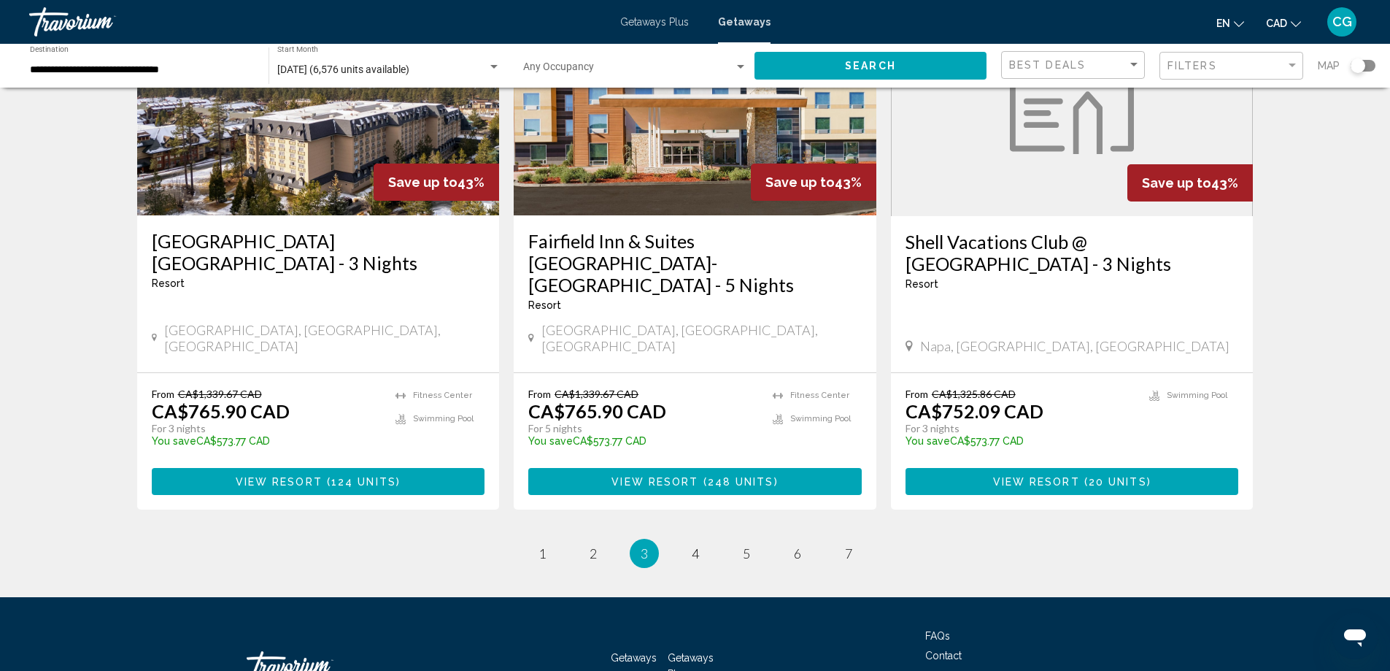
scroll to position [1796, 0]
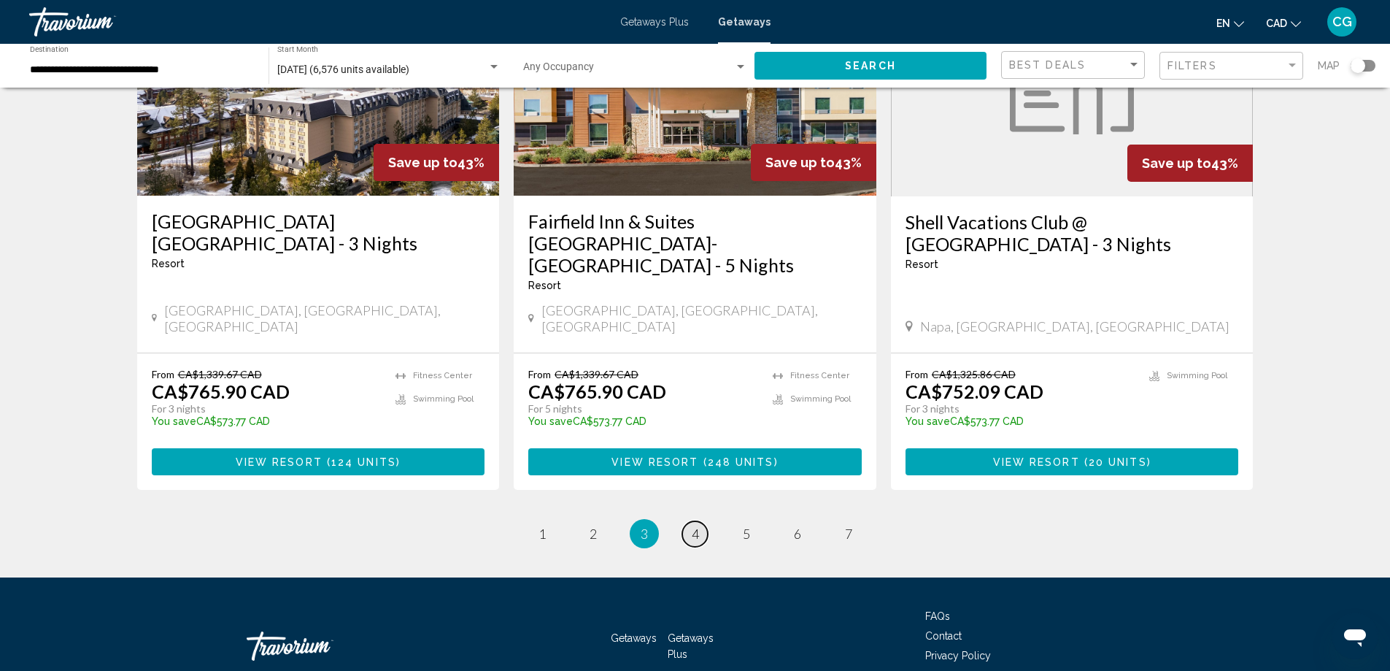
click at [690, 521] on link "page 4" at bounding box center [695, 534] width 26 height 26
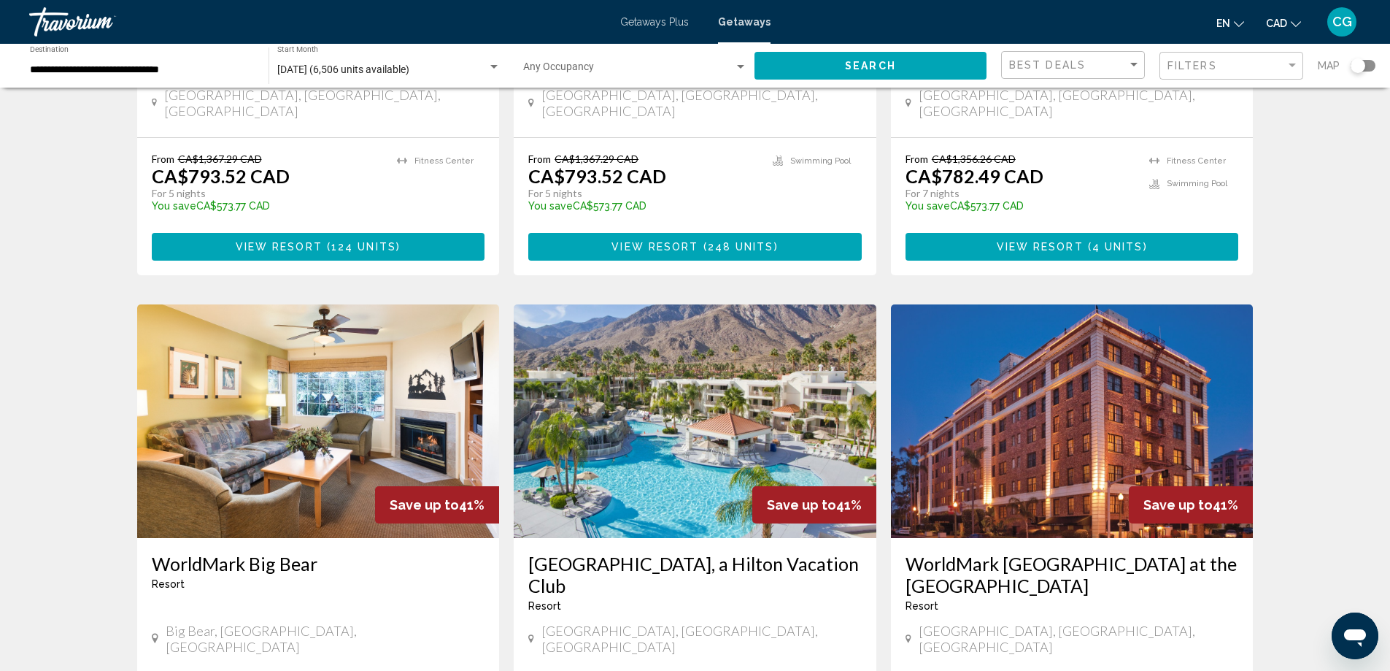
scroll to position [1022, 0]
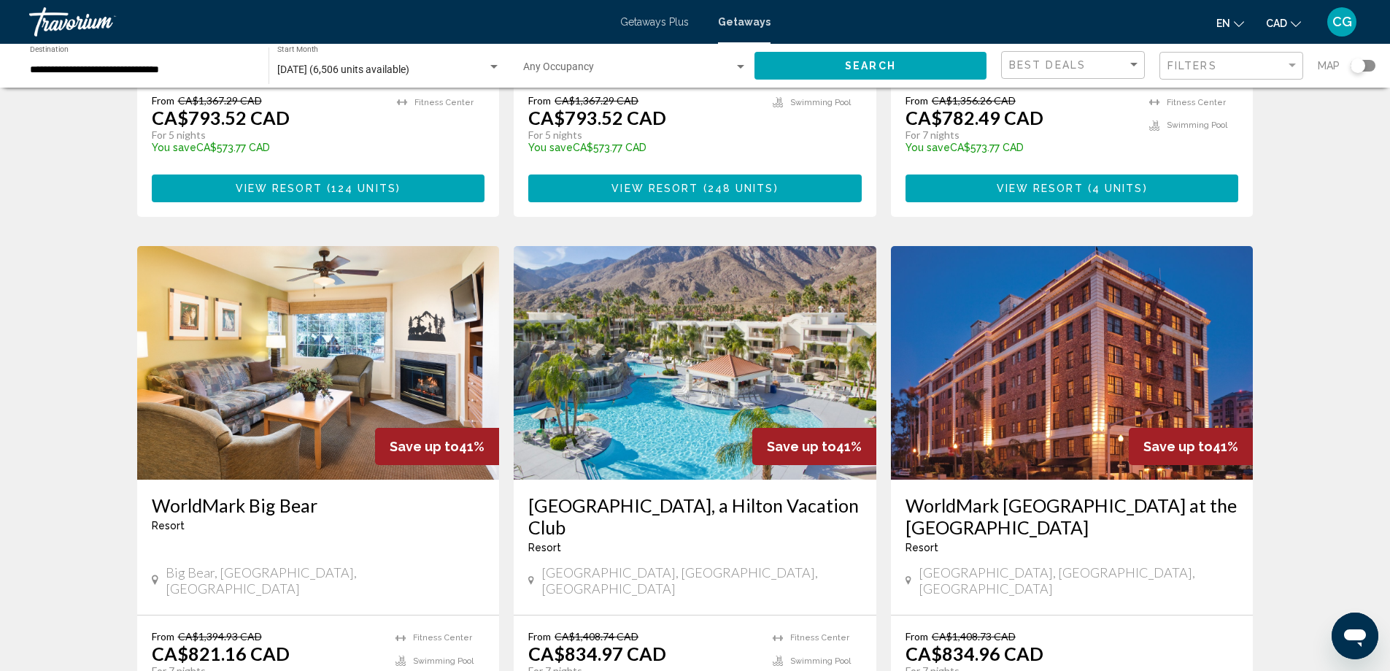
click at [648, 328] on img "Main content" at bounding box center [695, 363] width 363 height 234
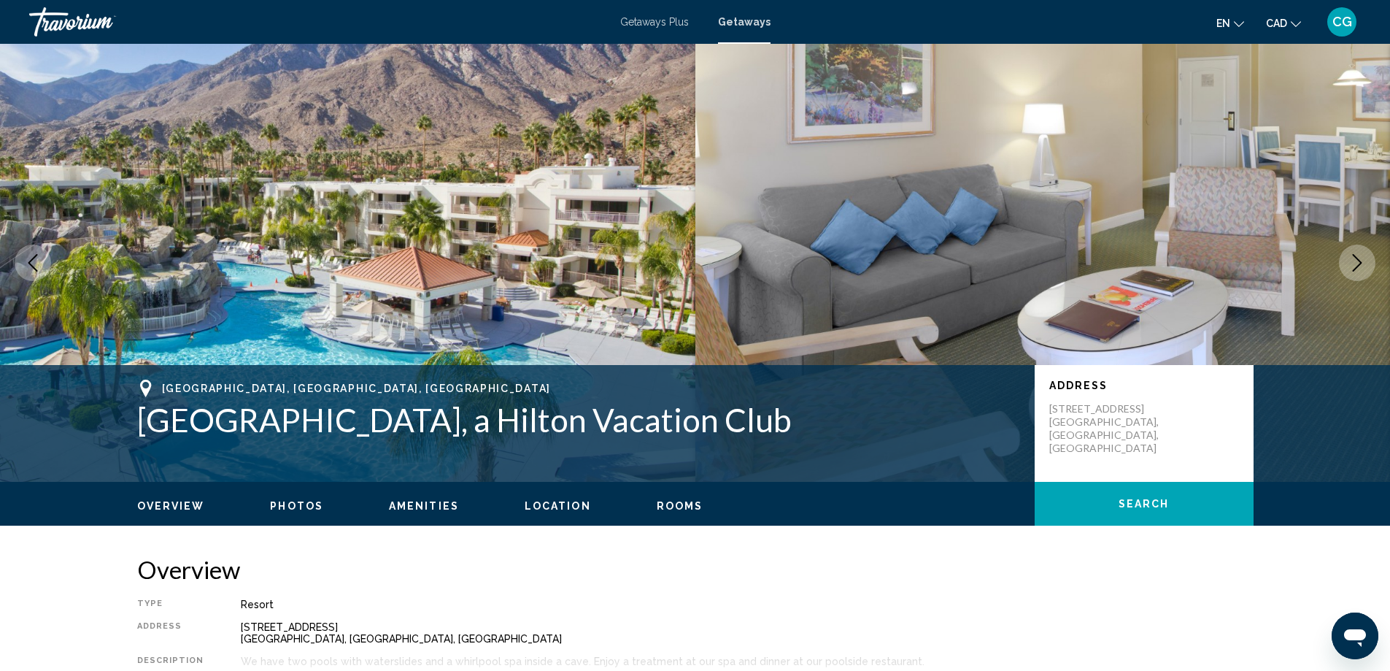
click at [1359, 268] on icon "Next image" at bounding box center [1357, 263] width 18 height 18
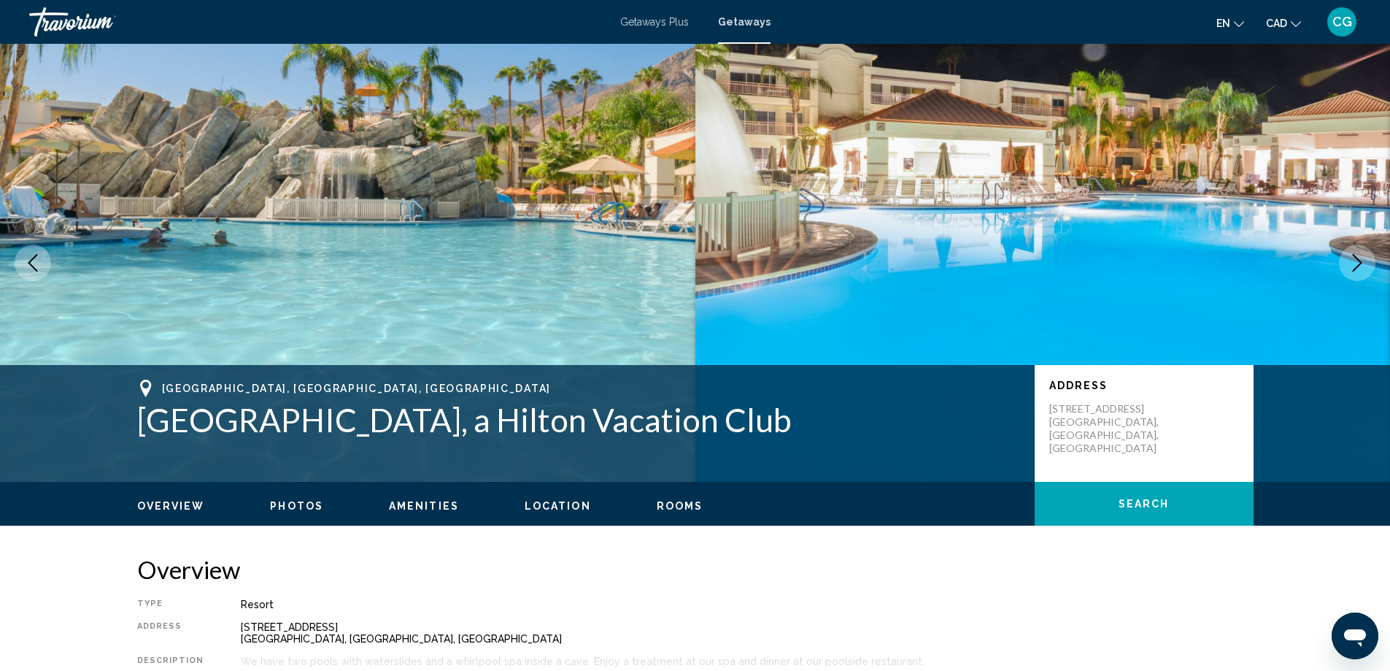
click at [1359, 268] on icon "Next image" at bounding box center [1357, 263] width 18 height 18
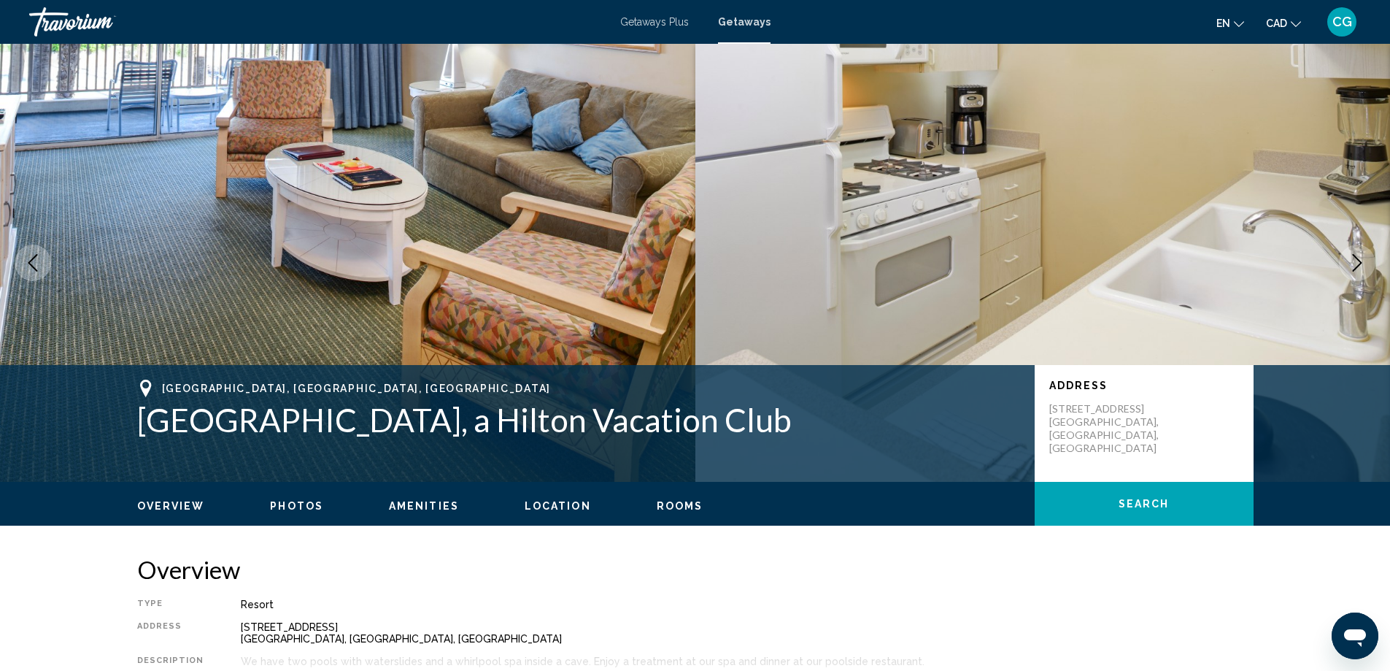
click at [1359, 268] on icon "Next image" at bounding box center [1357, 263] width 18 height 18
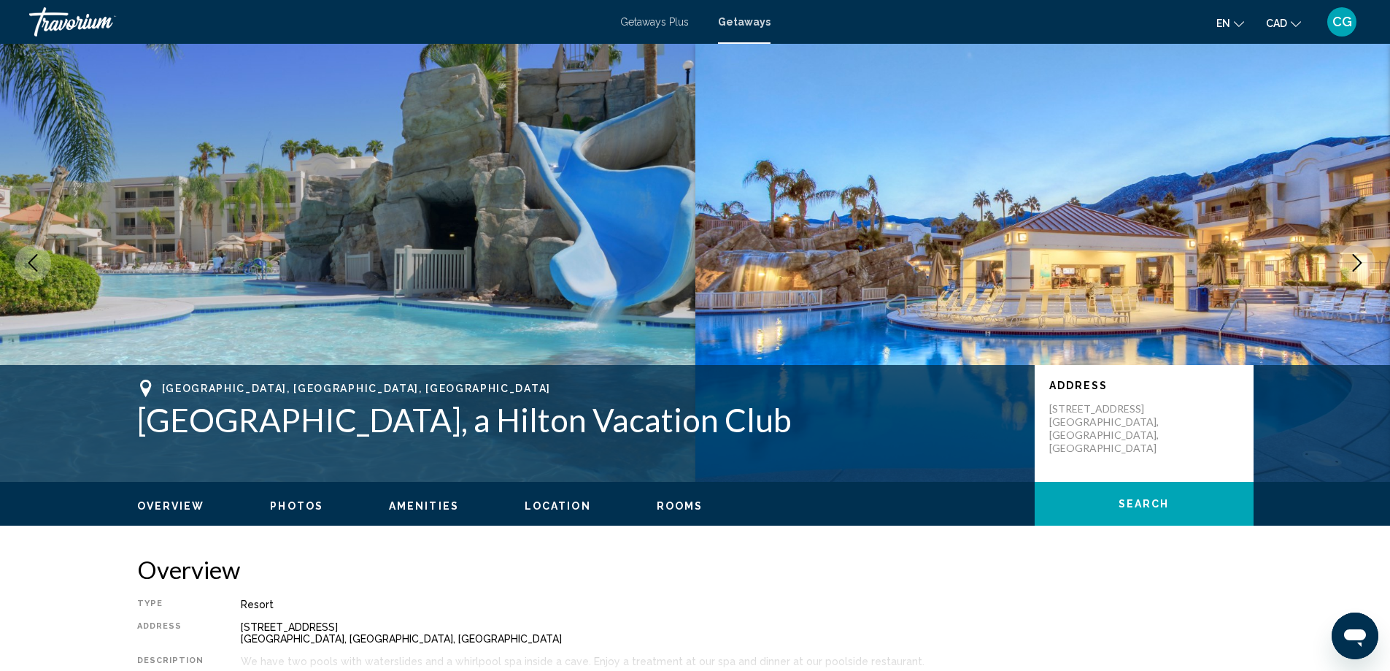
click at [1359, 268] on icon "Next image" at bounding box center [1357, 263] width 18 height 18
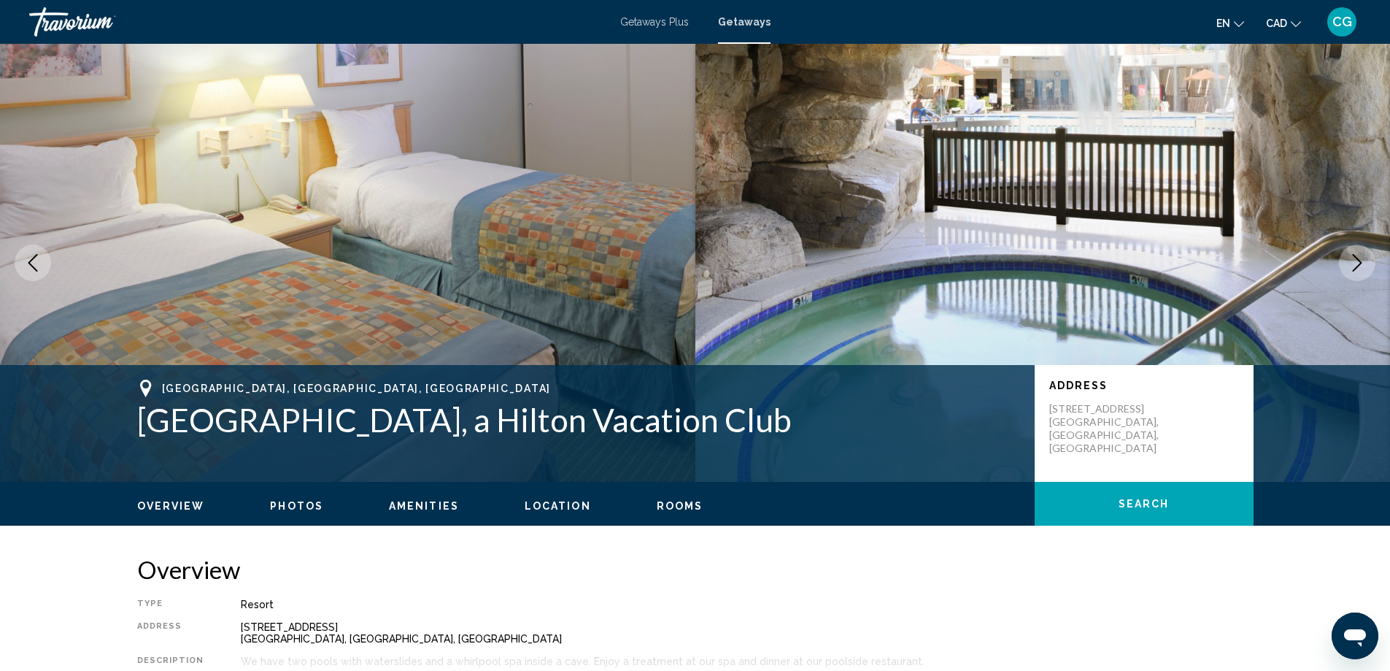
click at [1359, 268] on icon "Next image" at bounding box center [1357, 263] width 18 height 18
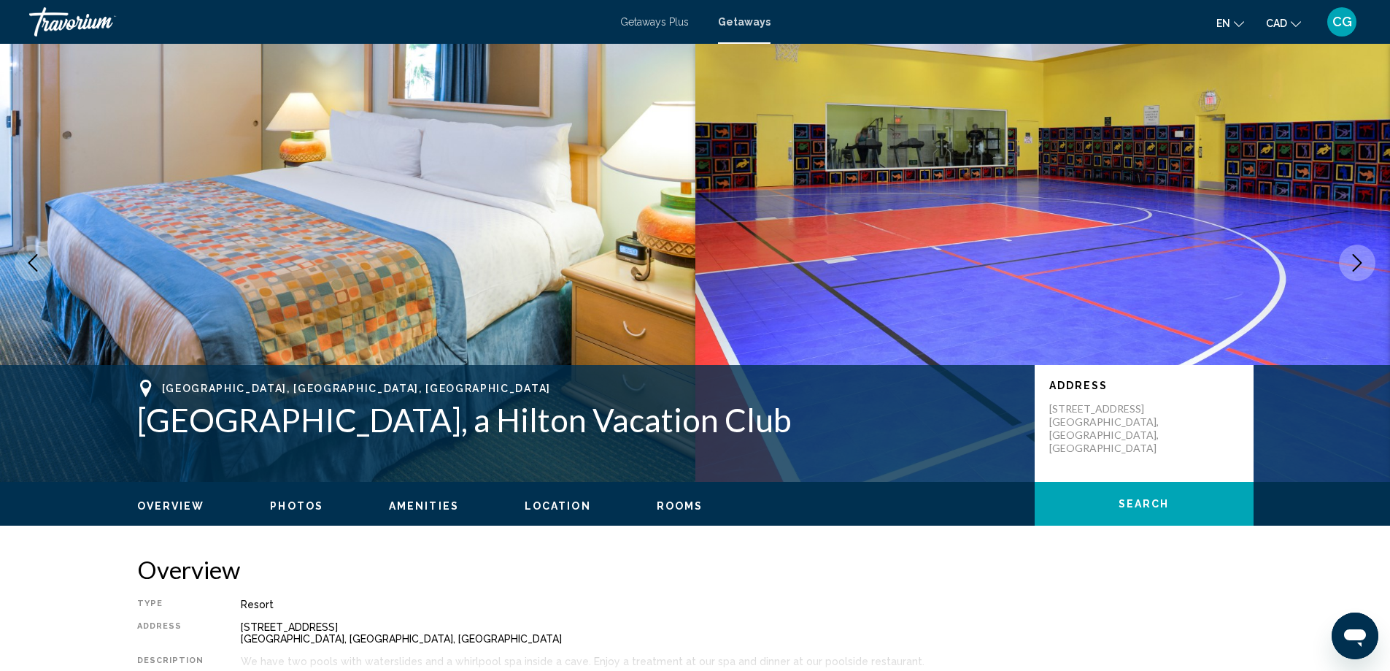
click at [1359, 268] on icon "Next image" at bounding box center [1357, 263] width 18 height 18
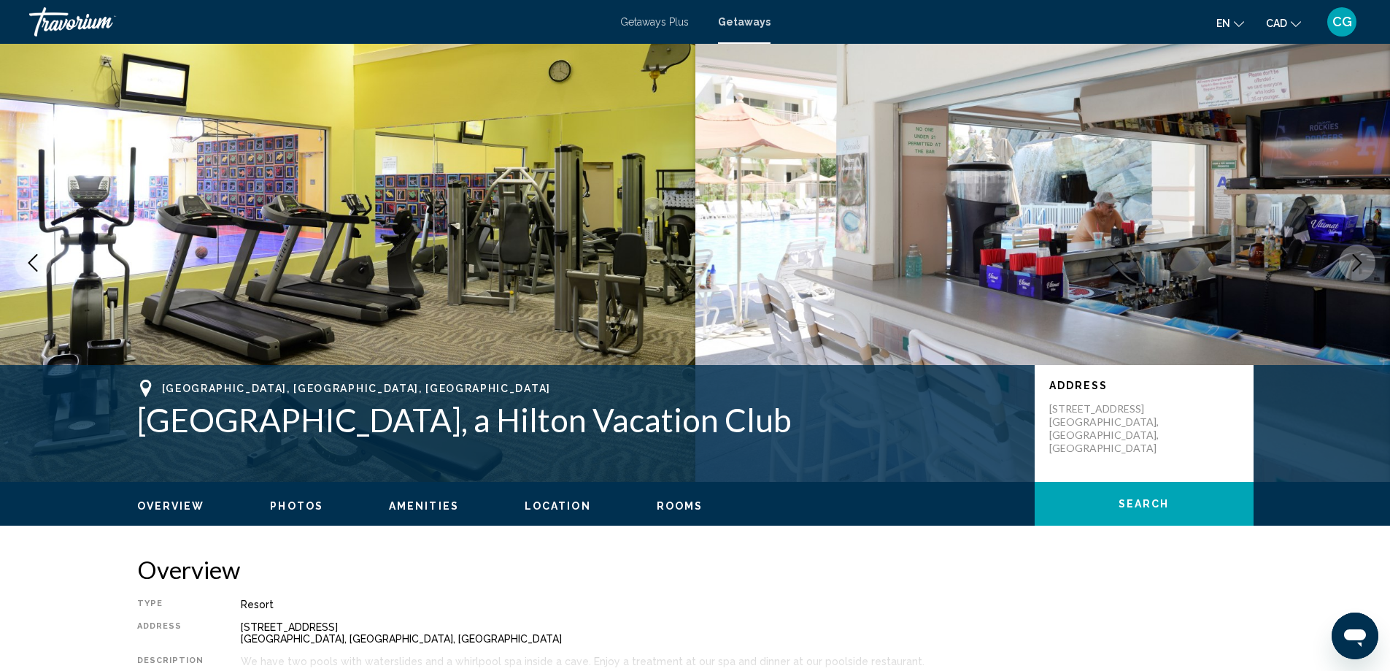
click at [1359, 268] on icon "Next image" at bounding box center [1357, 263] width 18 height 18
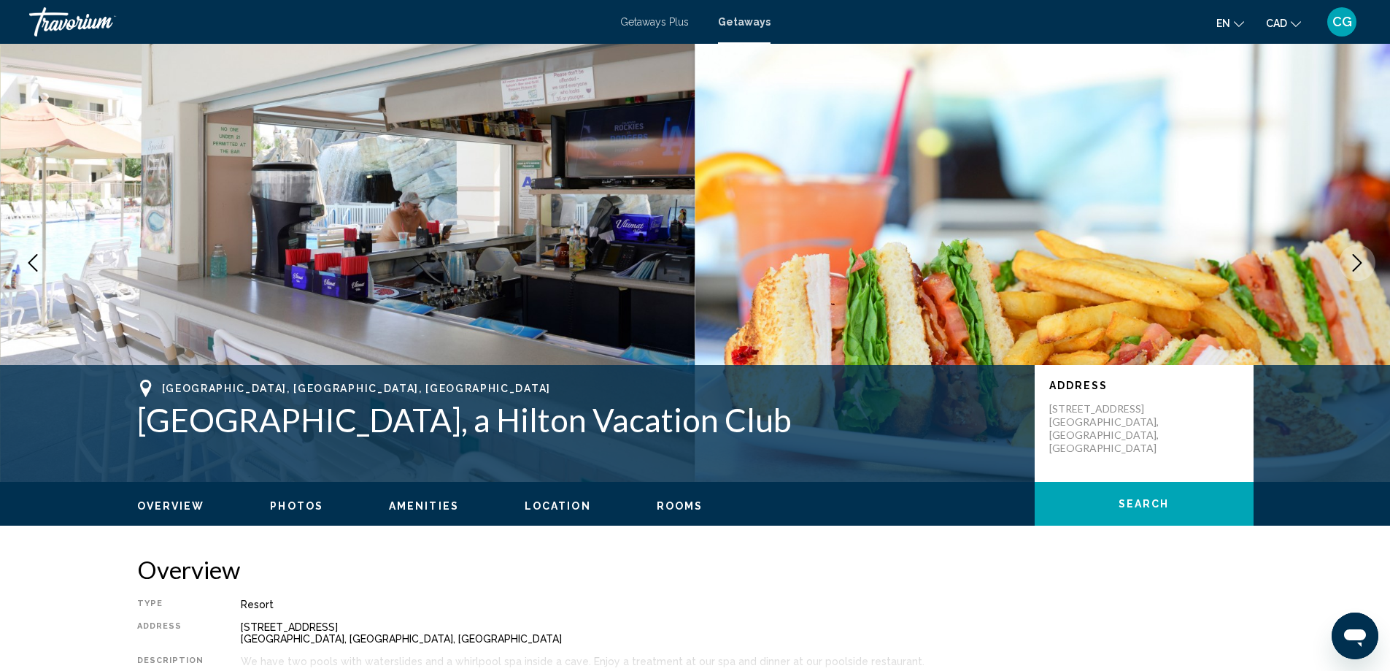
click at [1359, 268] on icon "Next image" at bounding box center [1357, 263] width 18 height 18
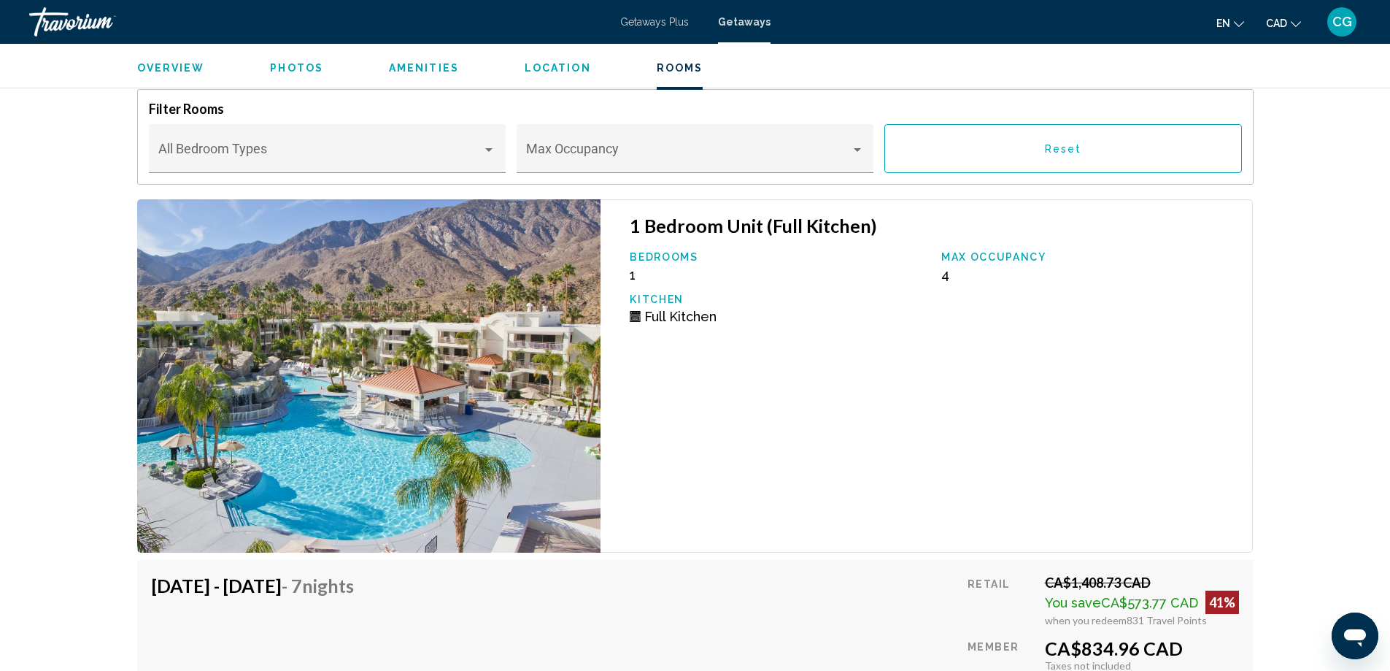
scroll to position [2335, 0]
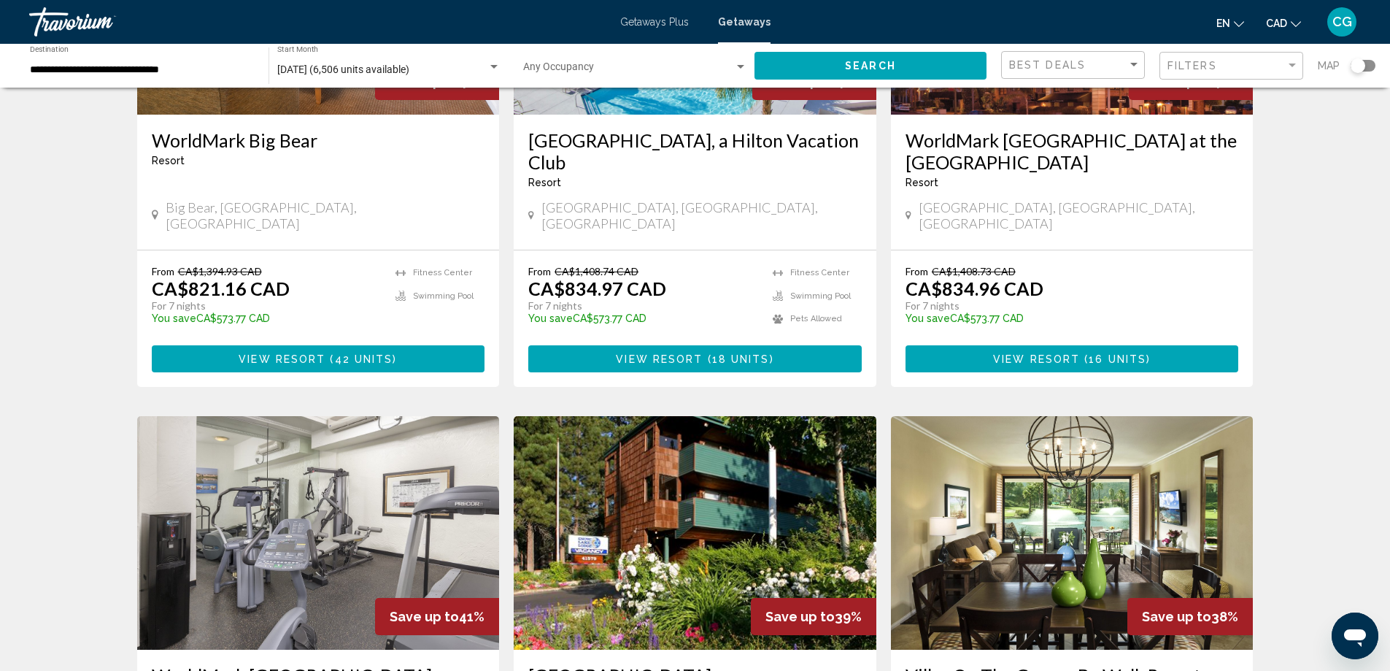
scroll to position [1752, 0]
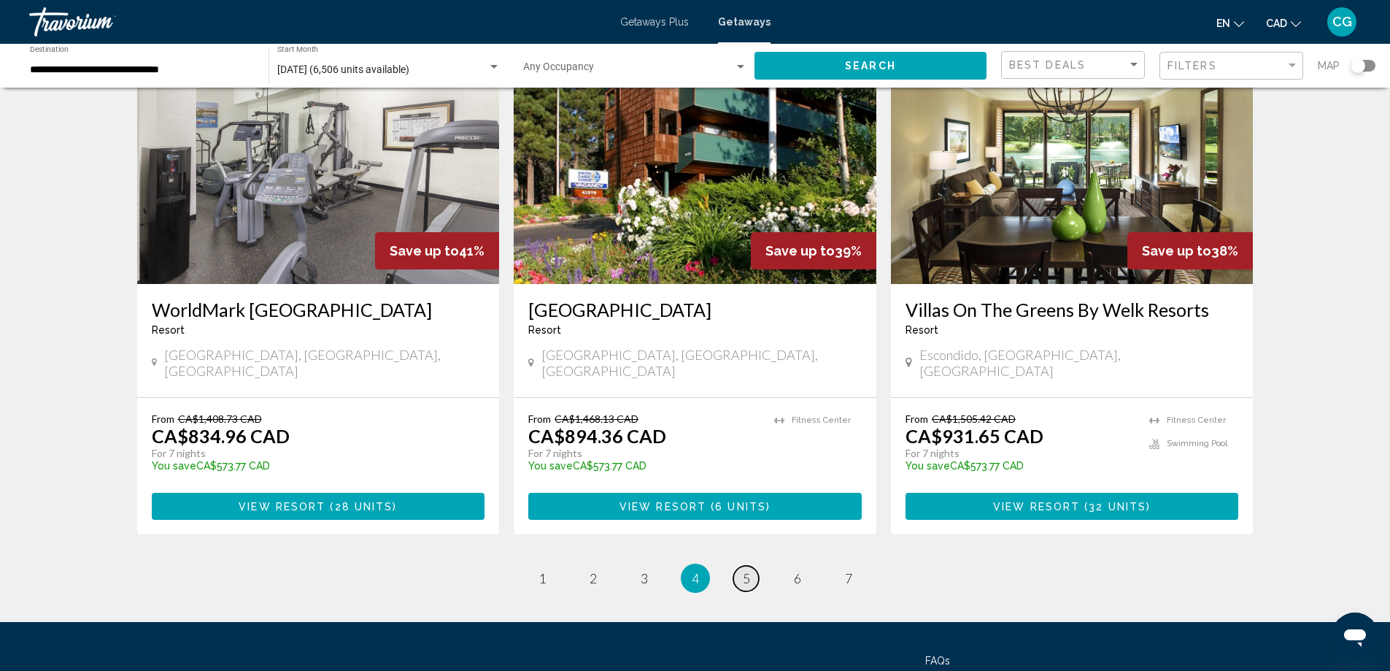
click at [743, 570] on span "5" at bounding box center [746, 578] width 7 height 16
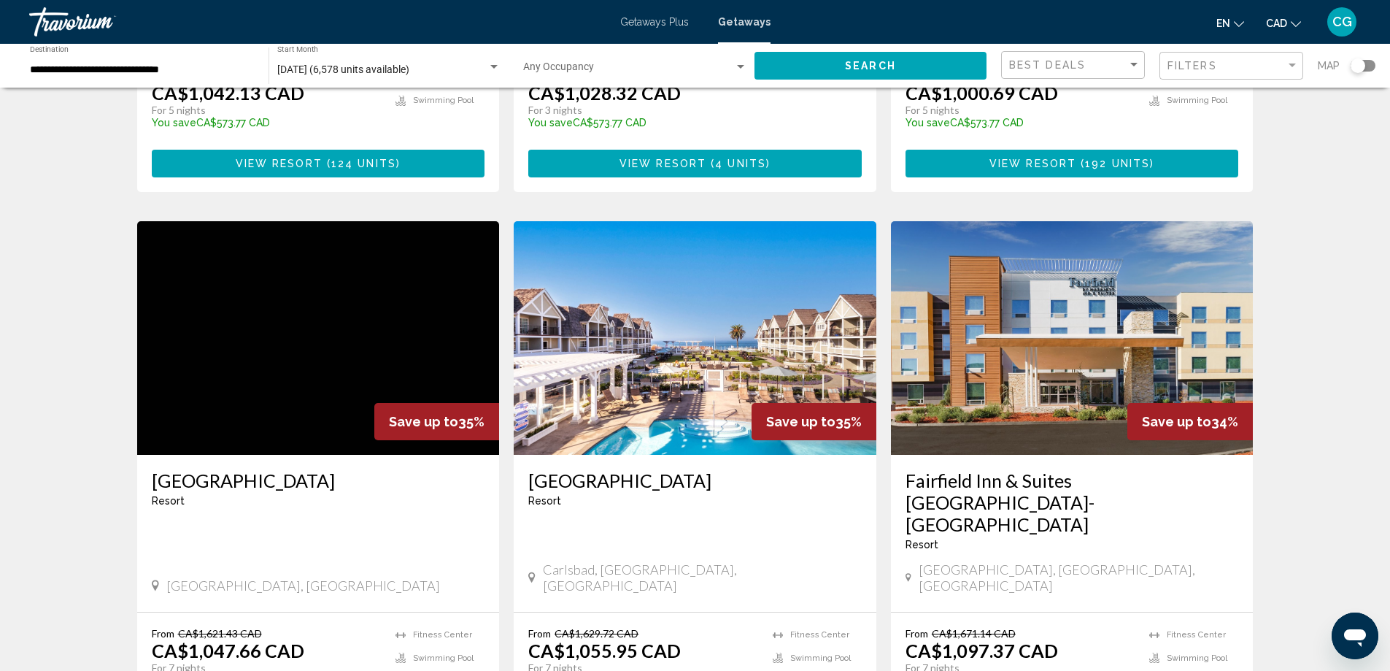
scroll to position [1022, 0]
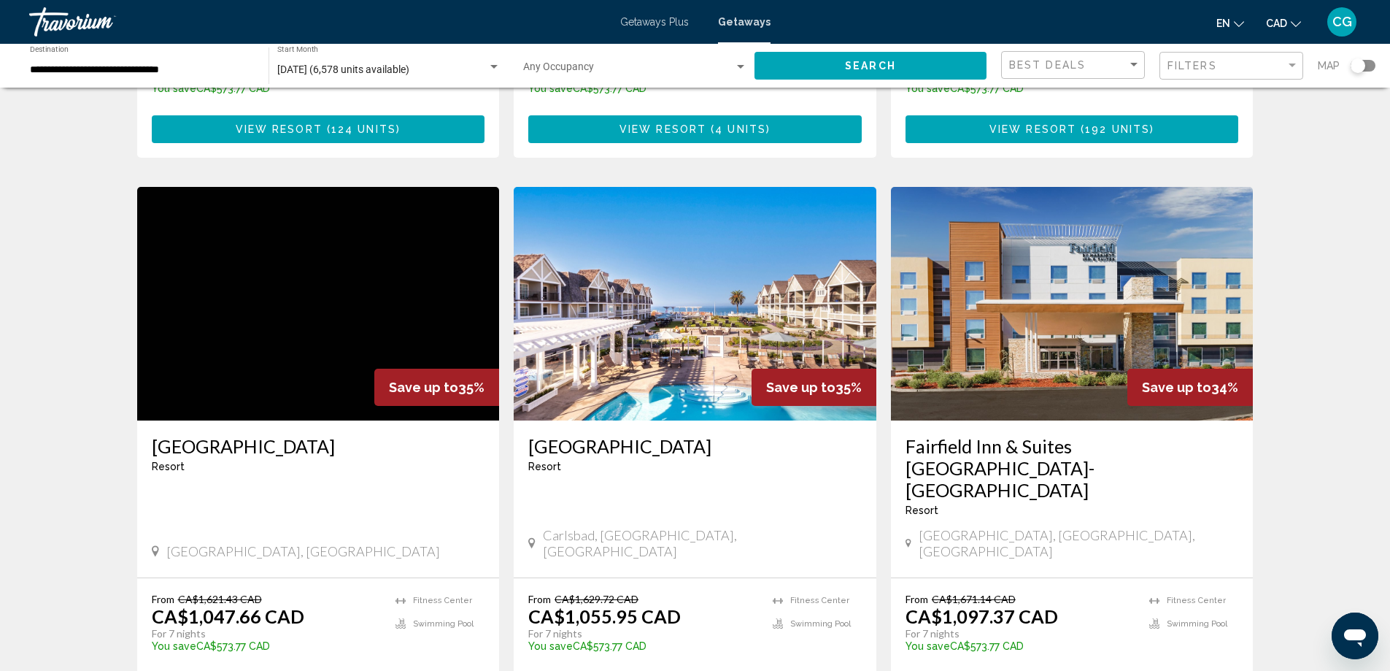
click at [652, 341] on img "Main content" at bounding box center [695, 304] width 363 height 234
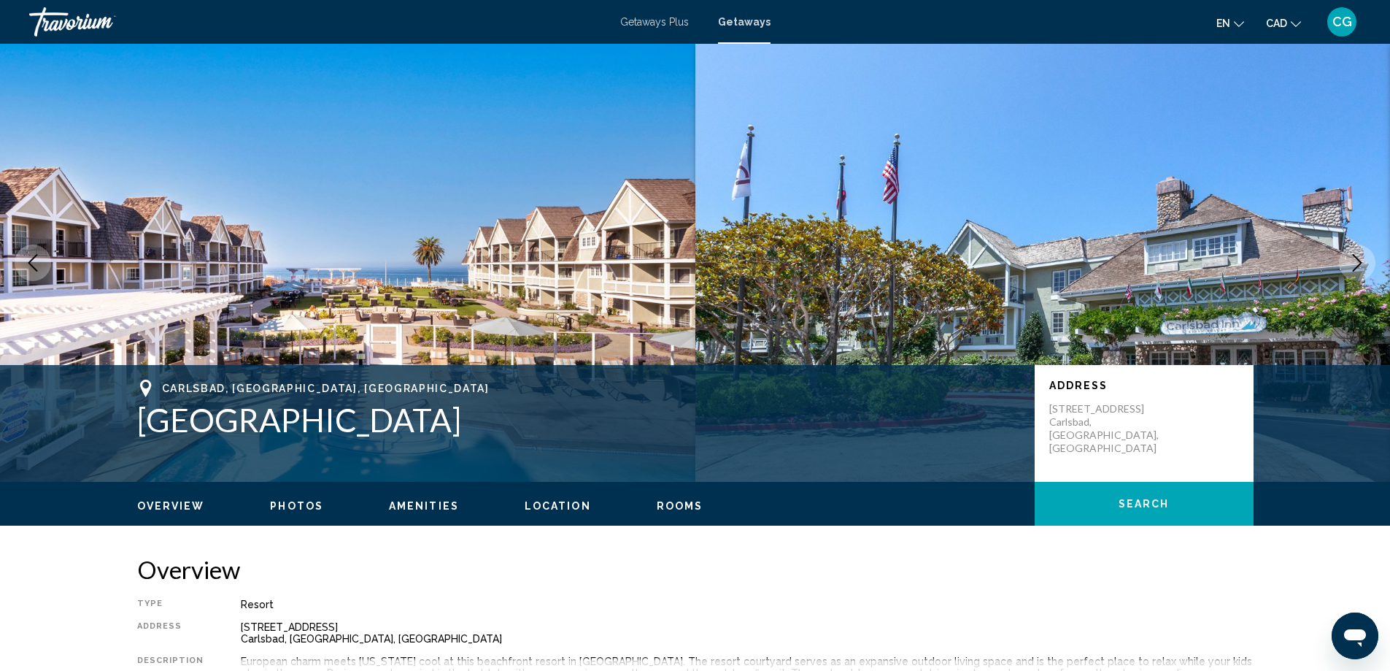
click at [1364, 263] on icon "Next image" at bounding box center [1357, 263] width 18 height 18
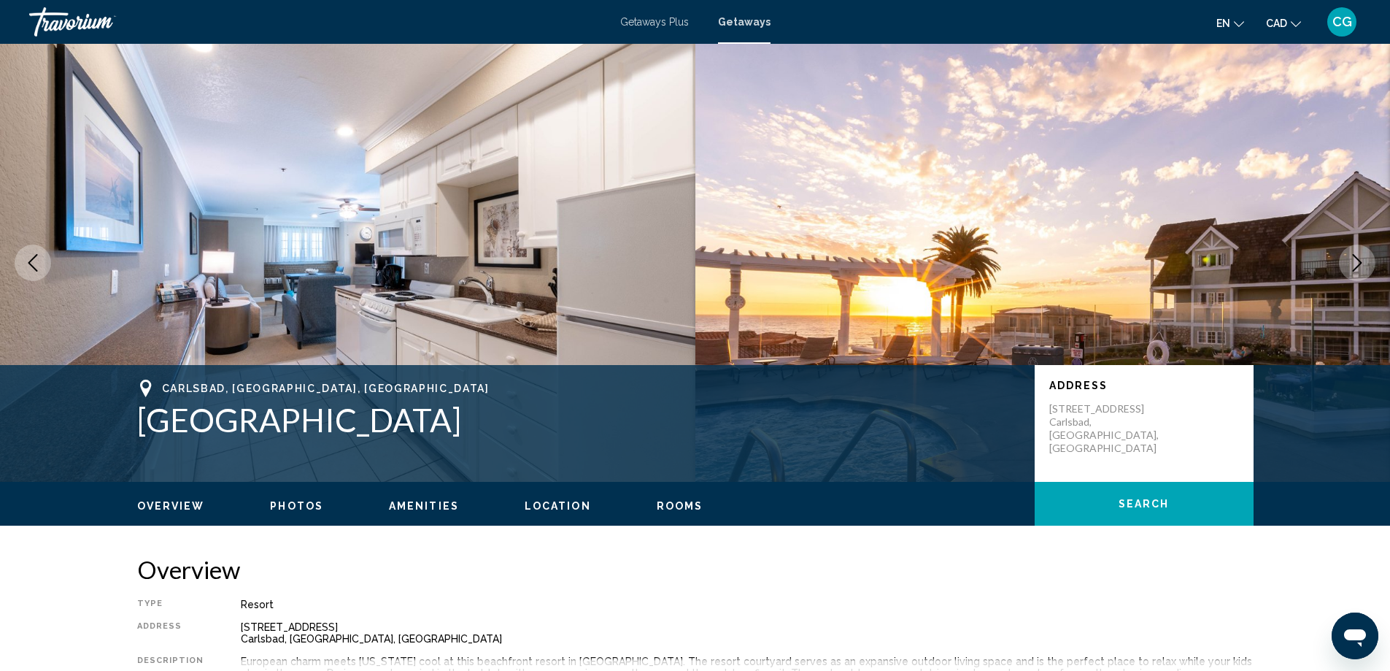
click at [1364, 263] on icon "Next image" at bounding box center [1357, 263] width 18 height 18
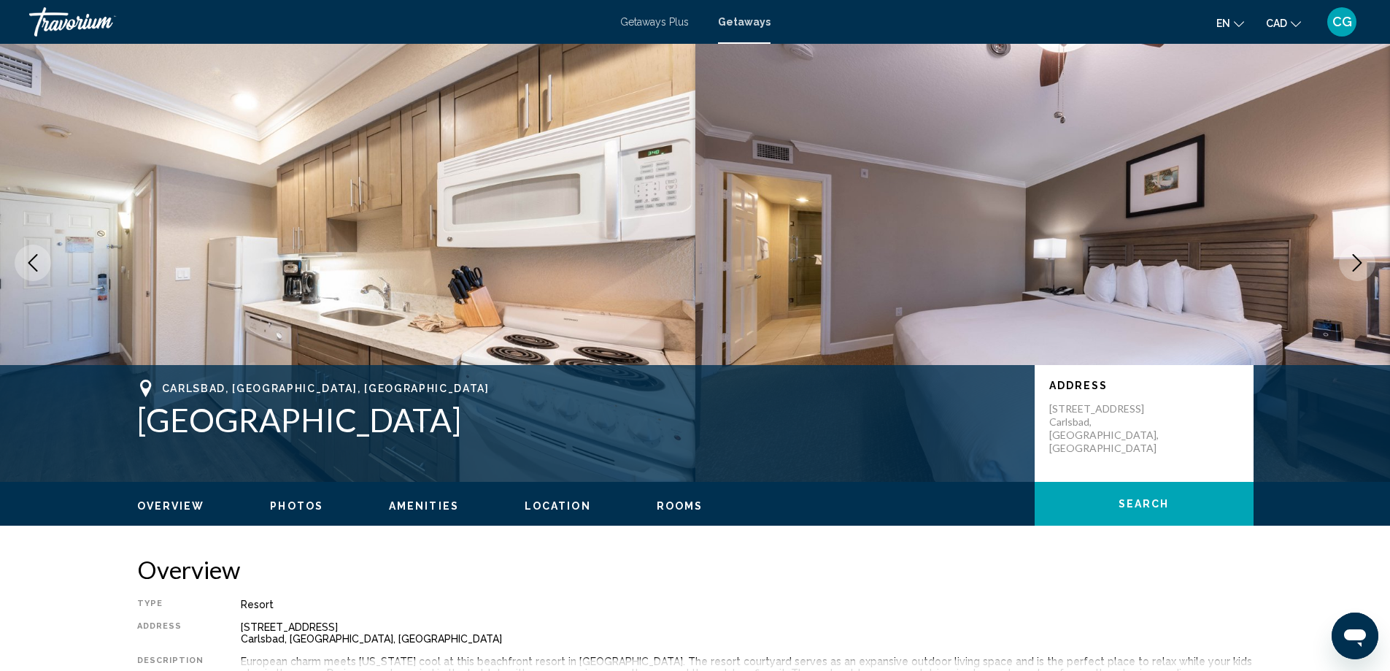
click at [1364, 263] on icon "Next image" at bounding box center [1357, 263] width 18 height 18
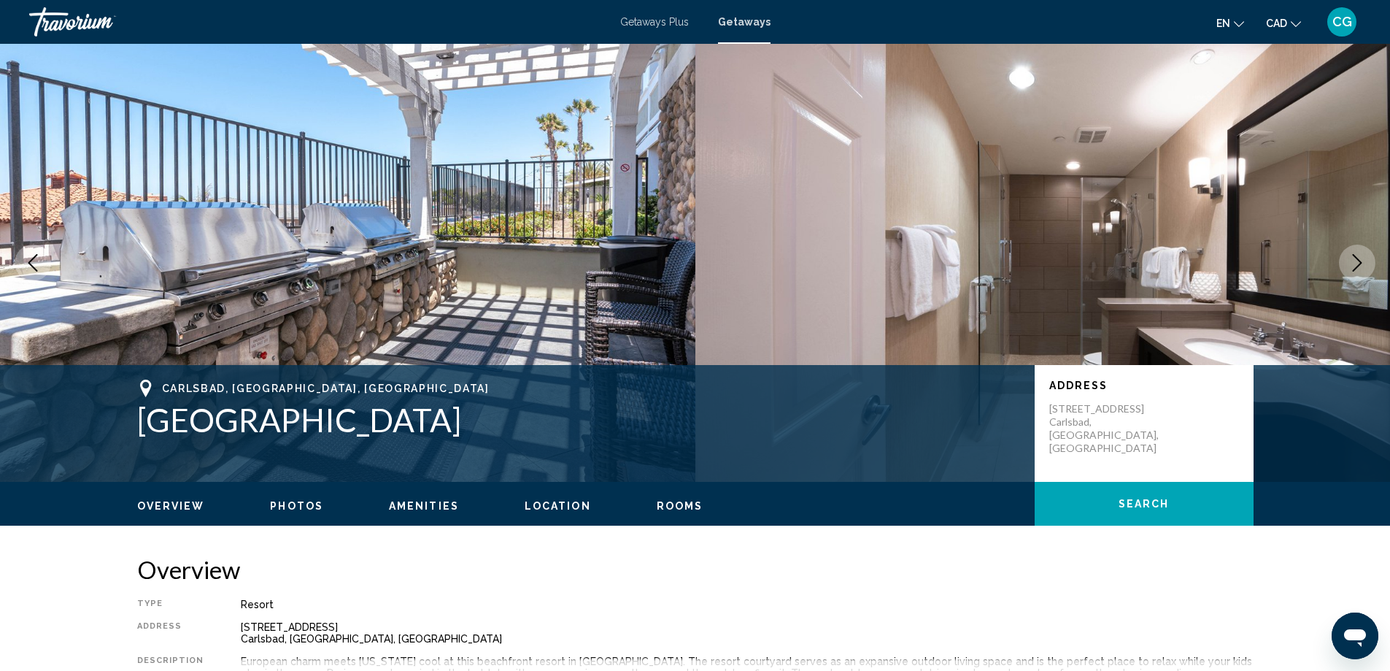
click at [1364, 263] on icon "Next image" at bounding box center [1357, 263] width 18 height 18
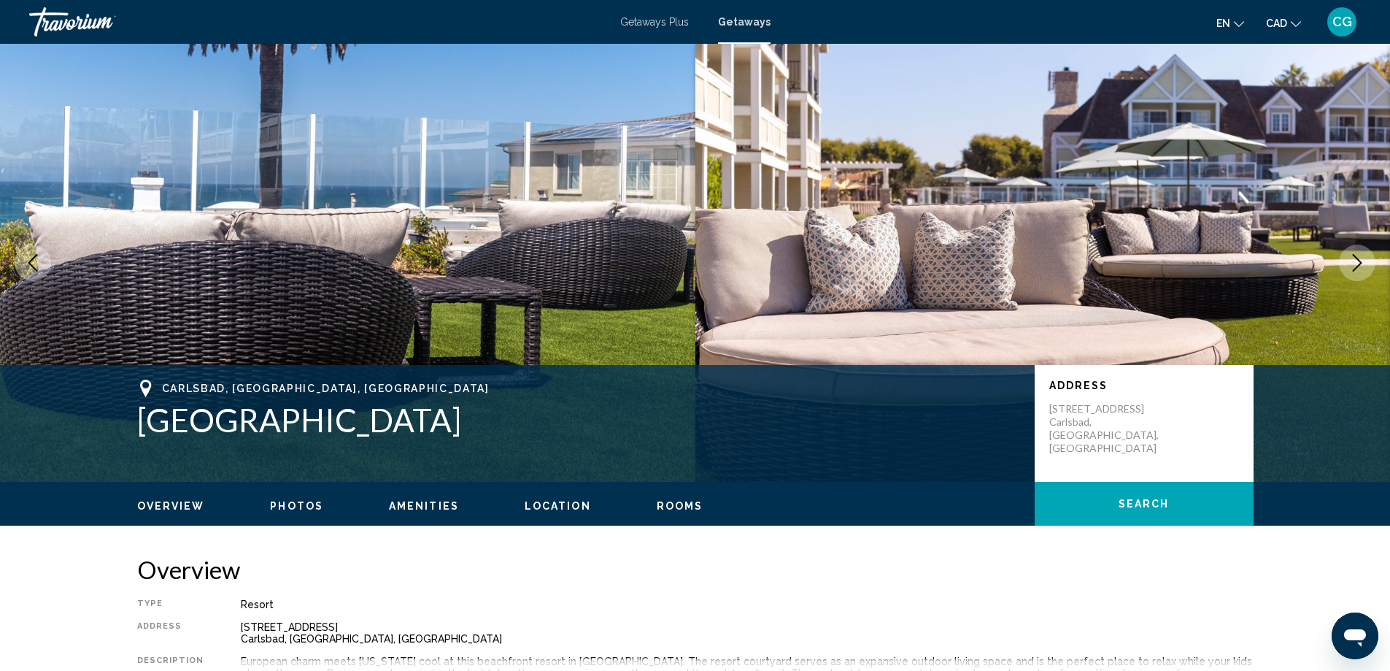
click at [1364, 263] on icon "Next image" at bounding box center [1357, 263] width 18 height 18
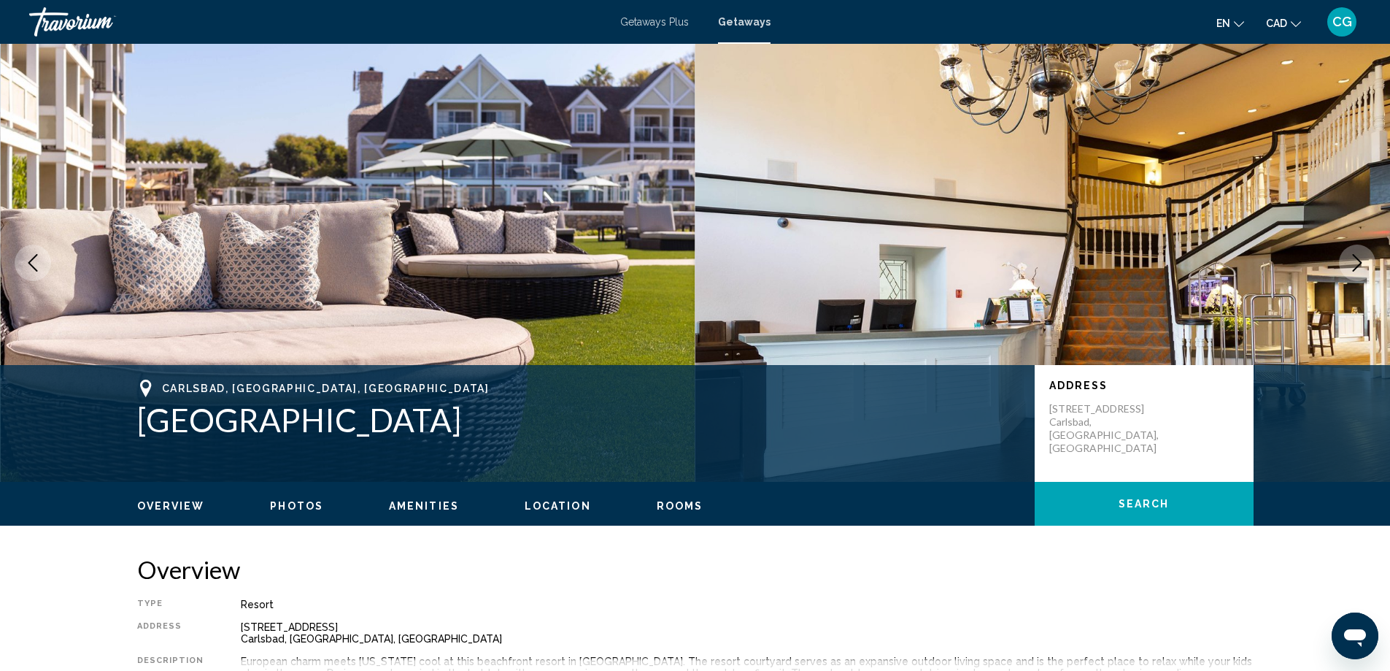
click at [1364, 263] on icon "Next image" at bounding box center [1357, 263] width 18 height 18
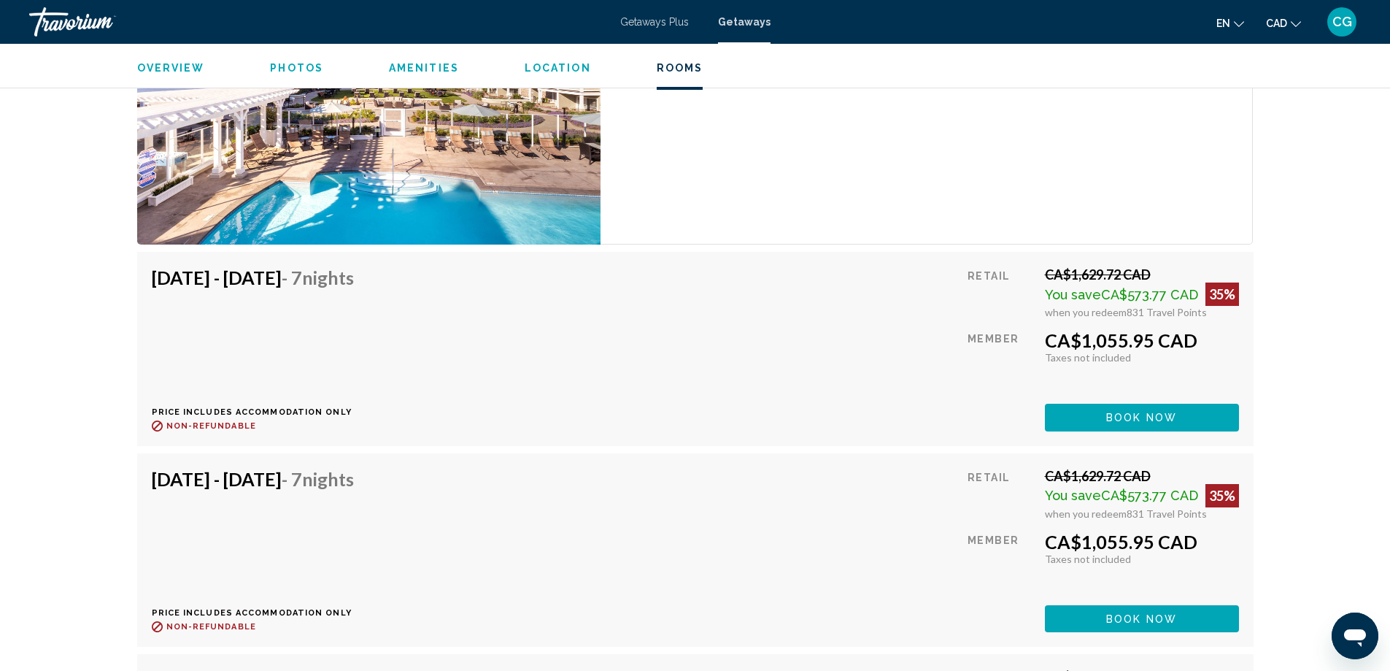
scroll to position [2846, 0]
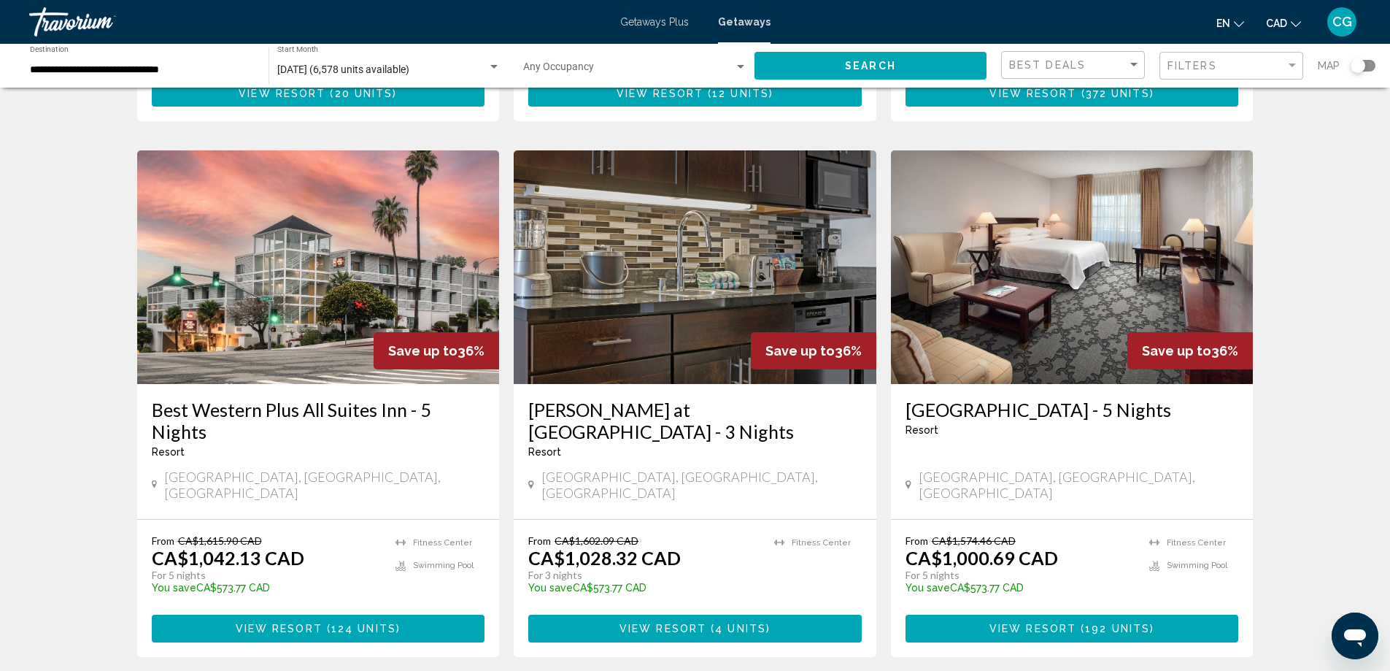
scroll to position [511, 0]
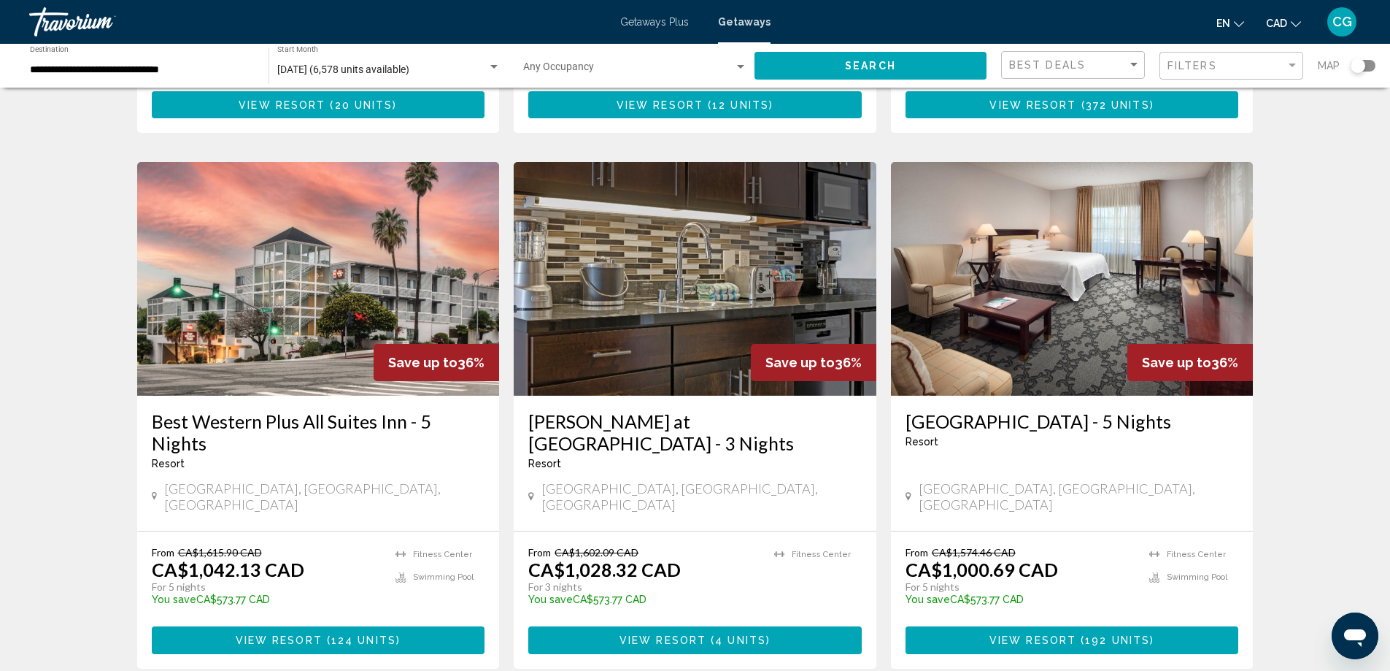
click at [250, 324] on img "Main content" at bounding box center [318, 279] width 363 height 234
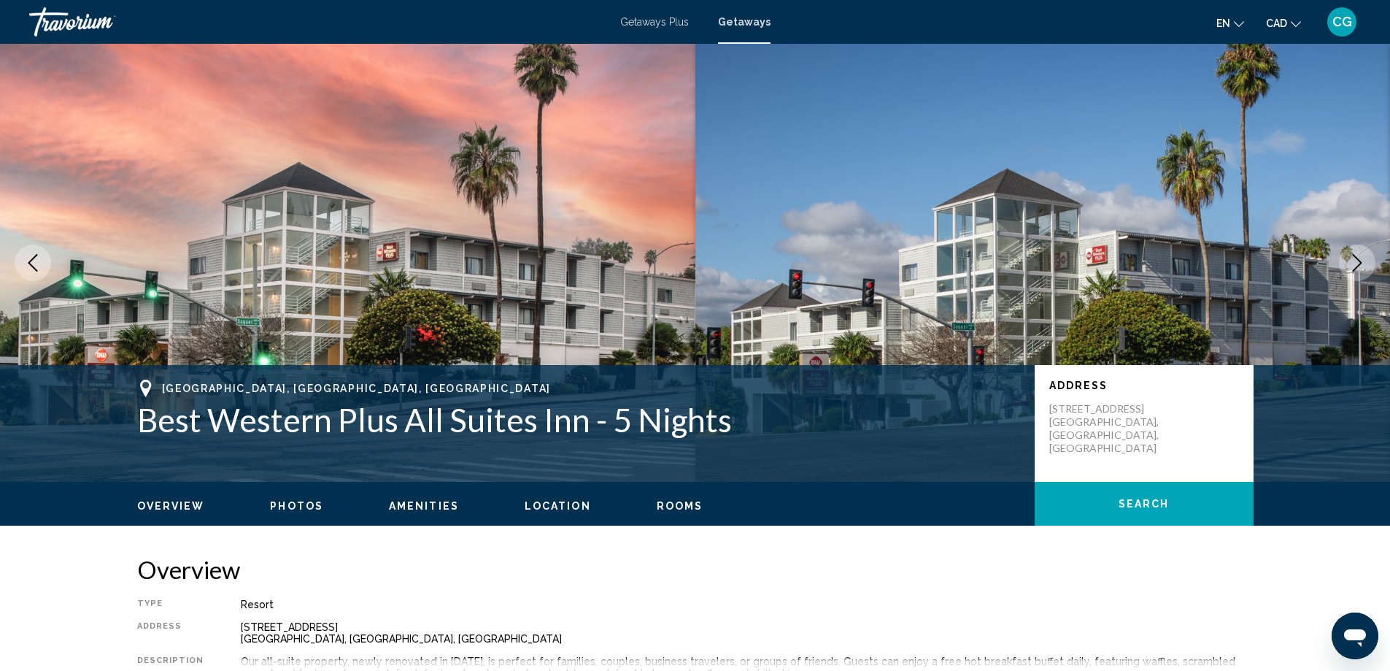
click at [1358, 260] on icon "Next image" at bounding box center [1357, 263] width 18 height 18
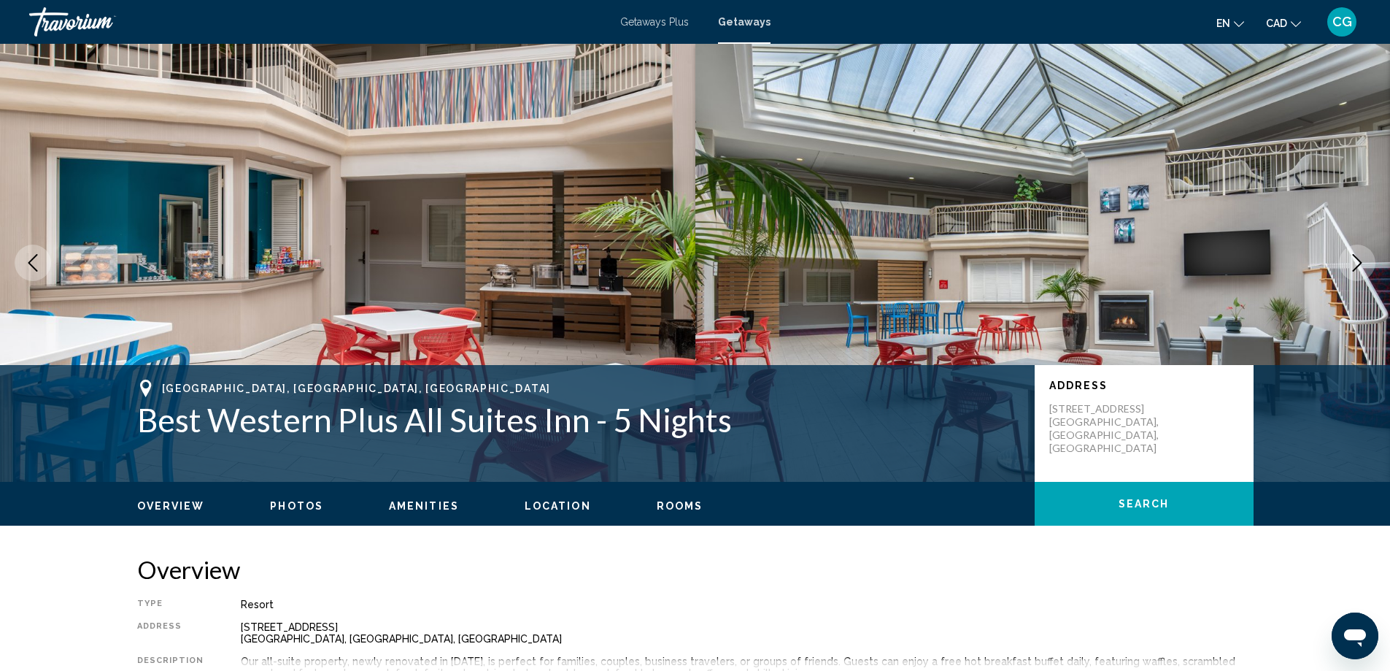
click at [1351, 266] on icon "Next image" at bounding box center [1357, 263] width 18 height 18
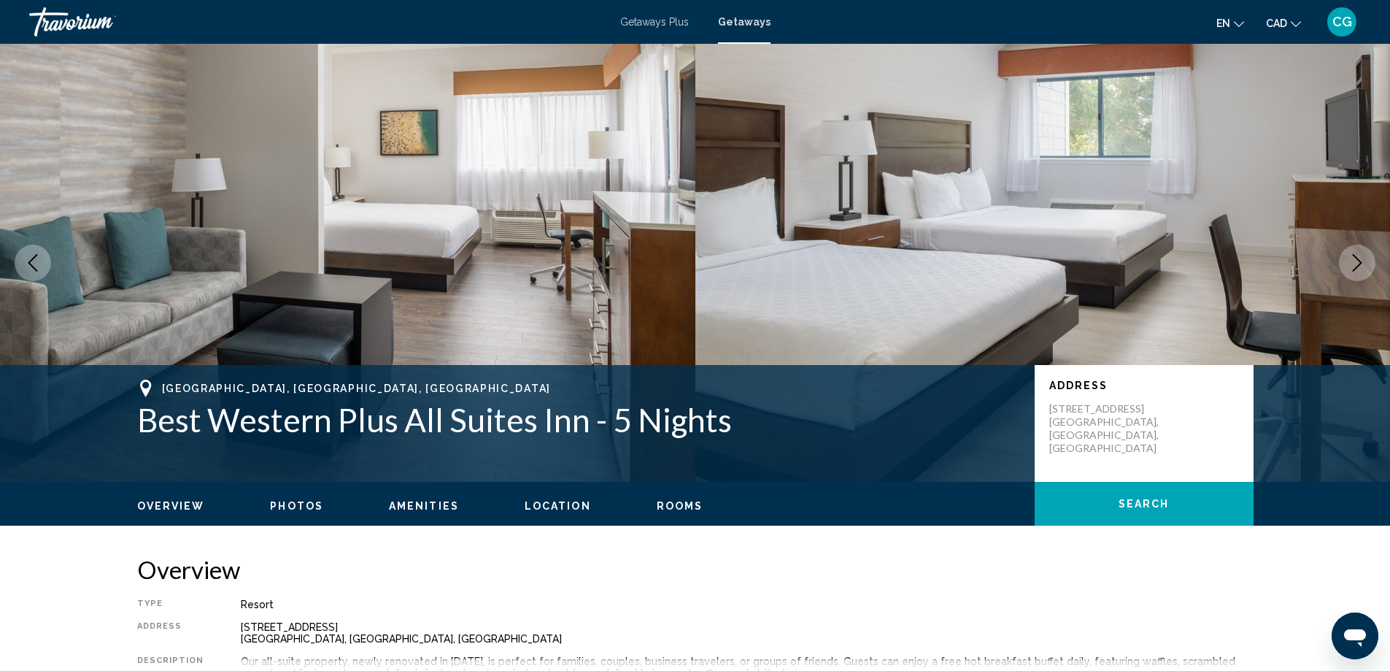
click at [1351, 266] on icon "Next image" at bounding box center [1357, 263] width 18 height 18
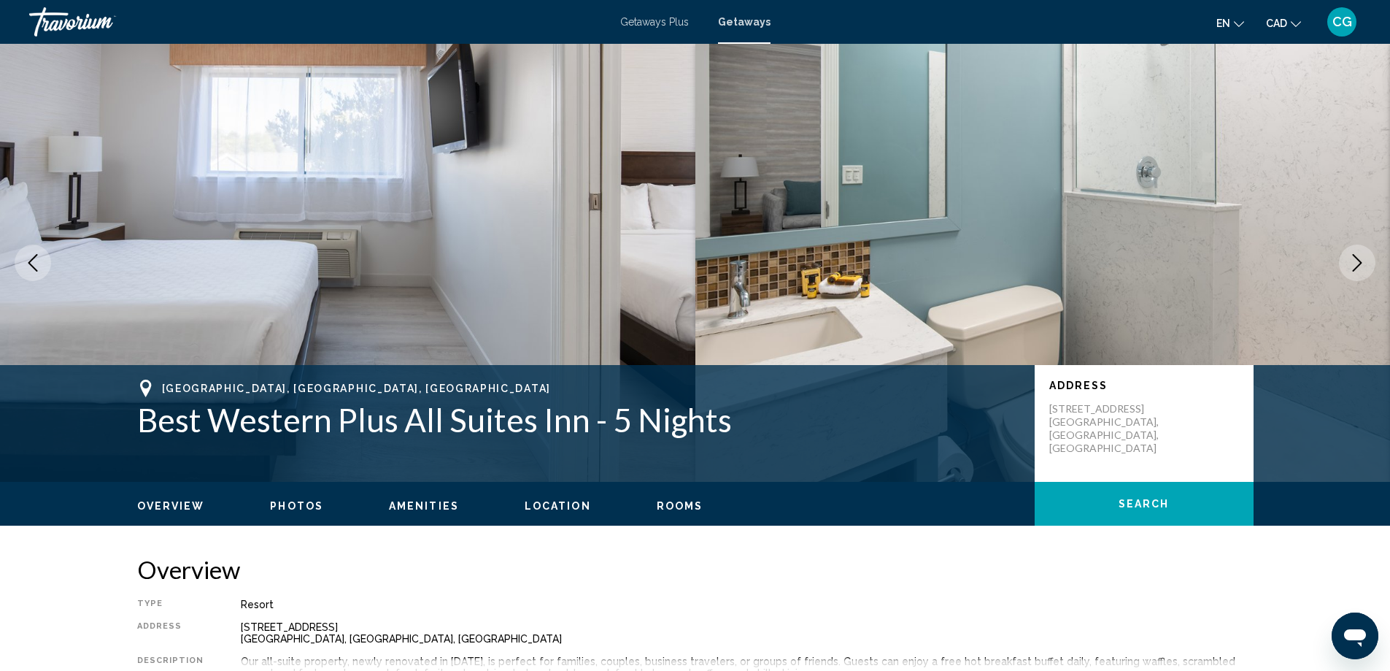
click at [1351, 266] on icon "Next image" at bounding box center [1357, 263] width 18 height 18
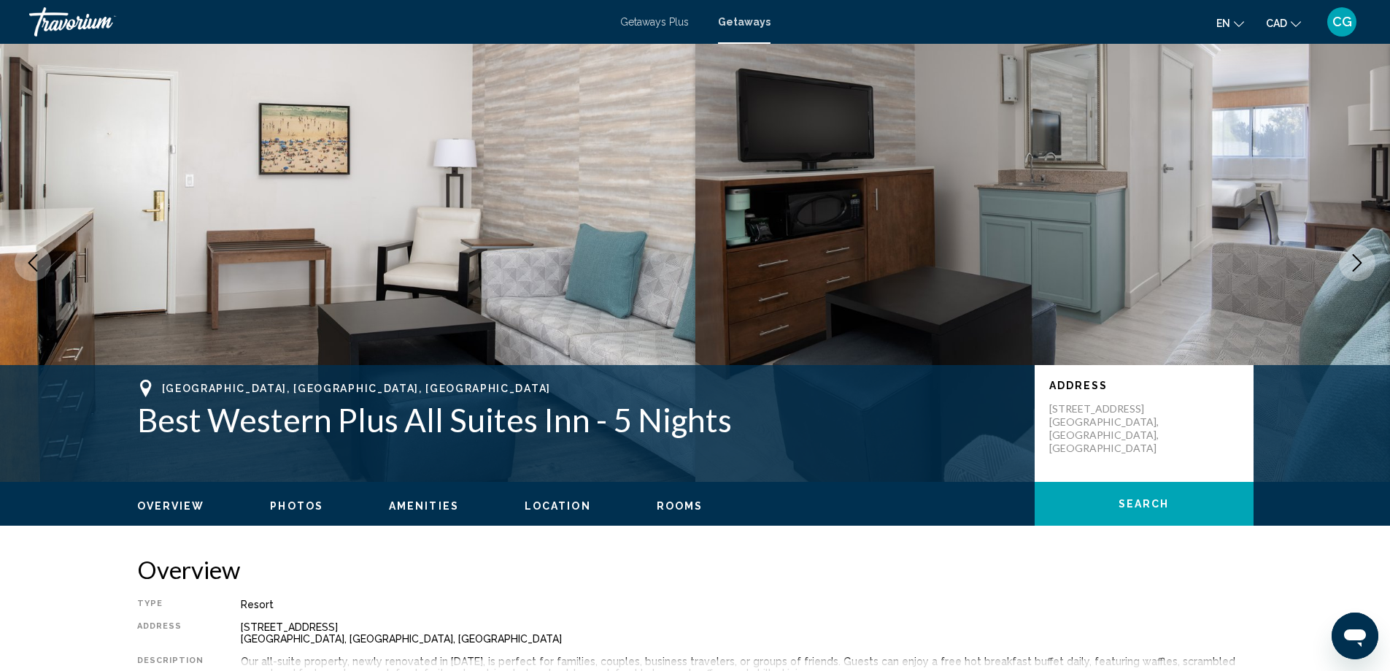
click at [1351, 266] on icon "Next image" at bounding box center [1357, 263] width 18 height 18
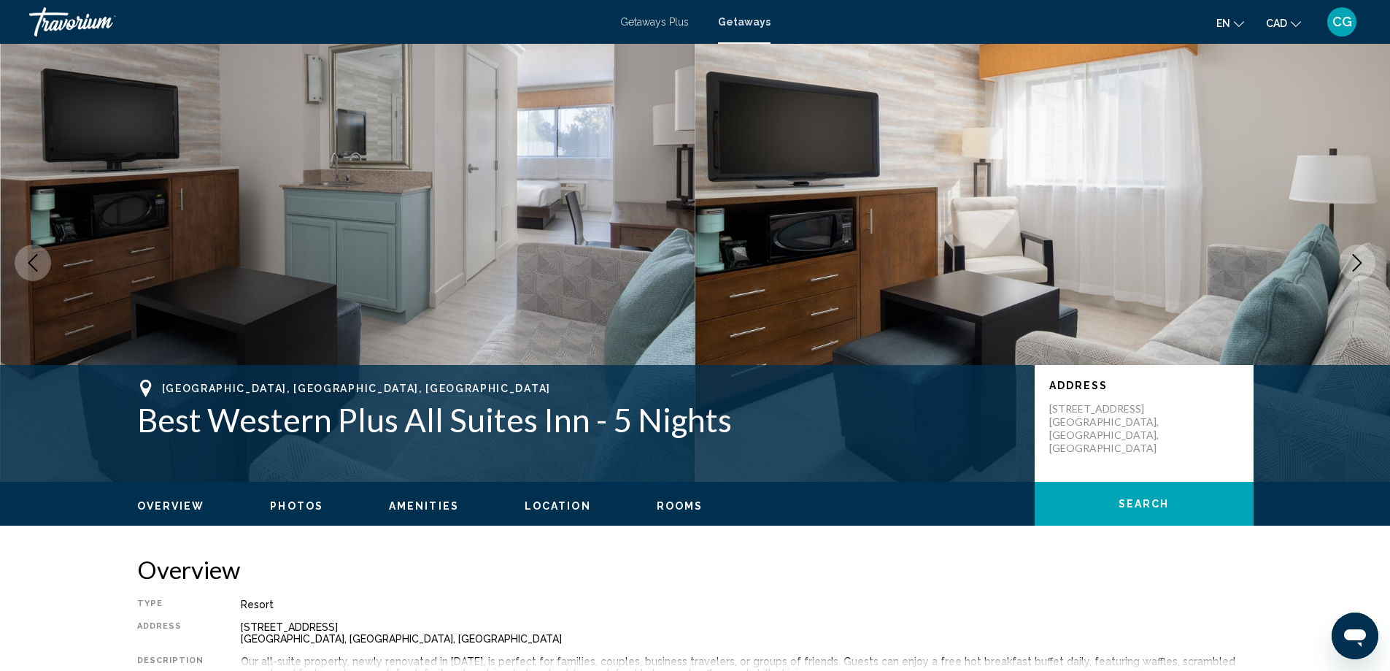
click at [1351, 266] on icon "Next image" at bounding box center [1357, 263] width 18 height 18
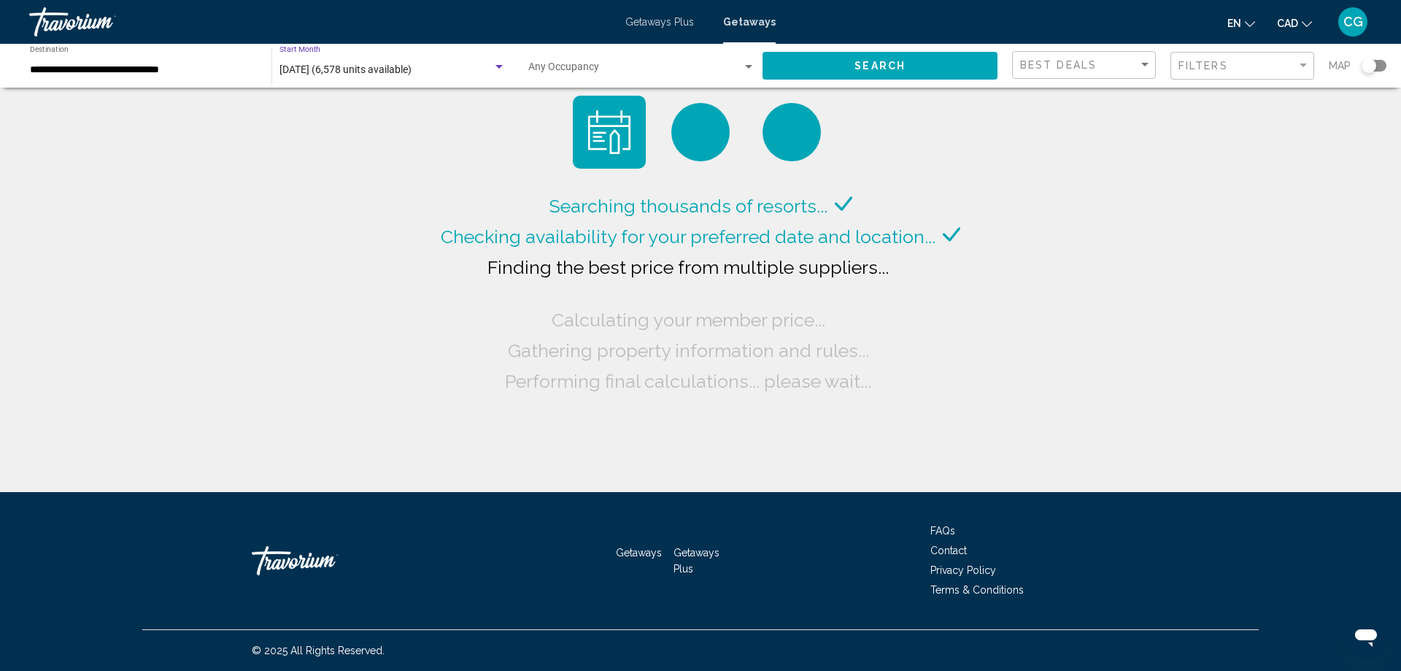
click at [498, 67] on div "Search widget" at bounding box center [498, 67] width 7 height 4
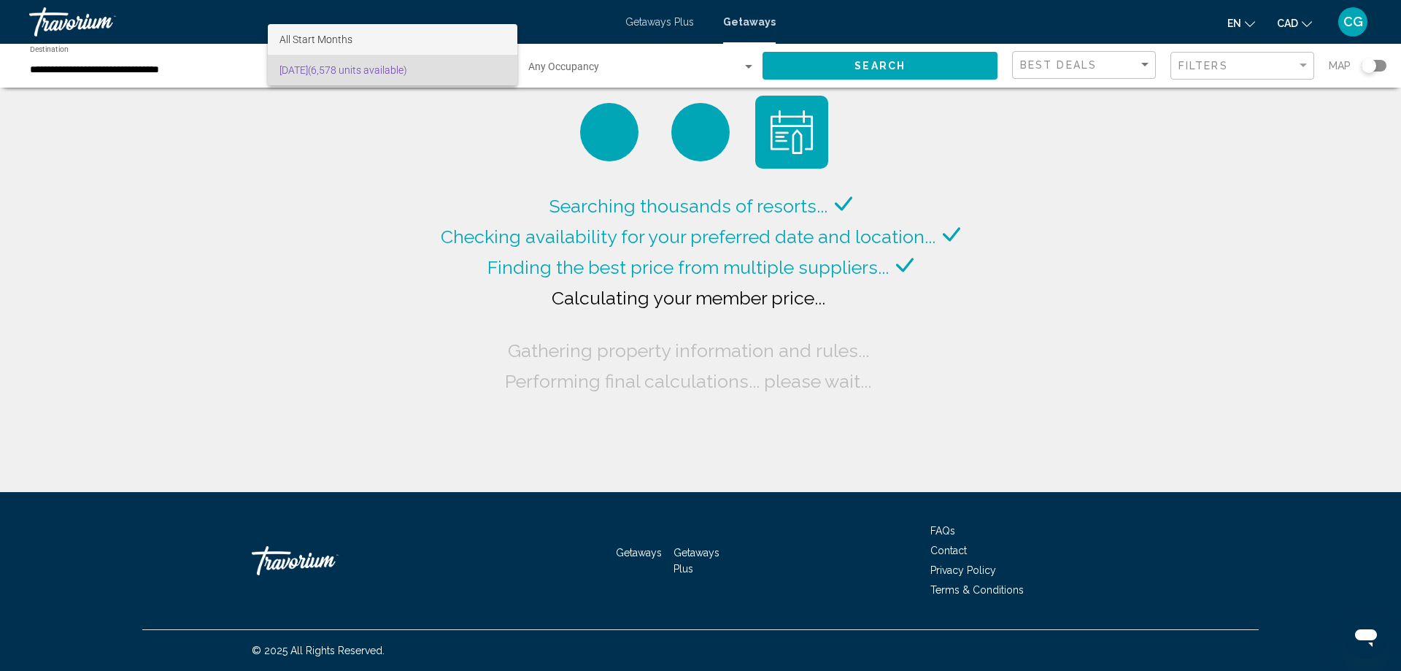
click at [433, 34] on span "All Start Months" at bounding box center [392, 39] width 226 height 31
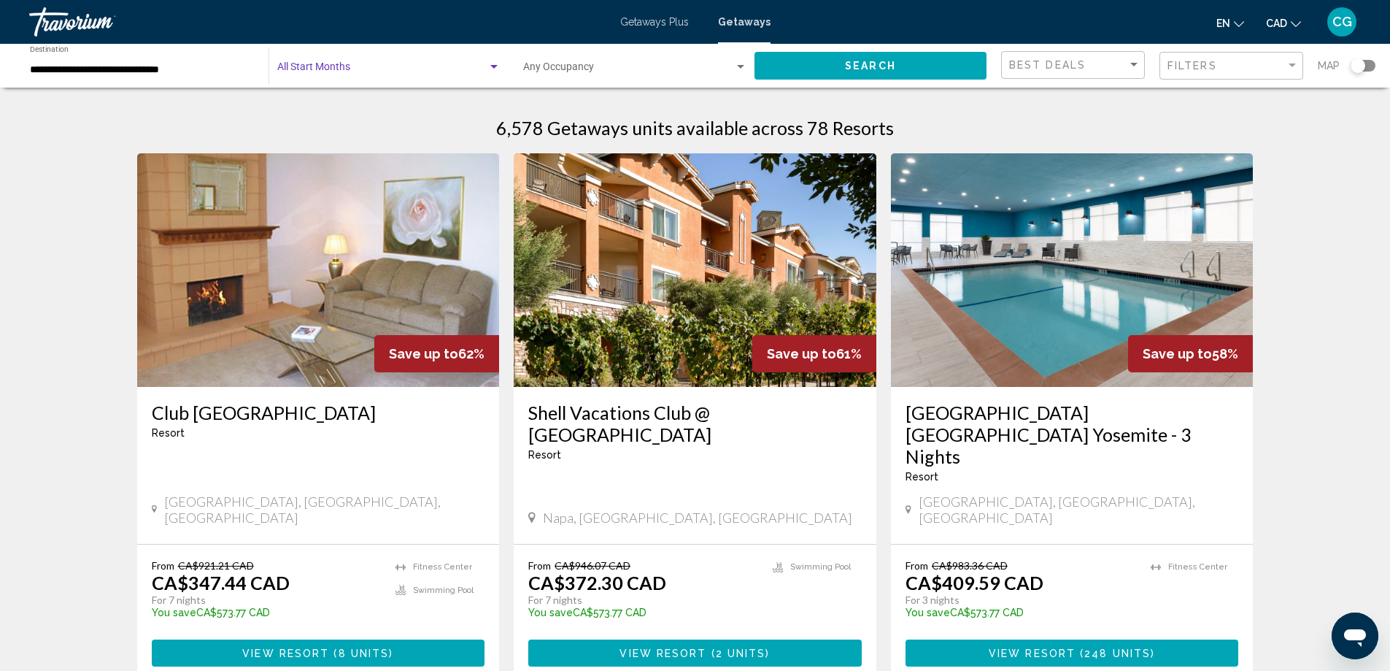
click at [499, 68] on div "Search widget" at bounding box center [493, 67] width 13 height 12
click at [835, 67] on div at bounding box center [695, 335] width 1390 height 671
click at [839, 67] on button "Search" at bounding box center [870, 65] width 232 height 27
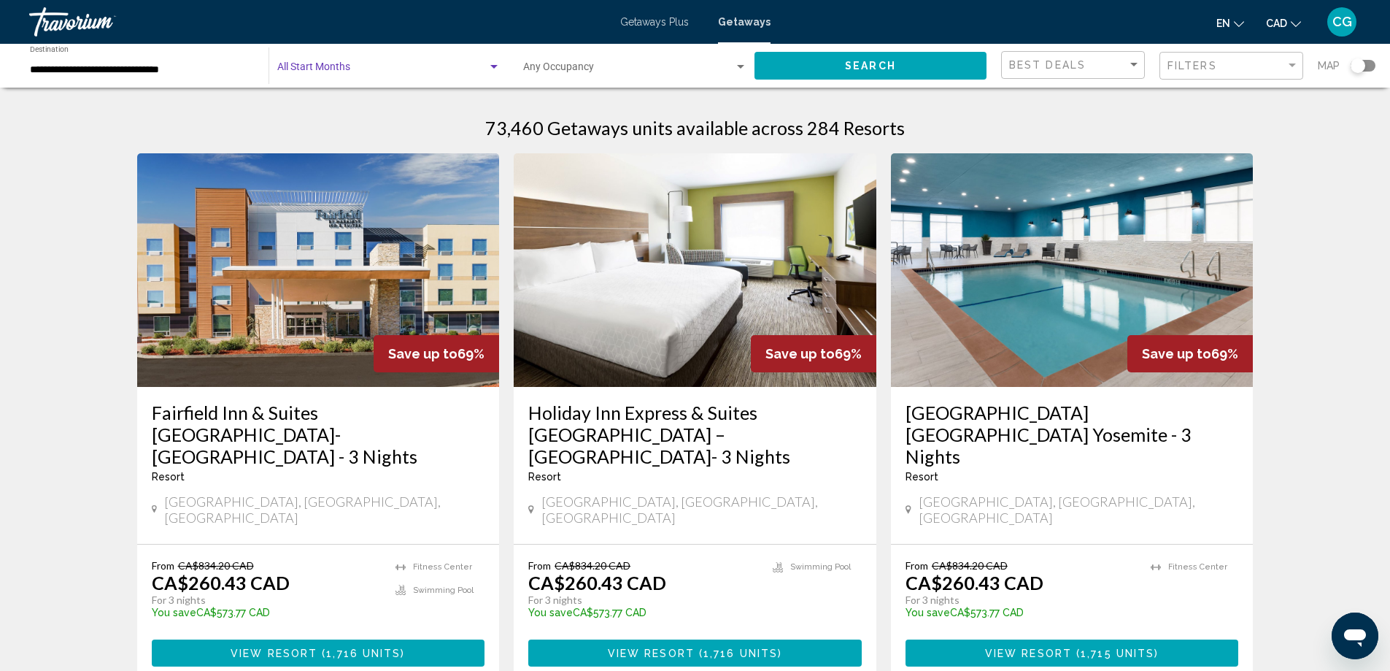
click at [474, 65] on span "Search widget" at bounding box center [382, 70] width 210 height 12
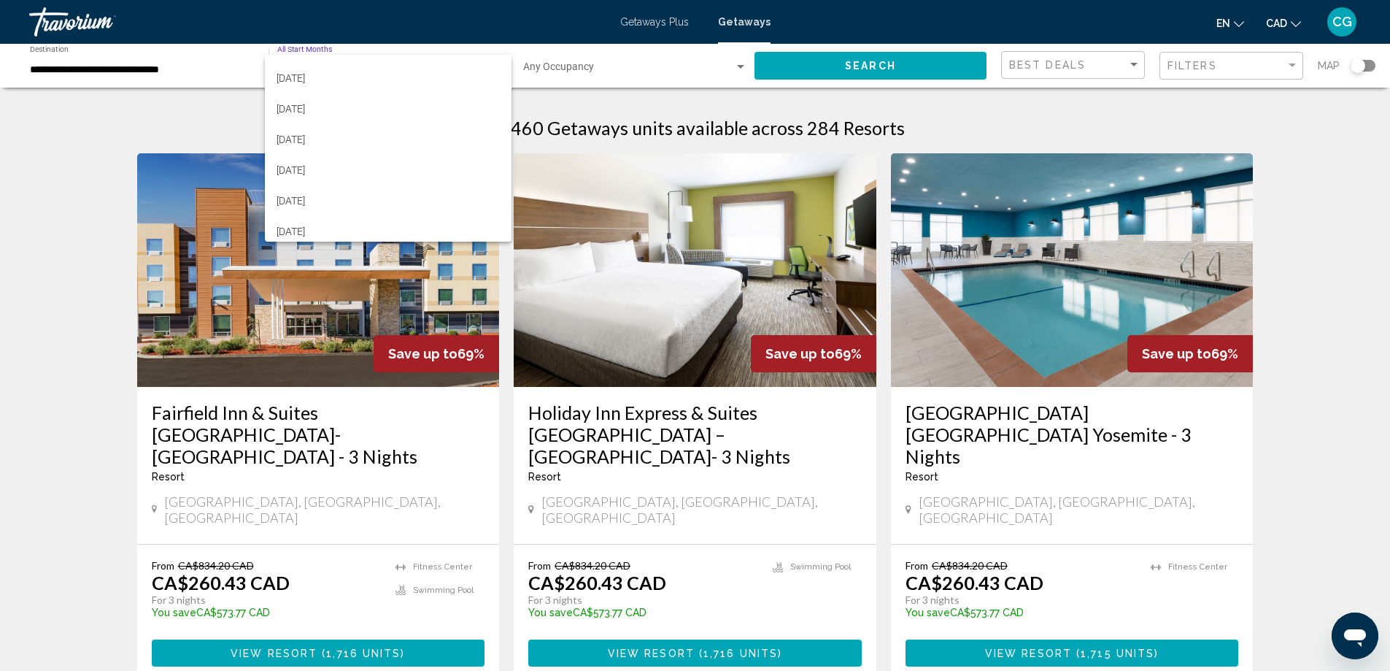
scroll to position [146, 0]
click at [359, 140] on span "[DATE]" at bounding box center [388, 138] width 223 height 31
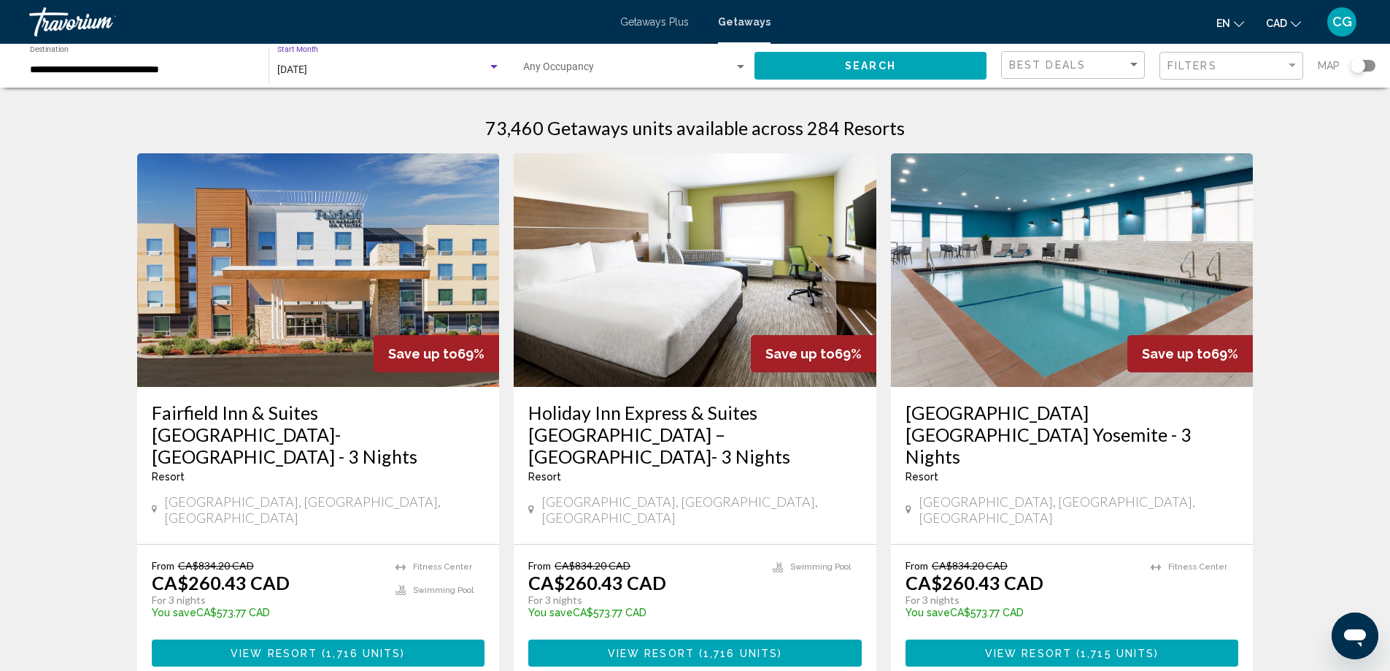
click at [836, 71] on button "Search" at bounding box center [870, 65] width 232 height 27
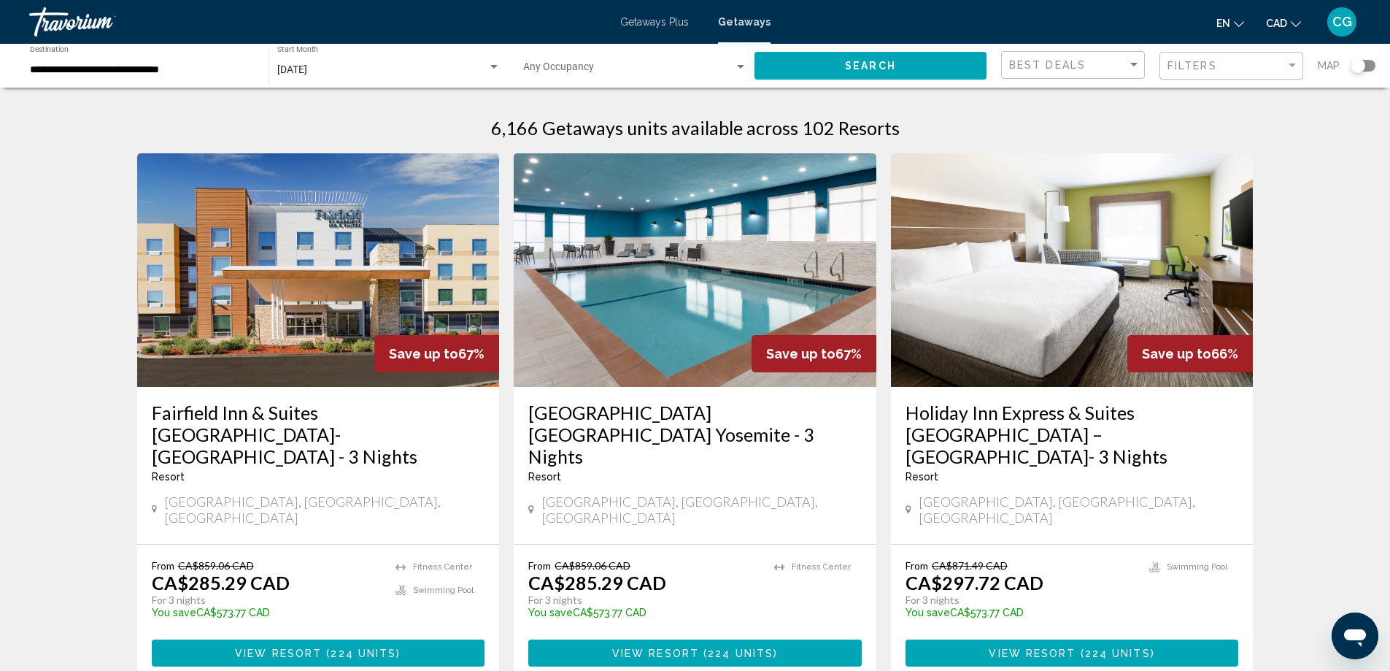
click at [304, 303] on img "Main content" at bounding box center [318, 270] width 363 height 234
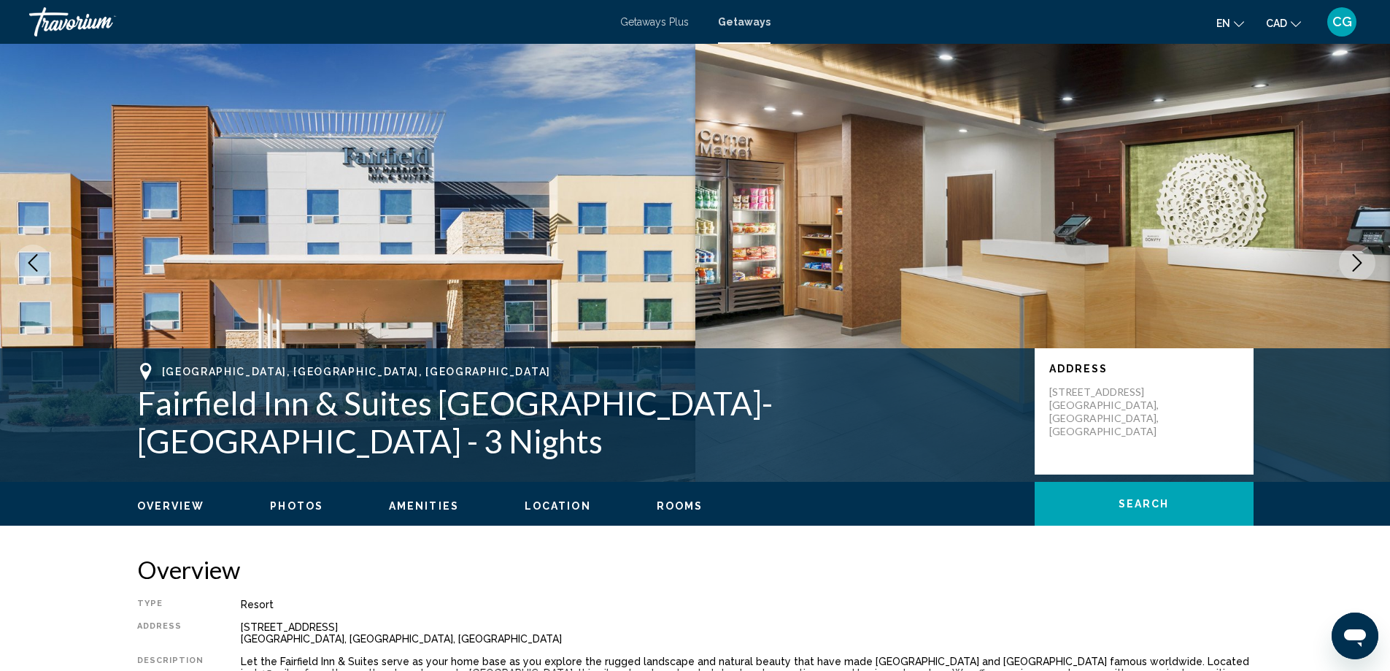
click at [1359, 255] on icon "Next image" at bounding box center [1357, 263] width 18 height 18
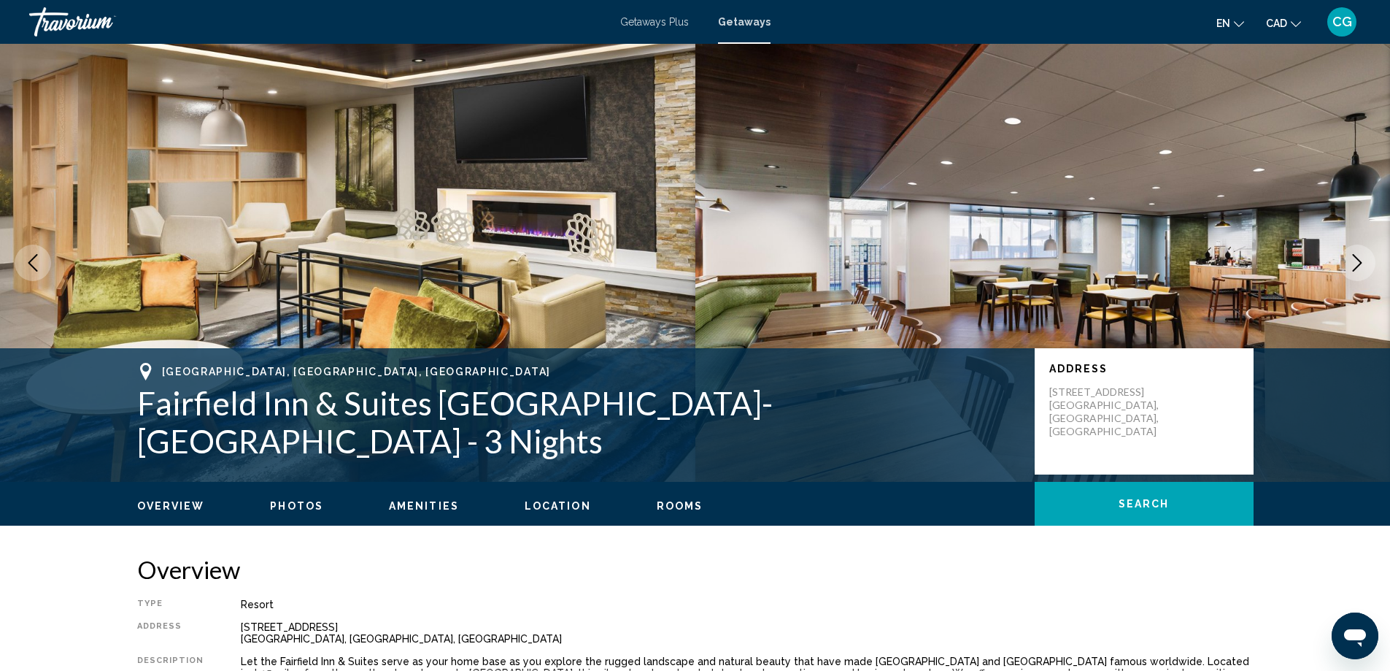
click at [1359, 255] on icon "Next image" at bounding box center [1357, 263] width 18 height 18
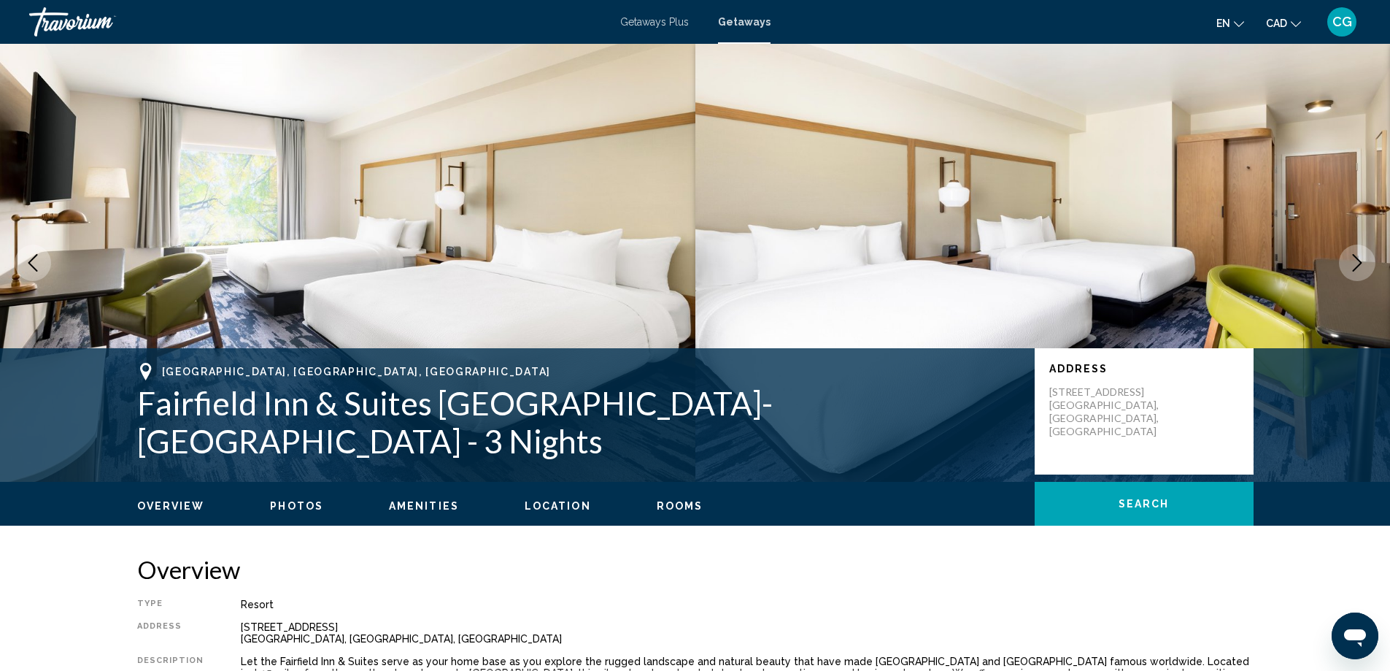
click at [1359, 255] on icon "Next image" at bounding box center [1357, 263] width 18 height 18
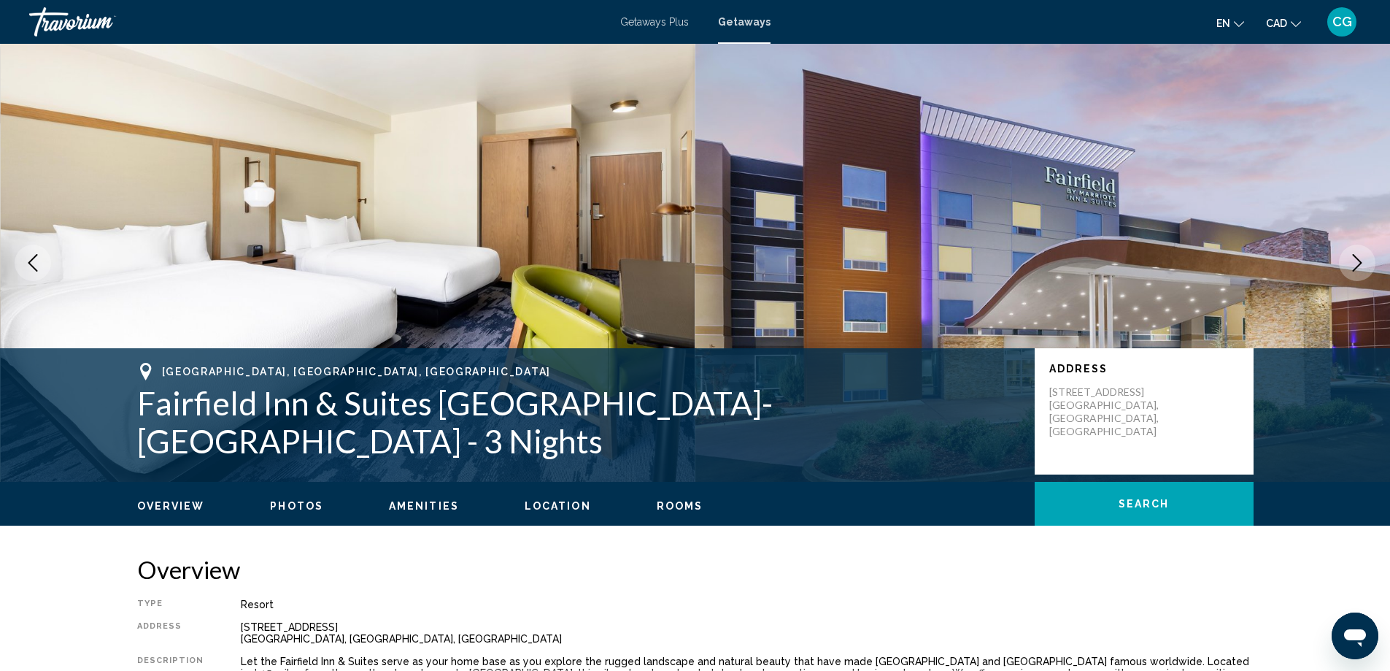
click at [1359, 255] on icon "Next image" at bounding box center [1357, 263] width 18 height 18
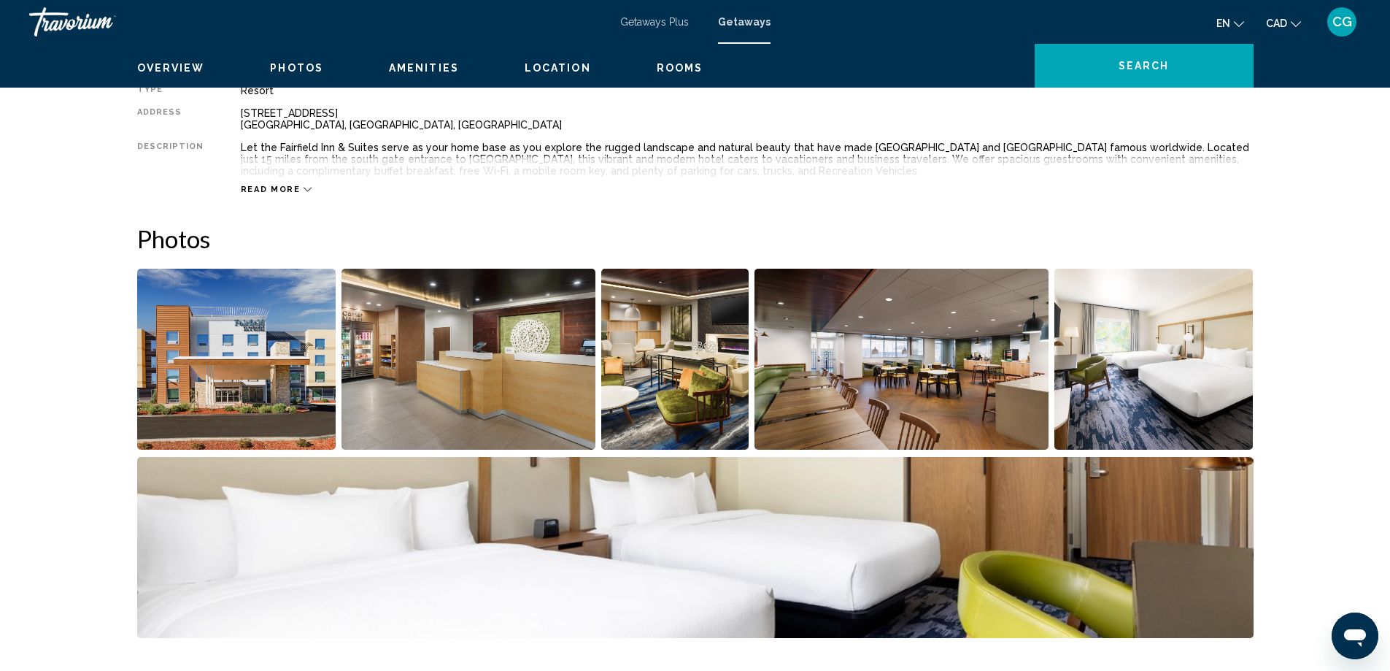
scroll to position [219, 0]
